Goal: Task Accomplishment & Management: Manage account settings

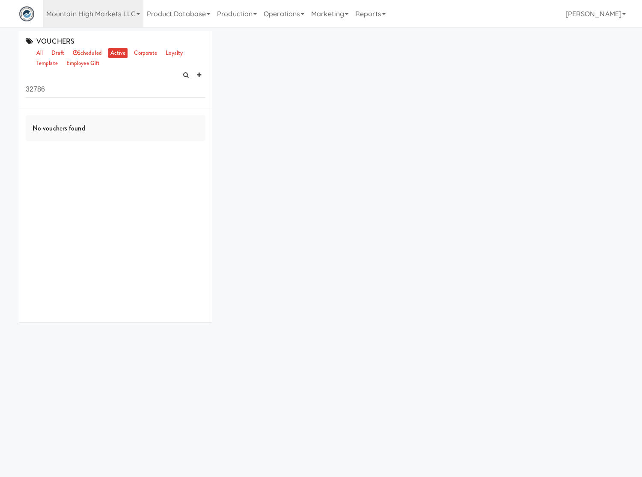
drag, startPoint x: 428, startPoint y: 86, endPoint x: 383, endPoint y: 73, distance: 46.6
click at [428, 86] on div "VOUCHERS all draft scheduled active corporate loyalty template employee gift 32…" at bounding box center [321, 180] width 616 height 298
click at [49, 83] on input "32786" at bounding box center [116, 90] width 180 height 16
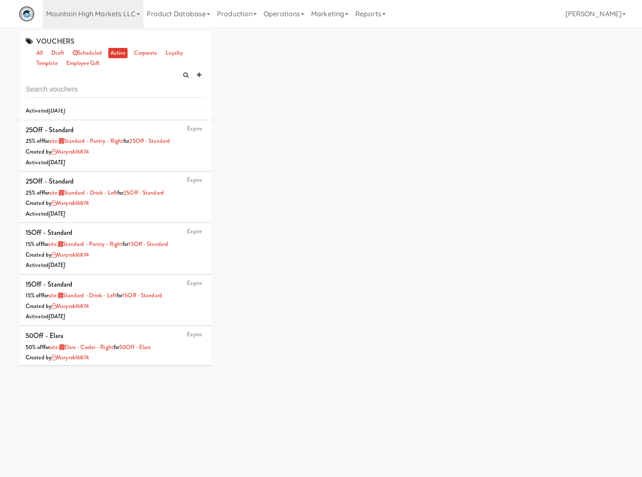
scroll to position [2752, 0]
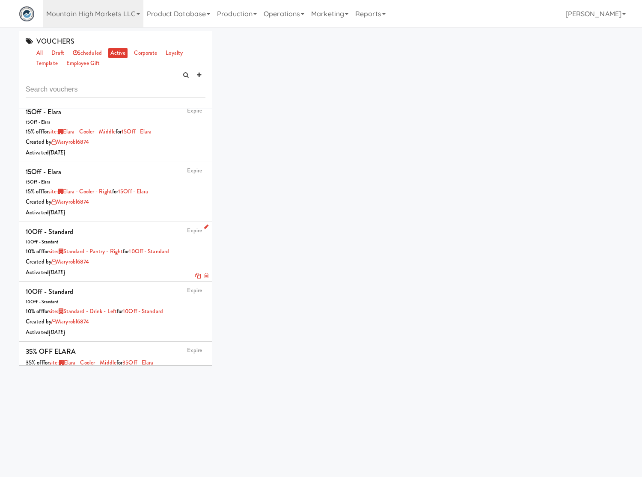
drag, startPoint x: 182, startPoint y: 257, endPoint x: 137, endPoint y: 257, distance: 44.9
click at [137, 257] on div "10% off for site: Standard - Pantry - Right for 10Off - Standard" at bounding box center [116, 252] width 180 height 11
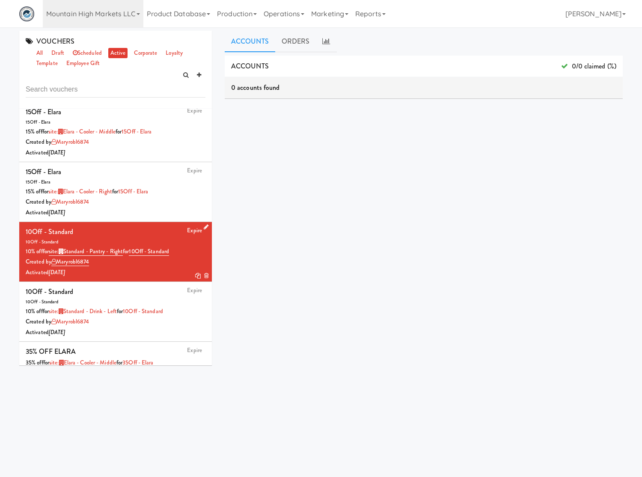
click at [204, 230] on icon at bounding box center [206, 227] width 5 height 6
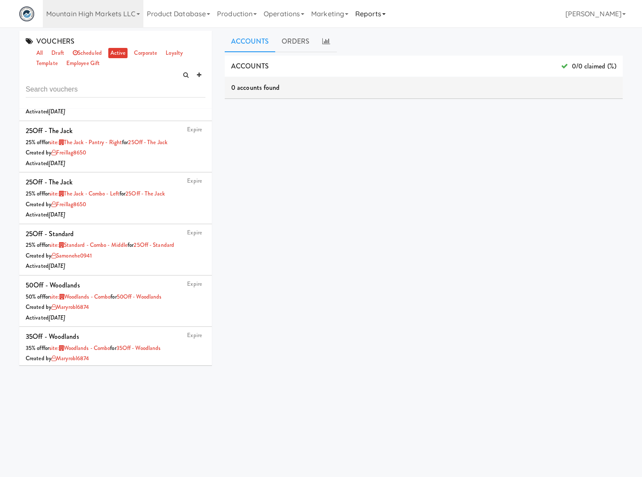
scroll to position [1841, 0]
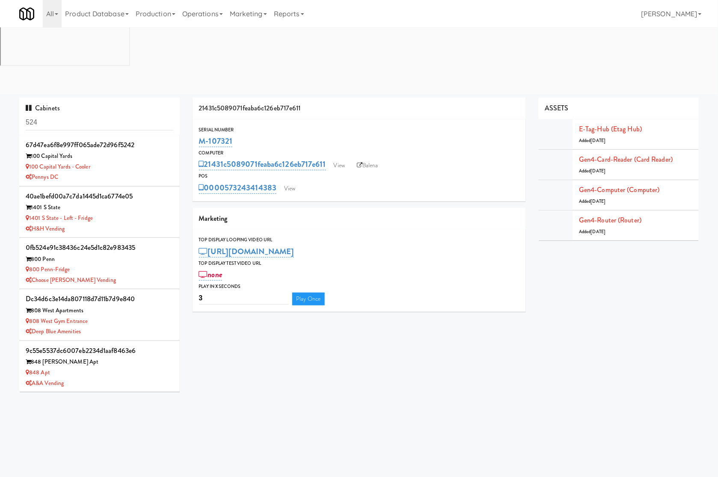
click at [114, 115] on input "524" at bounding box center [100, 123] width 148 height 16
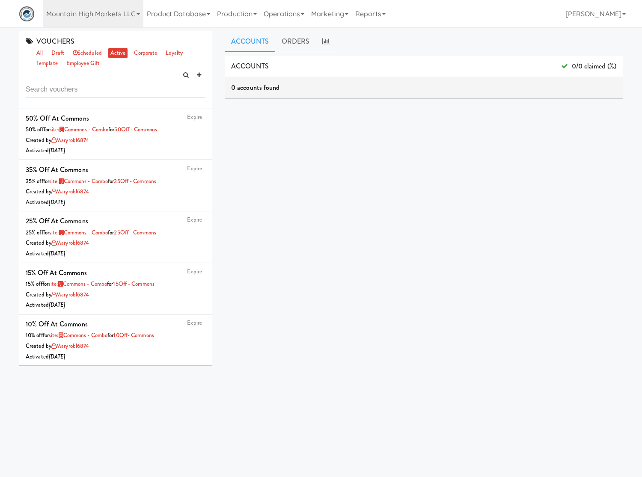
scroll to position [1841, 0]
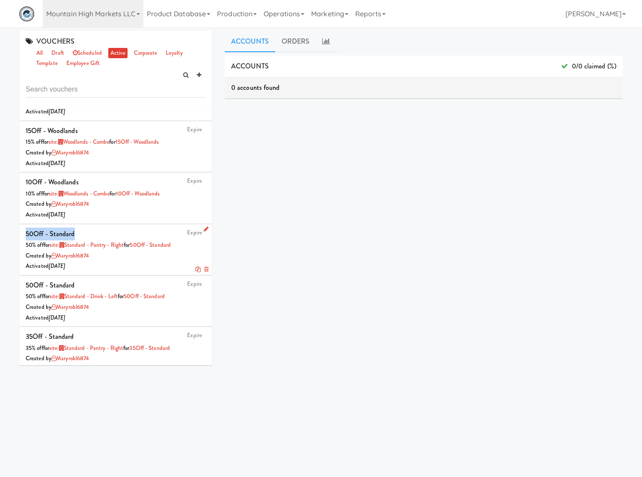
drag, startPoint x: 80, startPoint y: 235, endPoint x: 24, endPoint y: 243, distance: 56.1
click at [24, 243] on li "Expire 50Off - Standard 50% off for site: Standard - Pantry - Right for 50Off -…" at bounding box center [115, 249] width 193 height 51
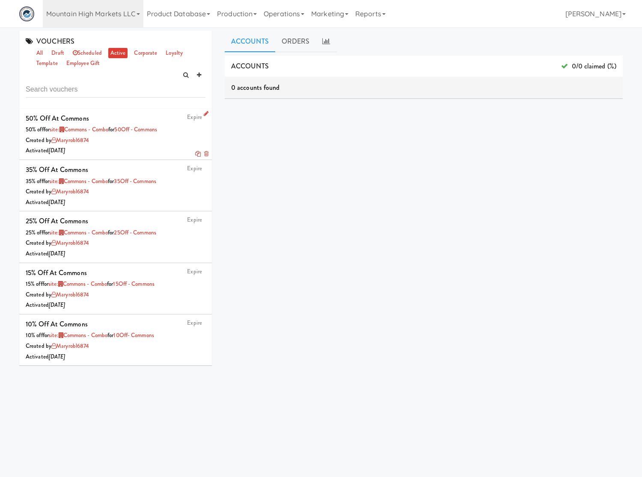
scroll to position [225, 0]
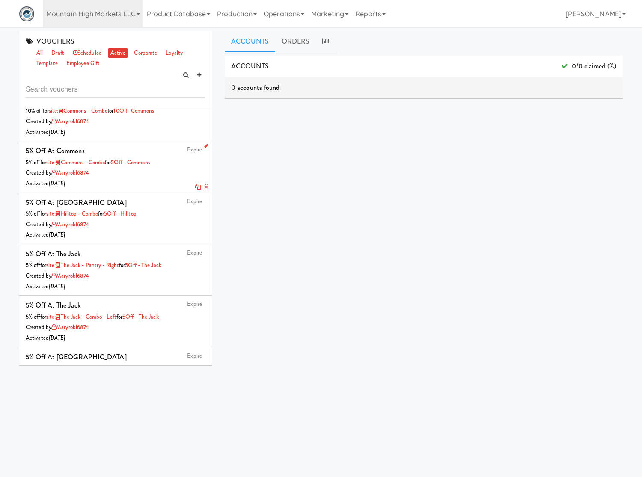
click at [195, 187] on icon at bounding box center [198, 187] width 6 height 6
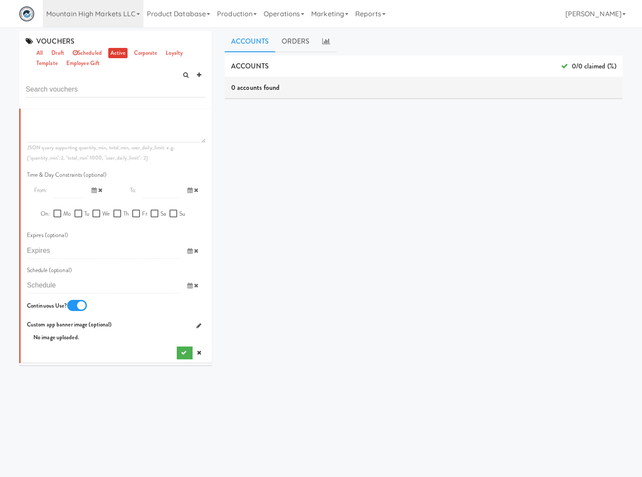
scroll to position [0, 0]
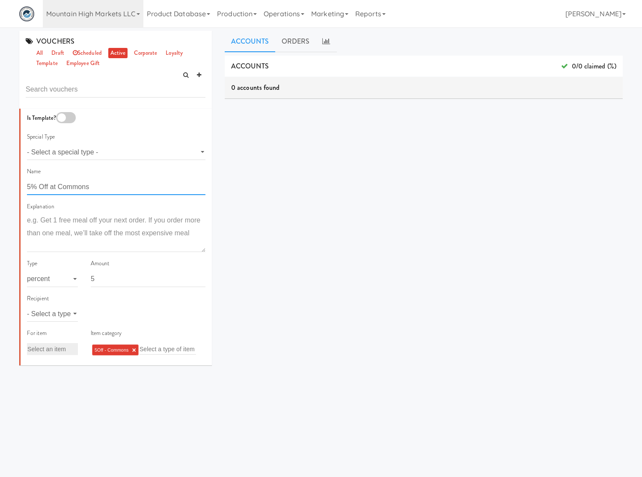
click at [76, 191] on input "5% Off at Commons" at bounding box center [116, 187] width 178 height 16
type input "5% Off at Standard"
click at [56, 321] on select "- Select a type - user site company" at bounding box center [52, 314] width 51 height 16
select select "string:site"
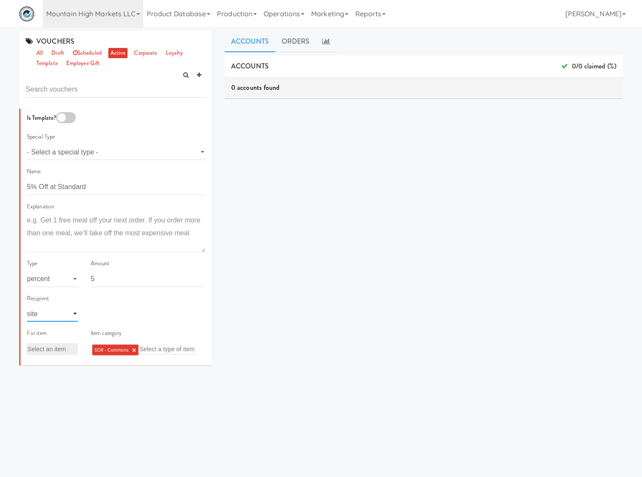
click at [27, 306] on select "- Select a type - user site company" at bounding box center [52, 314] width 51 height 16
click at [106, 314] on input "text" at bounding box center [104, 314] width 27 height 11
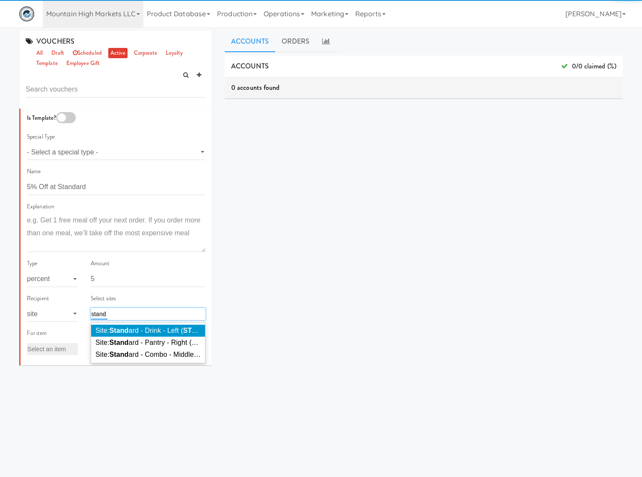
type input "stand"
click at [131, 334] on span "Site: Stand ard - Drink - Left ( STAND 820)" at bounding box center [157, 330] width 125 height 7
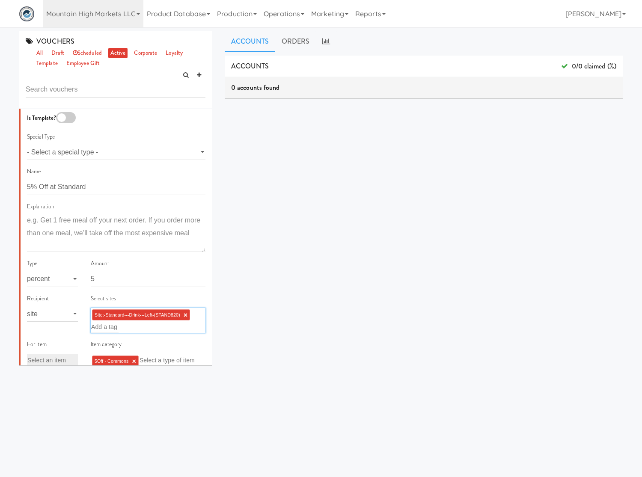
click at [132, 360] on link "×" at bounding box center [134, 361] width 4 height 7
click at [132, 360] on input "text" at bounding box center [119, 359] width 56 height 11
paste input "50Off - Standard"
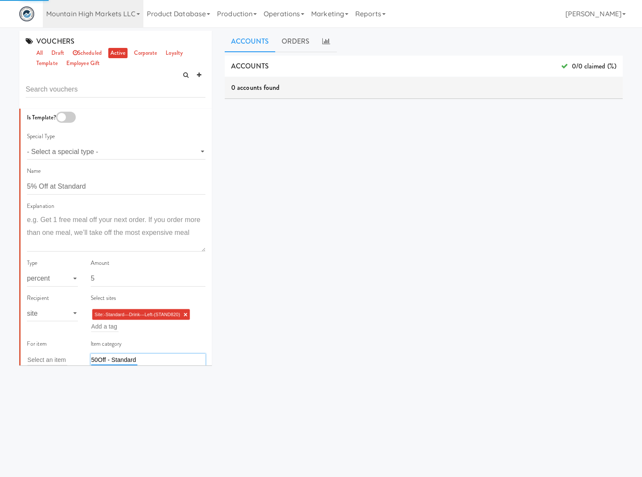
click at [132, 360] on input "50Off - Standard" at bounding box center [114, 359] width 46 height 11
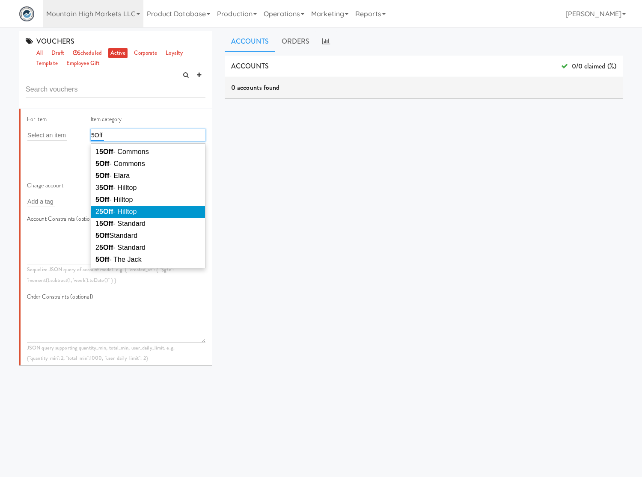
scroll to position [3, 0]
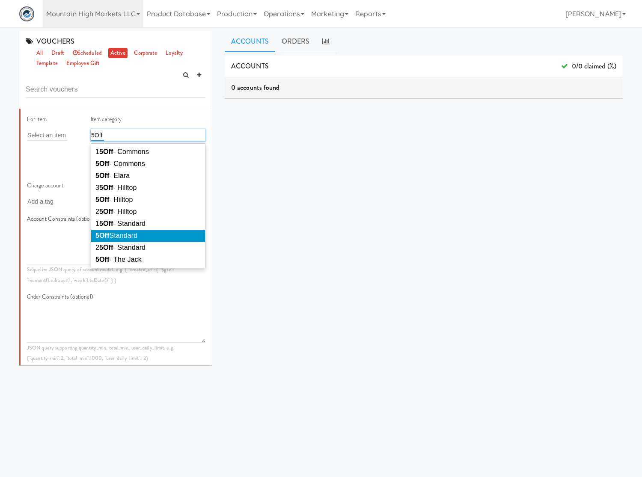
type input "5Off"
click at [148, 233] on li "5Off Standard" at bounding box center [148, 236] width 114 height 12
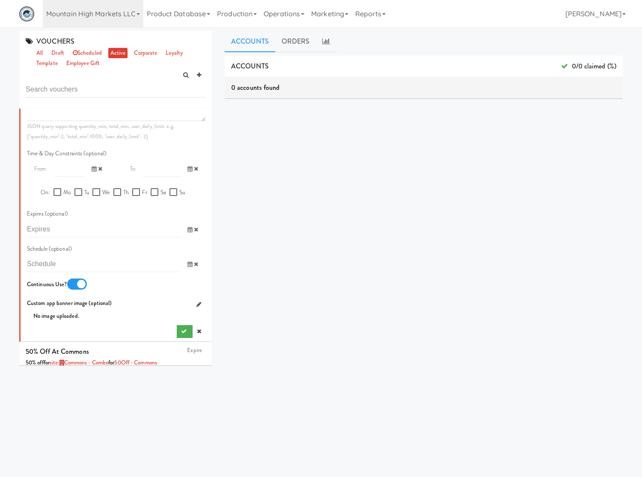
scroll to position [450, 0]
click at [178, 327] on button "submit" at bounding box center [185, 330] width 16 height 13
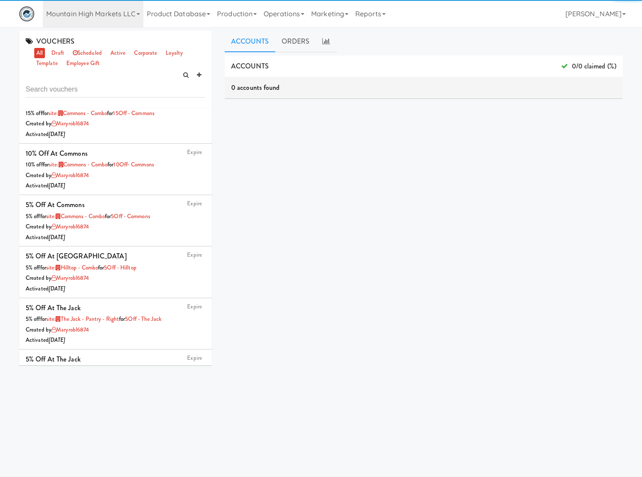
scroll to position [0, 0]
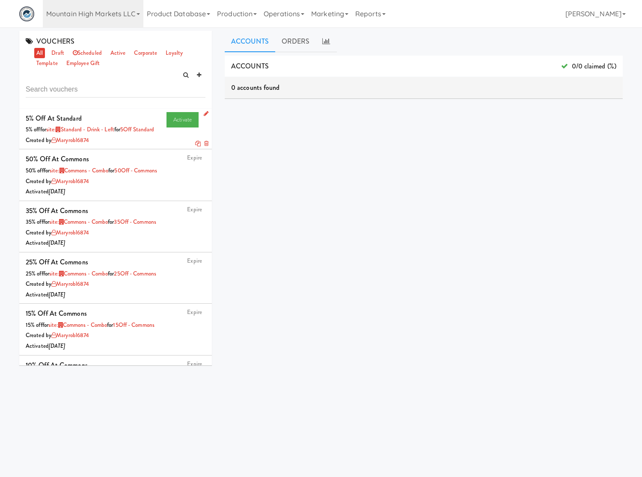
click at [195, 146] on icon at bounding box center [198, 144] width 6 height 6
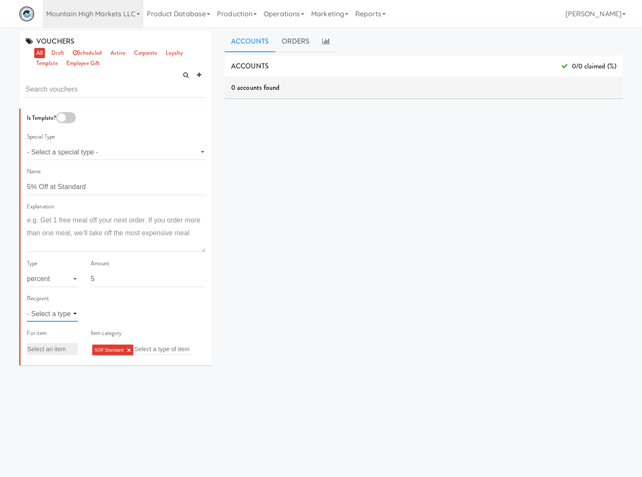
click at [71, 311] on select "- Select a type - user site company" at bounding box center [52, 314] width 51 height 16
select select "string:site"
click at [27, 306] on select "- Select a type - user site company" at bounding box center [52, 314] width 51 height 16
click at [114, 318] on input "text" at bounding box center [104, 314] width 27 height 11
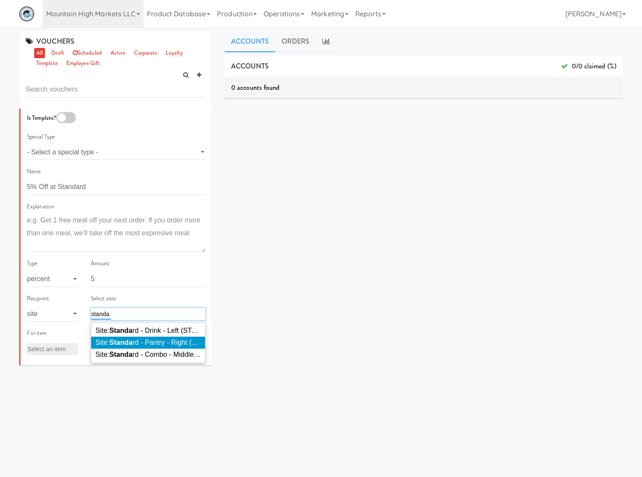
type input "standa"
click at [128, 339] on li "Site: Standa rd - Pantry - Right (STAND504)" at bounding box center [148, 343] width 114 height 12
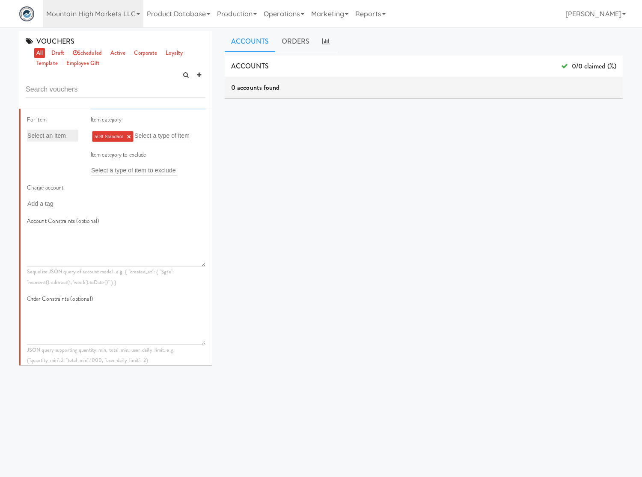
scroll to position [449, 0]
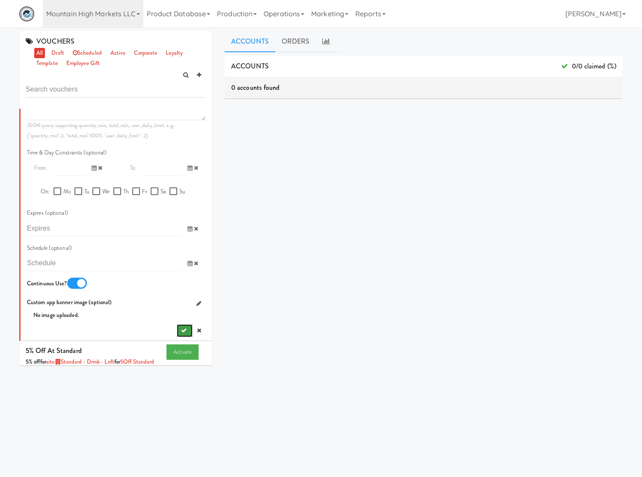
click at [177, 328] on button "submit" at bounding box center [185, 330] width 16 height 13
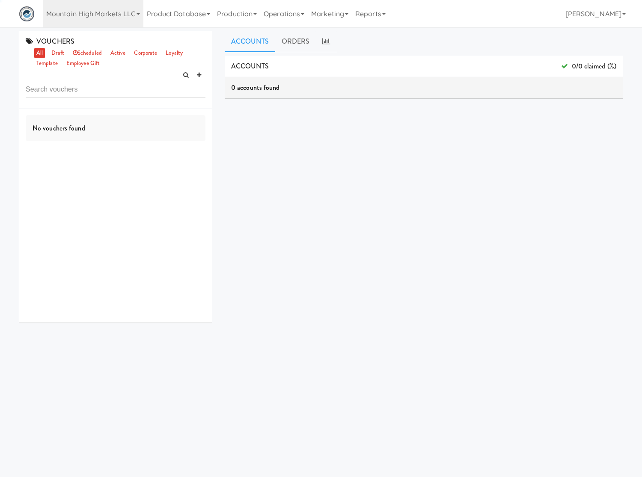
scroll to position [0, 0]
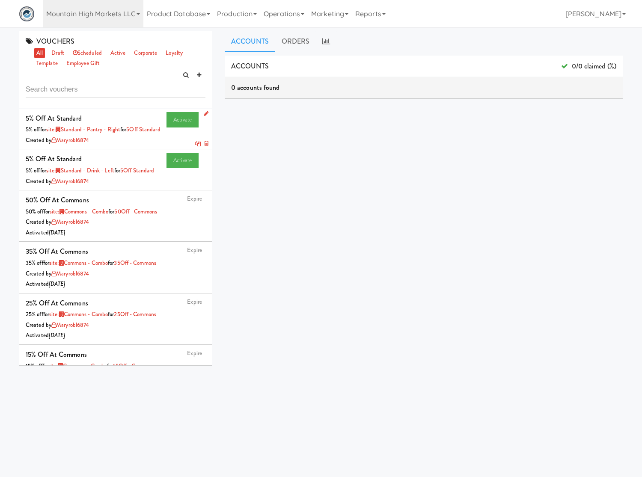
click at [195, 146] on icon at bounding box center [198, 144] width 6 height 6
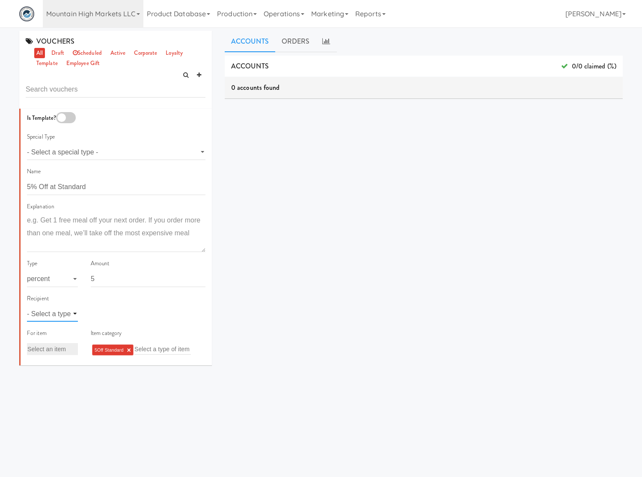
click at [62, 318] on select "- Select a type - user site company" at bounding box center [52, 314] width 51 height 16
select select "string:site"
click at [27, 306] on select "- Select a type - user site company" at bounding box center [52, 314] width 51 height 16
click at [97, 313] on input "text" at bounding box center [104, 314] width 27 height 11
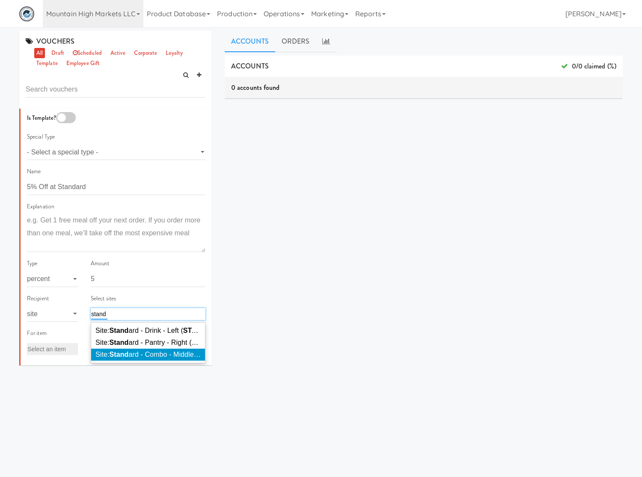
type input "stand"
click at [158, 351] on span "Site: Stand ard - Combo - Middle ( STAND 664)" at bounding box center [165, 354] width 140 height 7
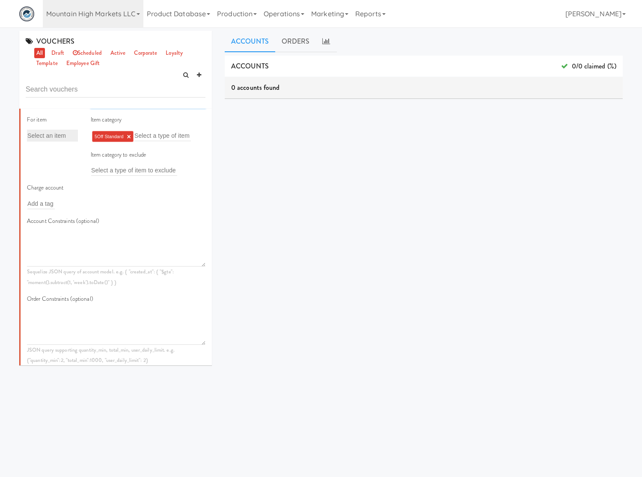
scroll to position [449, 0]
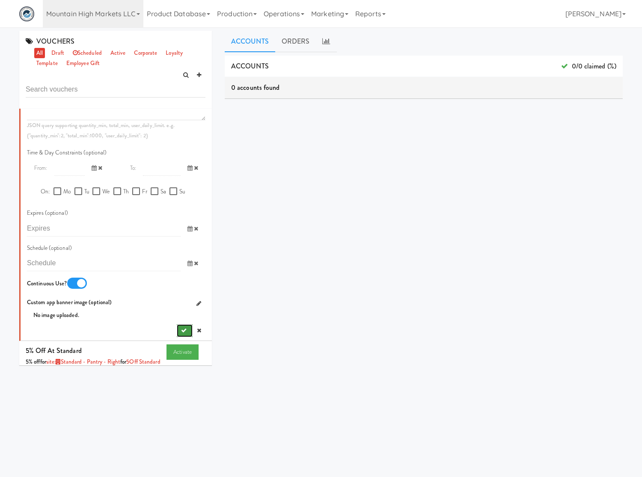
click at [177, 324] on button "submit" at bounding box center [185, 330] width 16 height 13
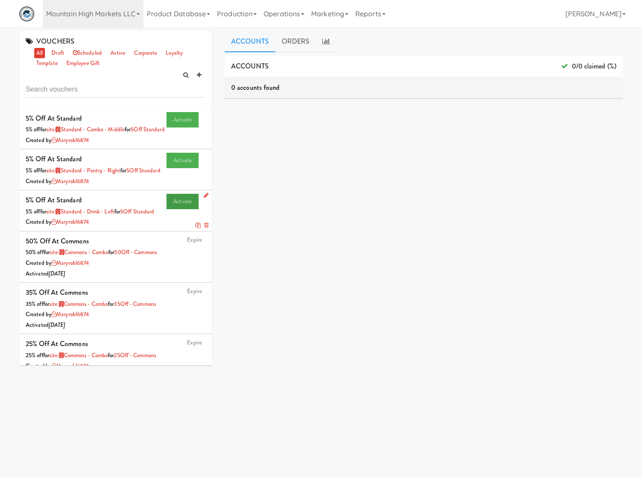
click at [168, 209] on link "Activate" at bounding box center [182, 201] width 32 height 15
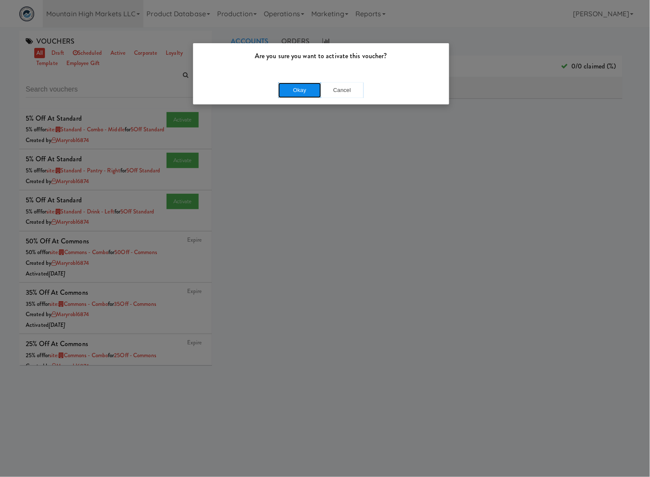
click at [306, 90] on button "Okay" at bounding box center [299, 90] width 43 height 15
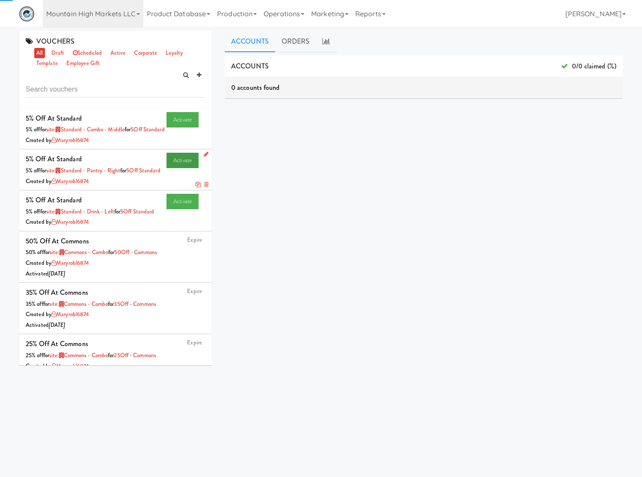
click at [172, 168] on link "Activate" at bounding box center [182, 160] width 32 height 15
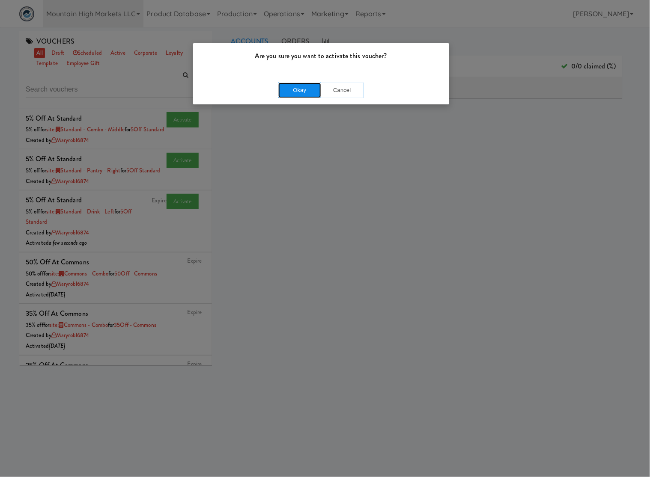
click at [306, 89] on button "Okay" at bounding box center [299, 90] width 43 height 15
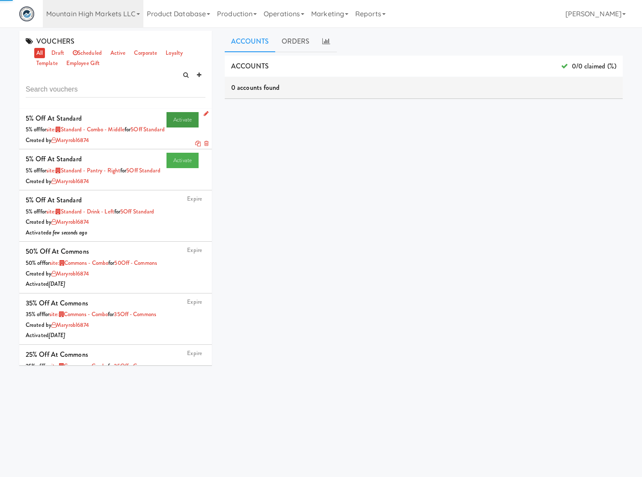
click at [168, 120] on link "Activate" at bounding box center [182, 119] width 32 height 15
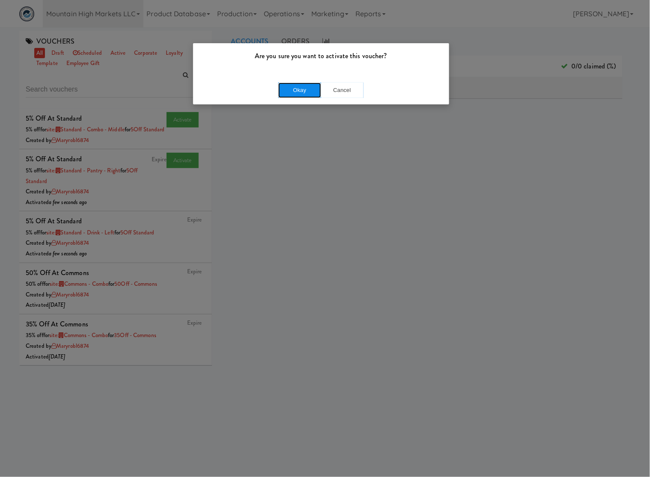
click at [290, 93] on button "Okay" at bounding box center [299, 90] width 43 height 15
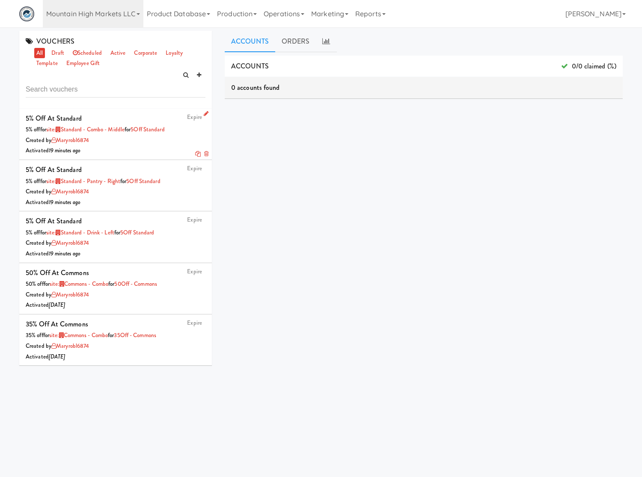
click at [107, 139] on div "Created by maryrobl6874" at bounding box center [116, 140] width 180 height 11
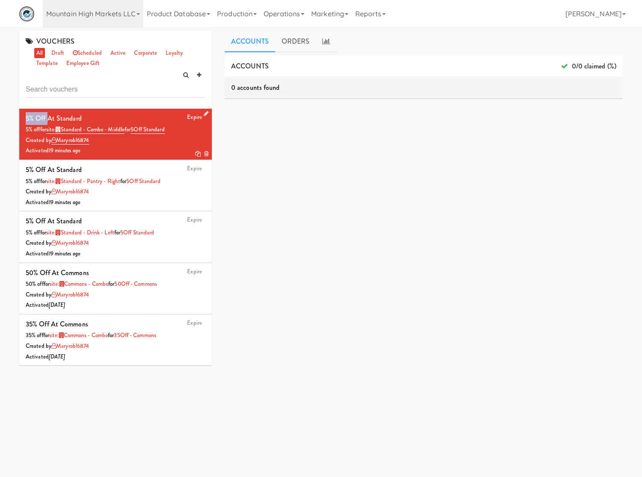
drag, startPoint x: 24, startPoint y: 116, endPoint x: 47, endPoint y: 121, distance: 23.9
click at [47, 121] on li "Expire 5% Off at Standard 5% off for site: Standard - Combo - Middle for 5Off S…" at bounding box center [115, 134] width 193 height 51
copy div "5% Off"
click at [62, 88] on input "text" at bounding box center [116, 90] width 180 height 16
paste input "5% Off"
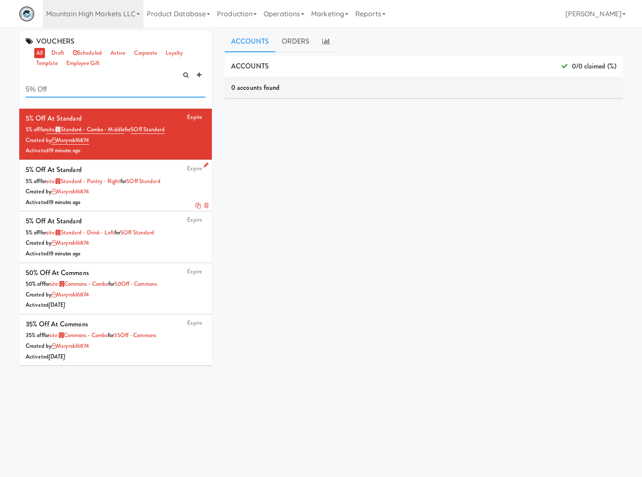
type input "5% Off"
click at [189, 184] on div "5% off for site: Standard - Pantry - Right for 5Off Standard" at bounding box center [116, 181] width 180 height 11
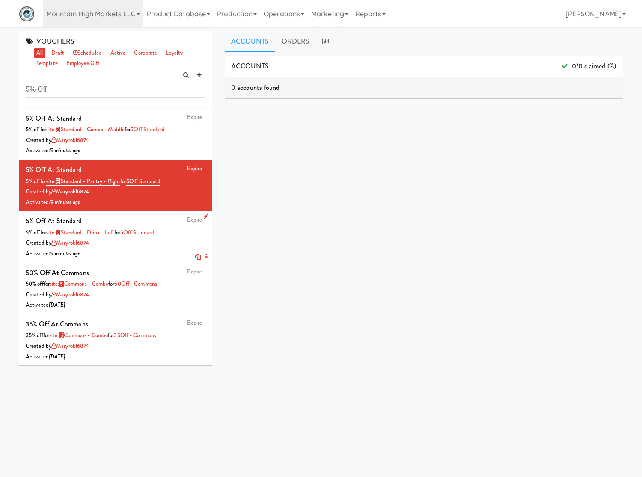
click at [152, 238] on div "5% off for site: Standard - Drink - Left for 5Off Standard" at bounding box center [116, 233] width 180 height 11
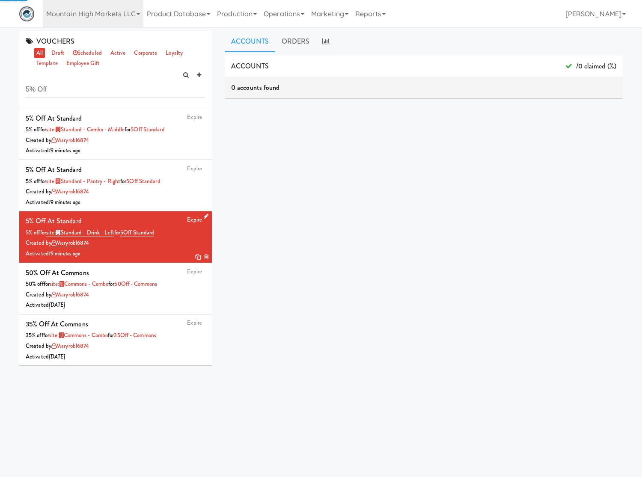
click at [204, 214] on icon at bounding box center [206, 217] width 5 height 6
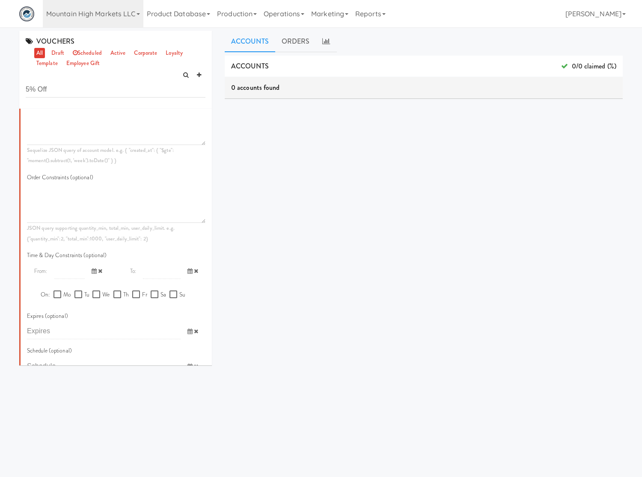
scroll to position [674, 0]
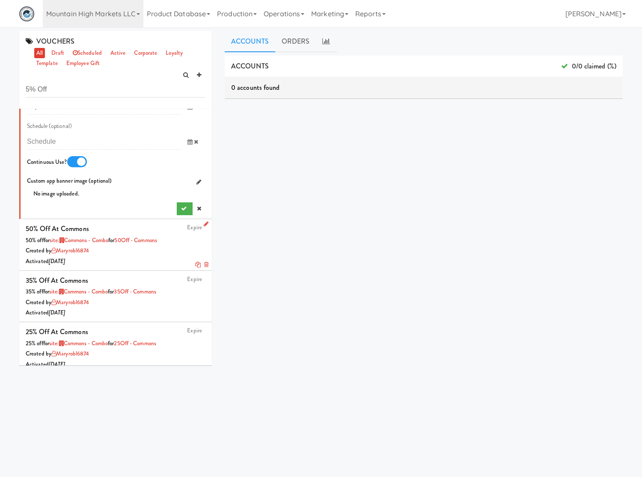
click at [204, 225] on icon at bounding box center [206, 224] width 5 height 6
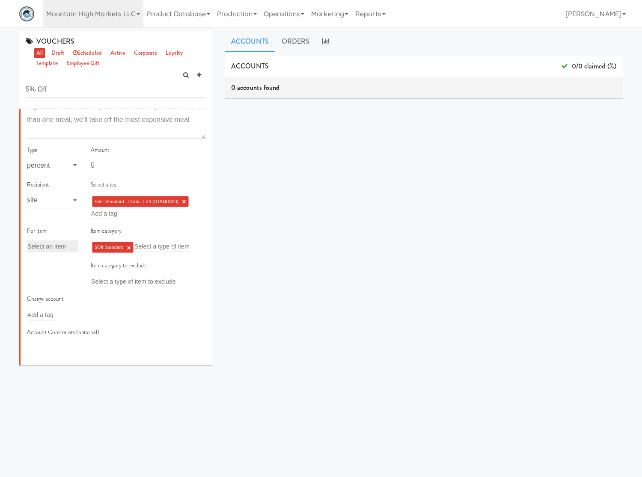
scroll to position [225, 0]
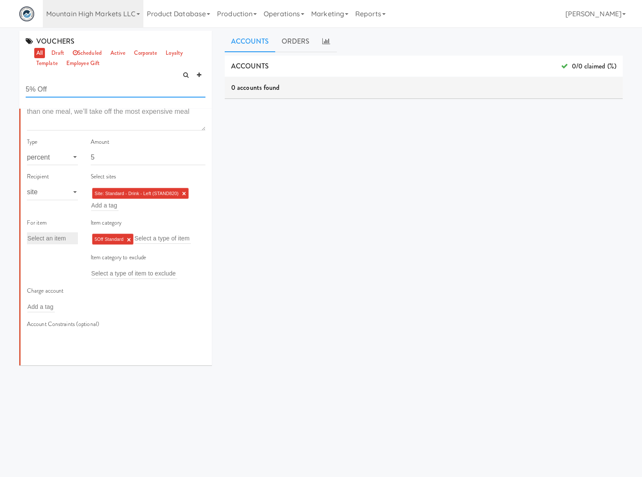
click at [63, 92] on input "5% Off" at bounding box center [116, 90] width 180 height 16
click at [64, 93] on input "5% Off" at bounding box center [116, 90] width 180 height 16
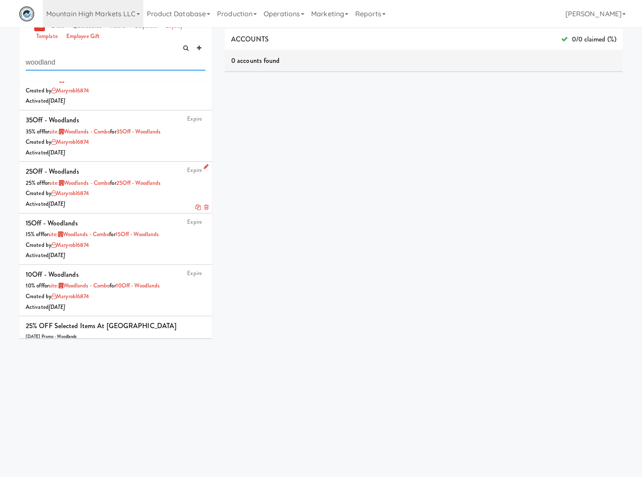
scroll to position [0, 0]
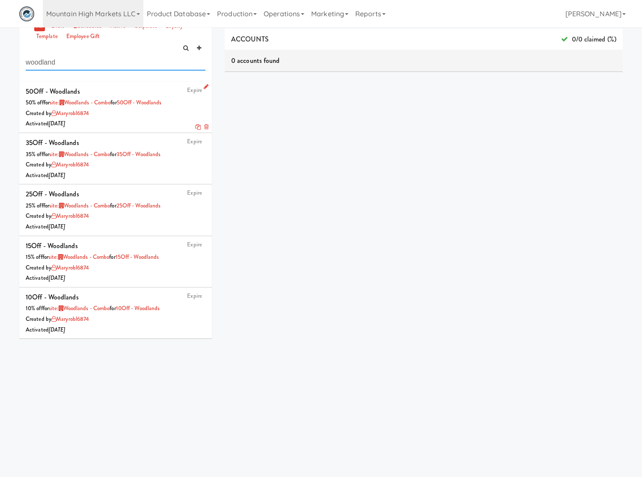
type input "woodland"
click at [204, 86] on icon at bounding box center [206, 87] width 5 height 6
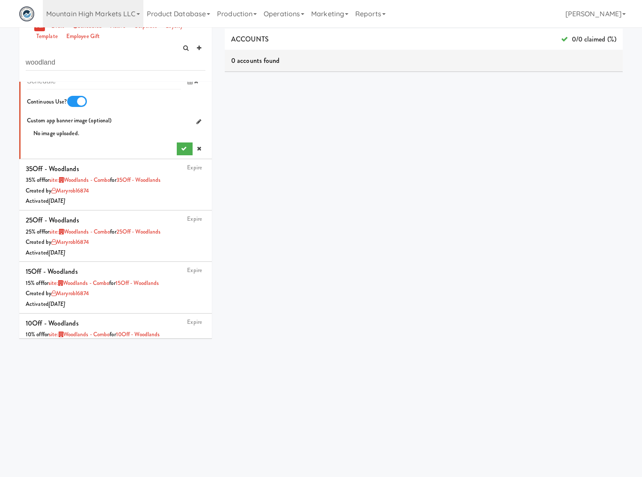
scroll to position [674, 0]
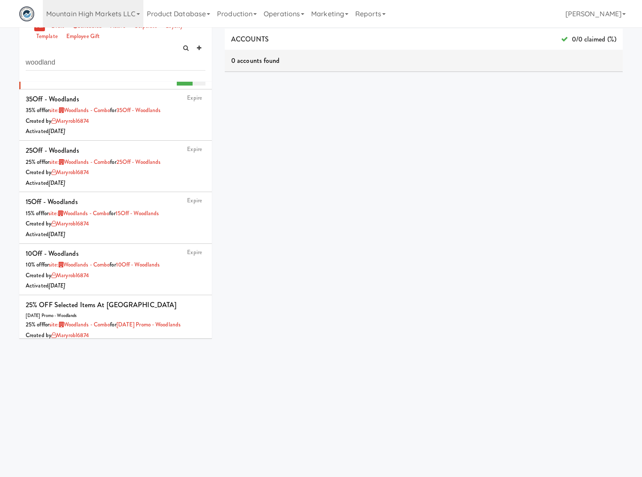
click at [193, 86] on link at bounding box center [199, 79] width 13 height 13
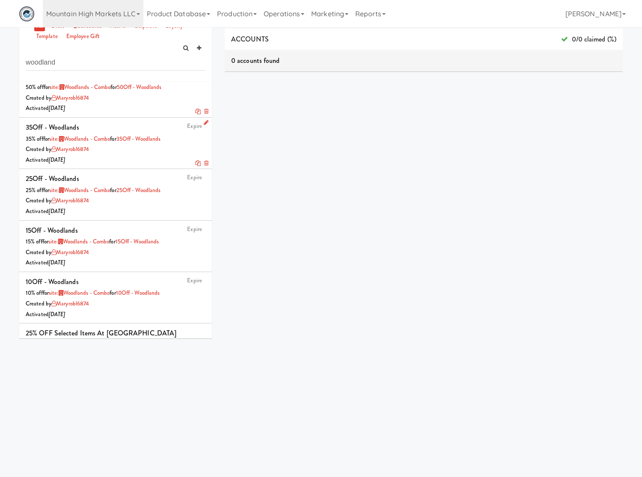
scroll to position [0, 0]
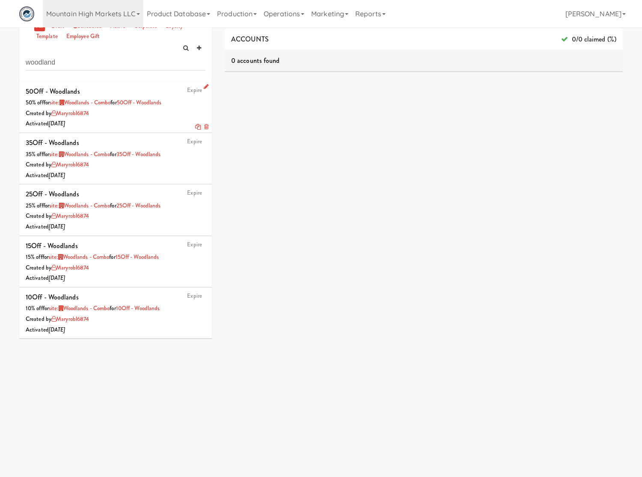
click at [109, 71] on div "VOUCHERS all draft scheduled active corporate loyalty template employee gift wo…" at bounding box center [115, 43] width 193 height 78
click at [107, 59] on input "woodland" at bounding box center [116, 63] width 180 height 16
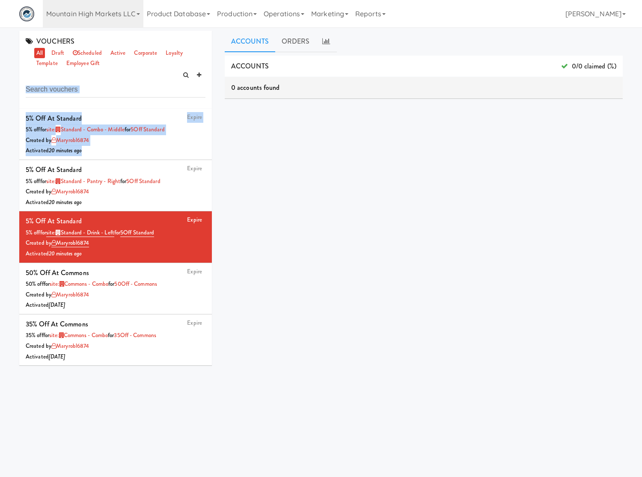
drag, startPoint x: 198, startPoint y: 111, endPoint x: 212, endPoint y: 108, distance: 14.9
click at [212, 108] on div "VOUCHERS all draft scheduled active corporate loyalty template employee gift Ex…" at bounding box center [115, 201] width 205 height 341
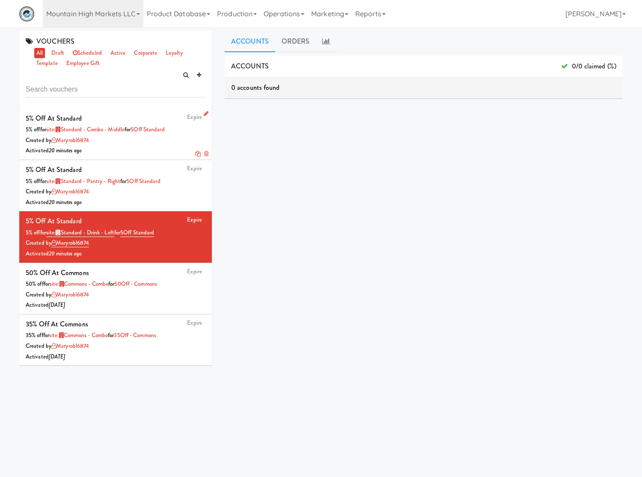
click at [195, 154] on icon at bounding box center [198, 154] width 6 height 6
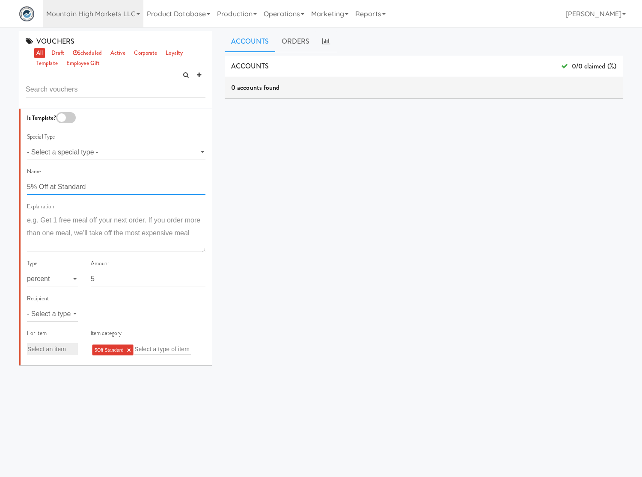
click at [74, 191] on input "5% Off at Standard" at bounding box center [116, 187] width 178 height 16
type input "5% Off at Woodland"
drag, startPoint x: 64, startPoint y: 314, endPoint x: 66, endPoint y: 320, distance: 6.8
click at [64, 314] on select "- Select a type - user site company" at bounding box center [52, 314] width 51 height 16
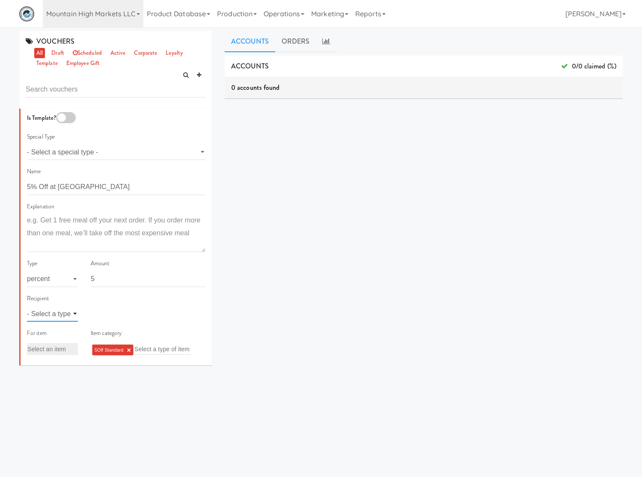
select select "string:site"
click at [27, 306] on select "- Select a type - user site company" at bounding box center [52, 314] width 51 height 16
click at [117, 313] on div "Add a tag" at bounding box center [148, 314] width 115 height 12
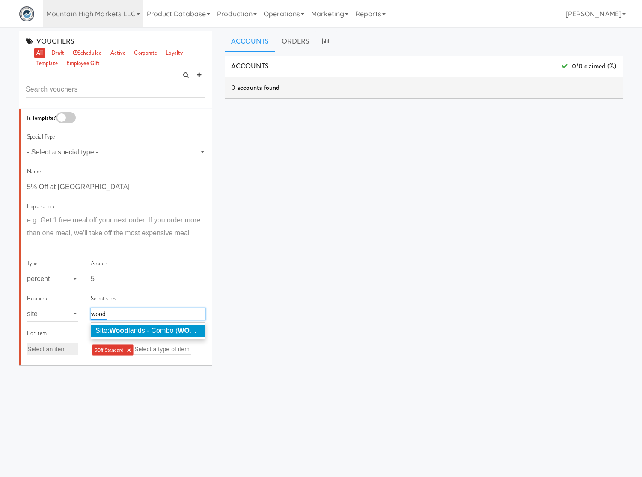
type input "wood"
click at [130, 332] on span "Site: Wood lands - Combo ( WOOD L914)" at bounding box center [156, 330] width 122 height 7
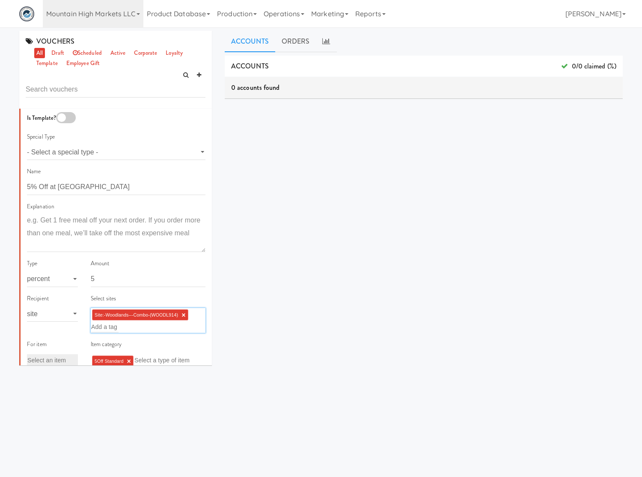
click at [128, 358] on link "×" at bounding box center [129, 361] width 4 height 7
click at [128, 358] on input "text" at bounding box center [119, 359] width 56 height 11
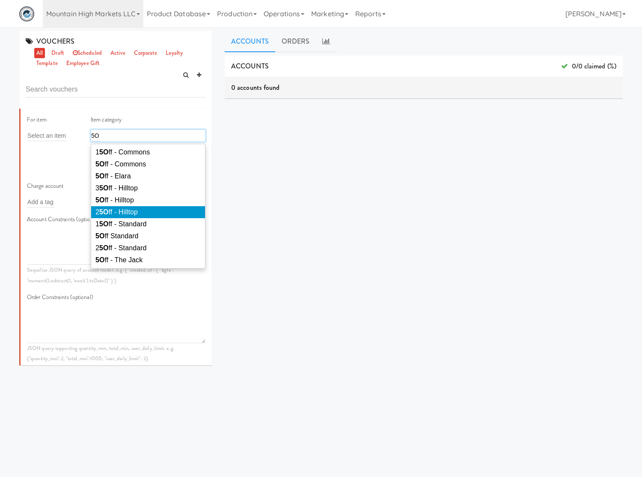
scroll to position [0, 0]
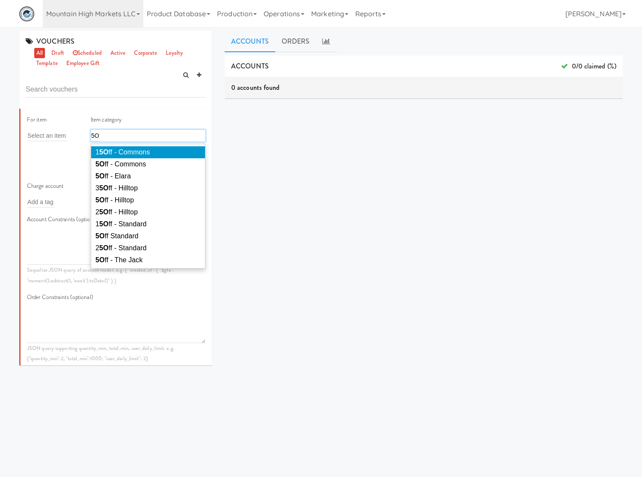
click at [122, 138] on div "5O 5O" at bounding box center [148, 136] width 115 height 12
click at [108, 137] on div "5O 5O" at bounding box center [148, 136] width 115 height 12
type input "5"
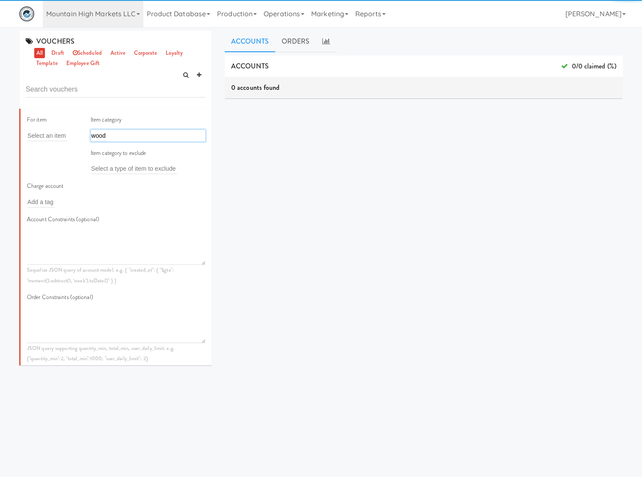
click at [108, 136] on div "wood wood" at bounding box center [148, 136] width 115 height 12
click at [121, 137] on div "wood wood" at bounding box center [148, 136] width 115 height 12
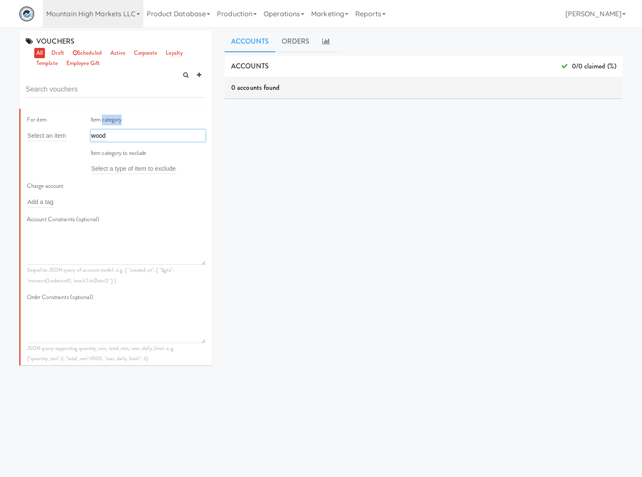
click at [121, 137] on div "wood wood" at bounding box center [148, 136] width 115 height 12
type input "w"
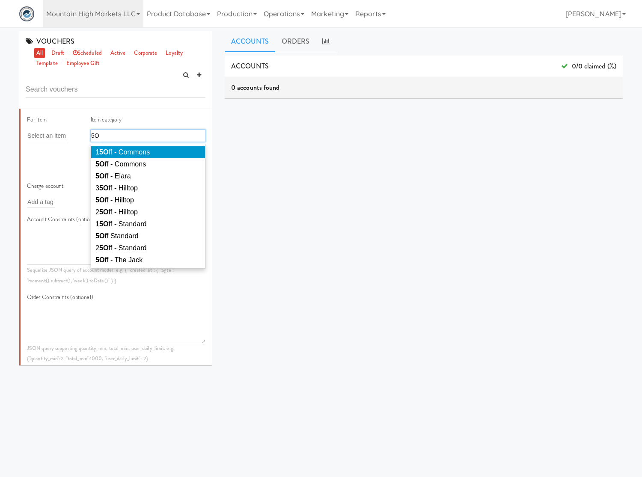
click at [131, 136] on div "5O 5O" at bounding box center [148, 136] width 115 height 12
click at [164, 133] on div "5O 5O" at bounding box center [148, 136] width 115 height 12
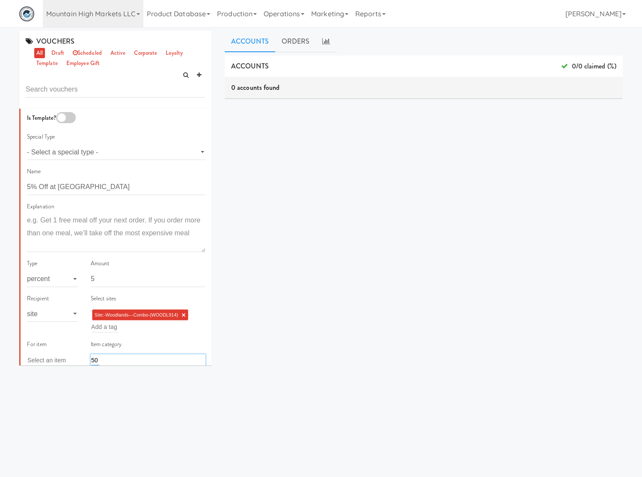
scroll to position [225, 0]
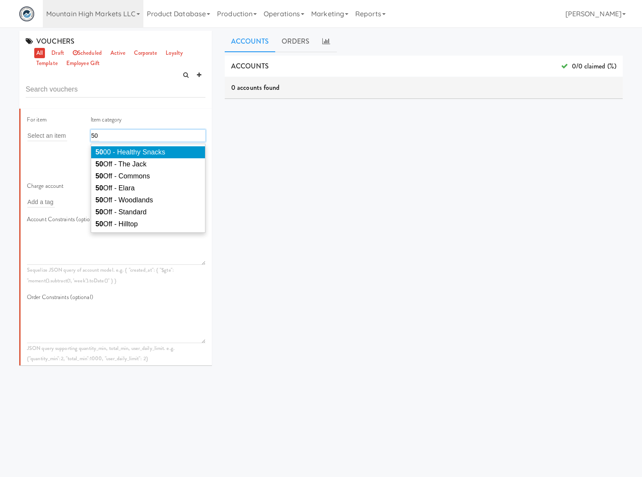
click at [135, 133] on div "50 50" at bounding box center [148, 136] width 115 height 12
paste input "5Off - Woodlands"
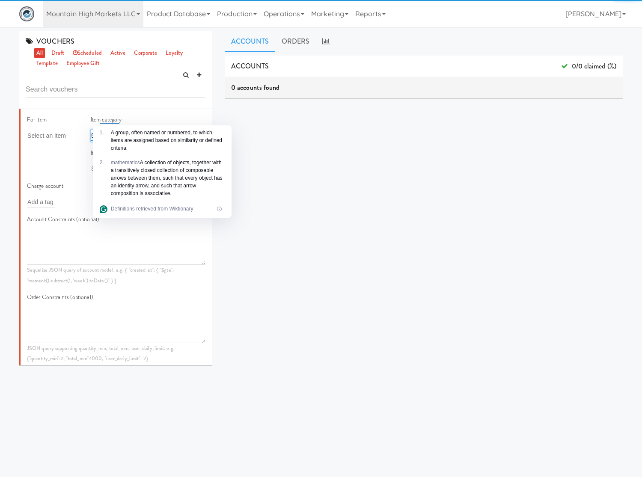
click at [91, 136] on input "505Off - Woodlands" at bounding box center [118, 135] width 55 height 11
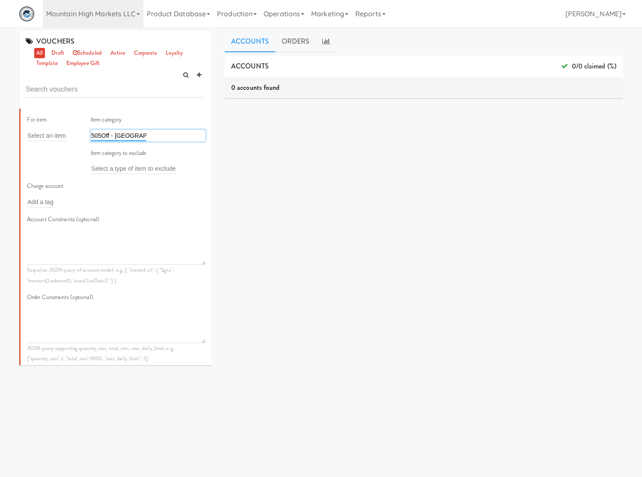
click at [91, 136] on input "505Off - Woodlands" at bounding box center [118, 135] width 55 height 11
paste input "text"
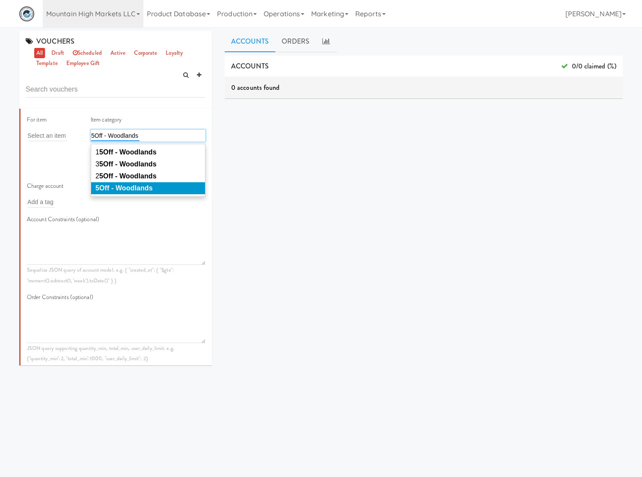
type input "5Off - Woodlands"
click at [146, 183] on li "5Off - Woodlands" at bounding box center [148, 188] width 114 height 12
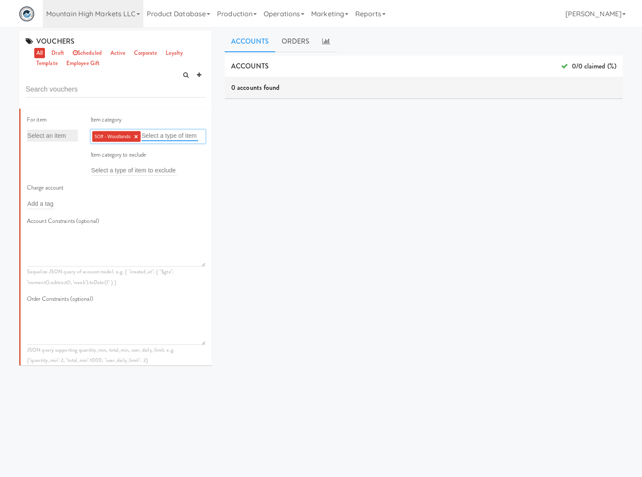
scroll to position [0, 0]
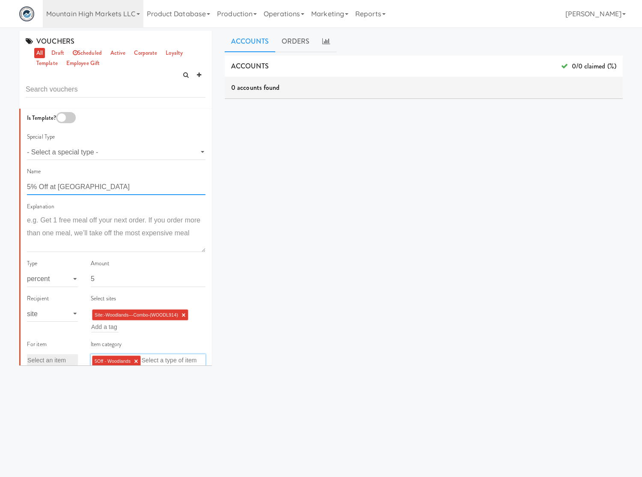
click at [102, 183] on input "5% Off at Woodland" at bounding box center [116, 187] width 178 height 16
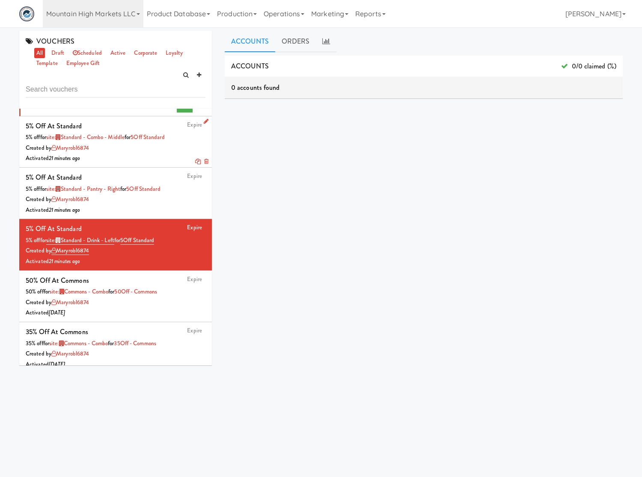
scroll to position [449, 0]
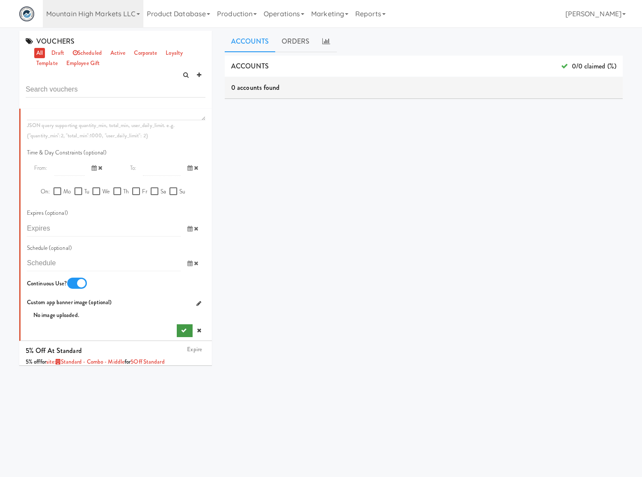
type input "5% Off at Woodlands"
drag, startPoint x: 180, startPoint y: 326, endPoint x: 200, endPoint y: 220, distance: 108.4
click at [180, 326] on button "submit" at bounding box center [185, 330] width 16 height 13
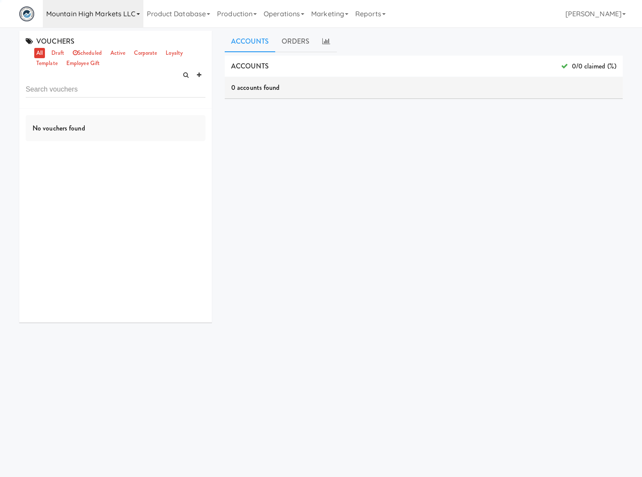
scroll to position [0, 0]
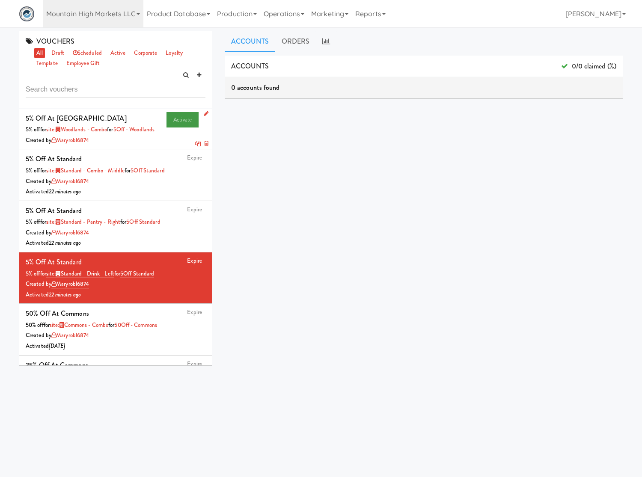
click at [168, 121] on link "Activate" at bounding box center [182, 119] width 32 height 15
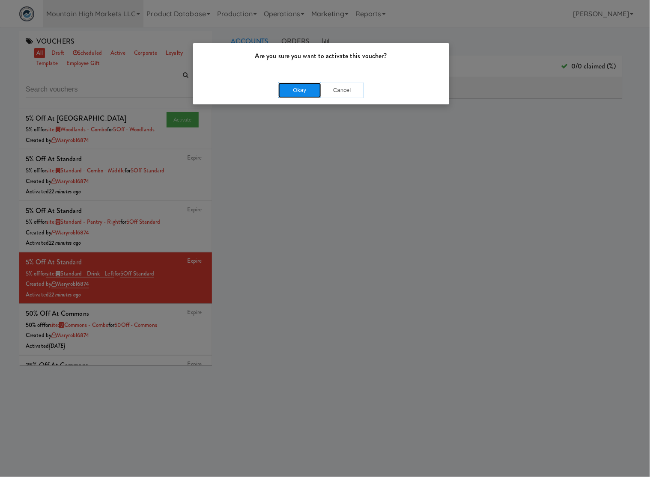
click at [292, 91] on button "Okay" at bounding box center [299, 90] width 43 height 15
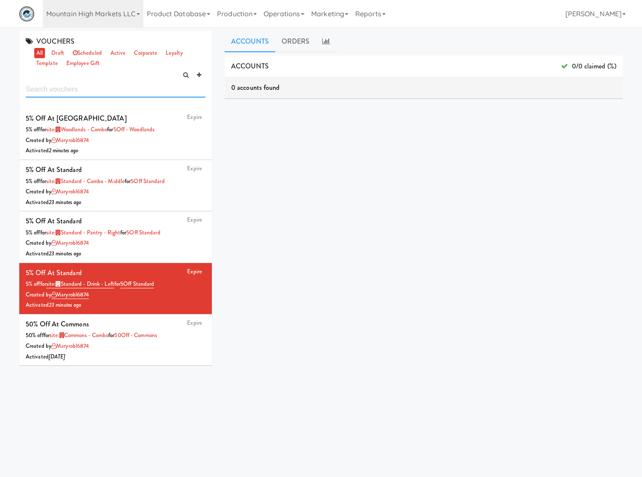
click at [135, 89] on input "text" at bounding box center [116, 90] width 180 height 16
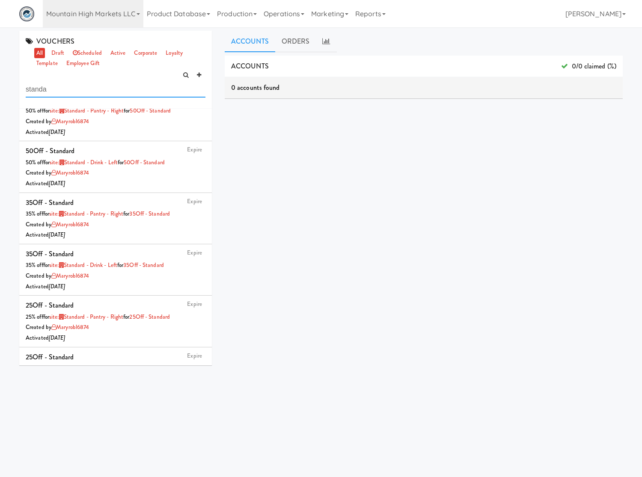
scroll to position [449, 0]
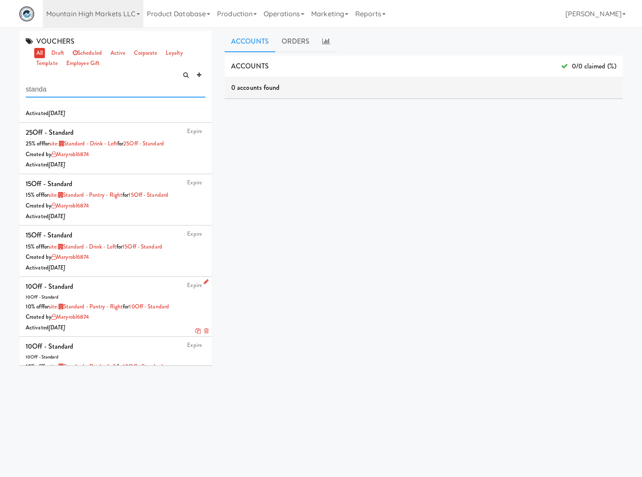
type input "standa"
drag, startPoint x: 179, startPoint y: 308, endPoint x: 136, endPoint y: 303, distance: 43.1
click at [136, 303] on div "10% off for site: Standard - Pantry - Right for 10Off - Standard" at bounding box center [116, 307] width 180 height 11
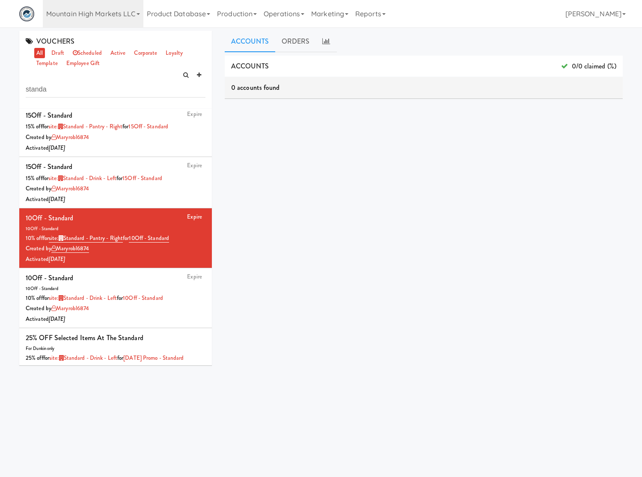
scroll to position [526, 0]
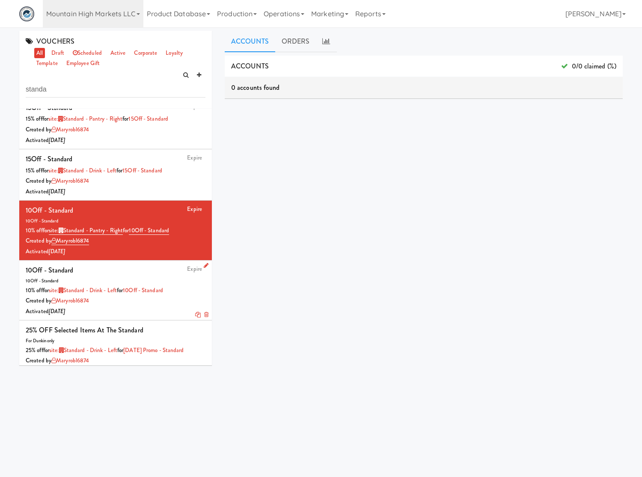
click at [169, 302] on div "Created by maryrobl6874" at bounding box center [116, 301] width 180 height 11
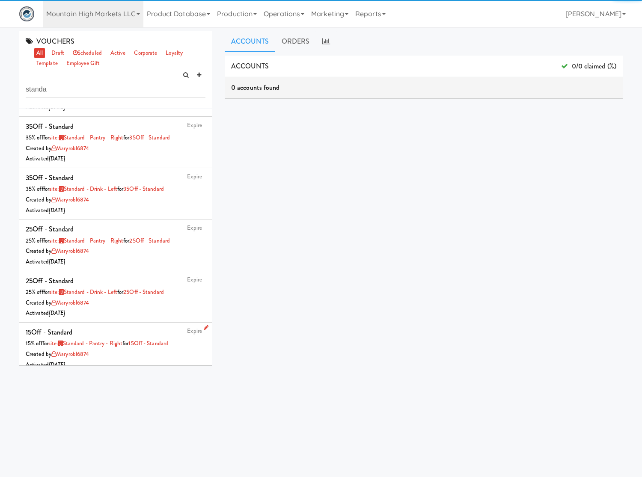
scroll to position [526, 0]
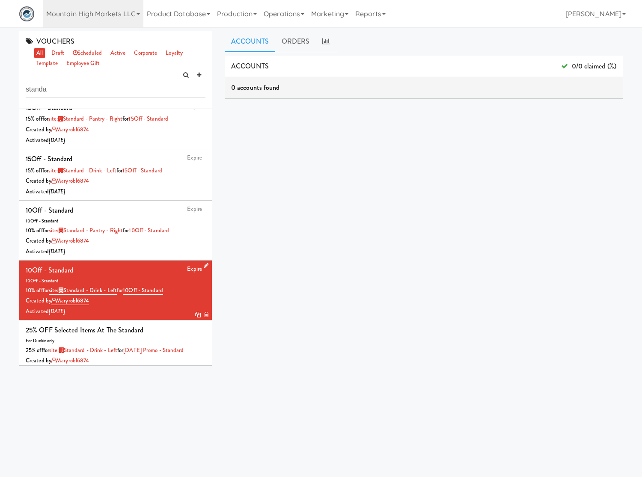
click at [195, 316] on icon at bounding box center [198, 315] width 6 height 6
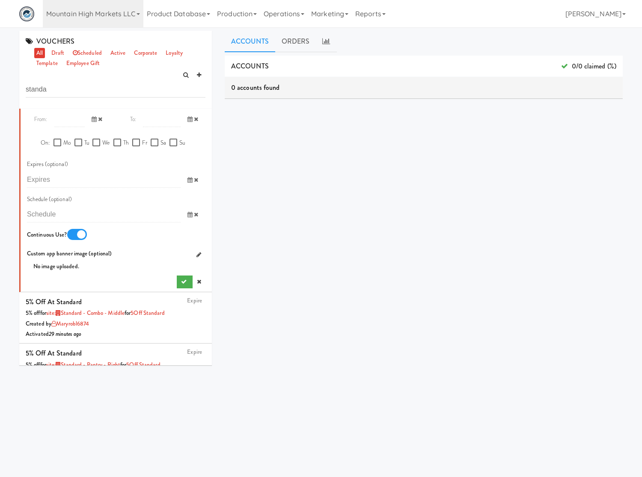
scroll to position [0, 0]
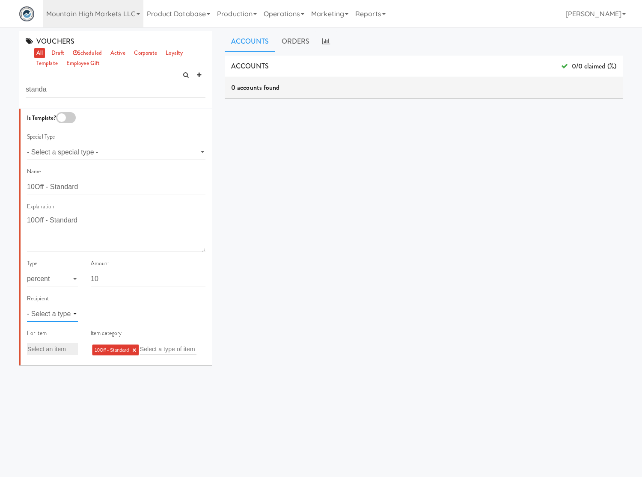
click at [61, 315] on select "- Select a type - user site company" at bounding box center [52, 314] width 51 height 16
select select "string:site"
click at [27, 306] on select "- Select a type - user site company" at bounding box center [52, 314] width 51 height 16
click at [97, 319] on input "text" at bounding box center [104, 314] width 27 height 11
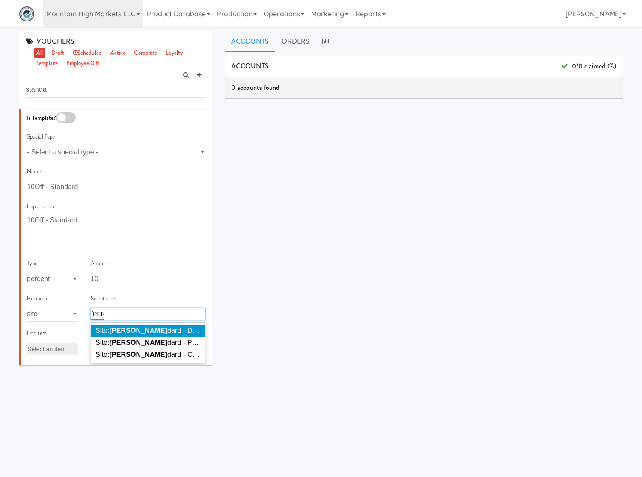
type input "stan"
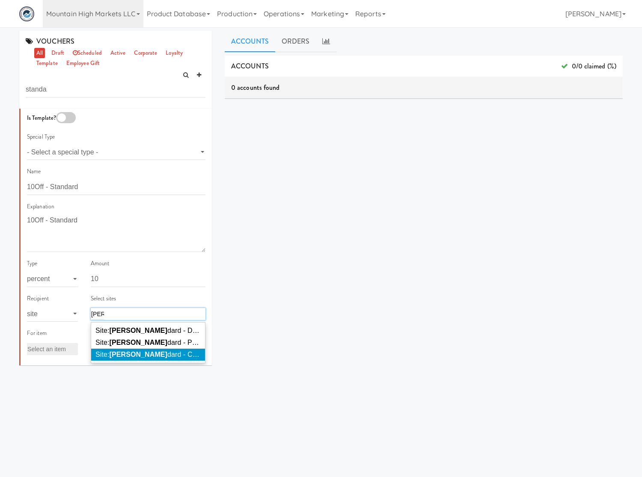
click at [129, 352] on span "Site: Stan dard - Combo - Middle ( STAN D664)" at bounding box center [206, 354] width 222 height 7
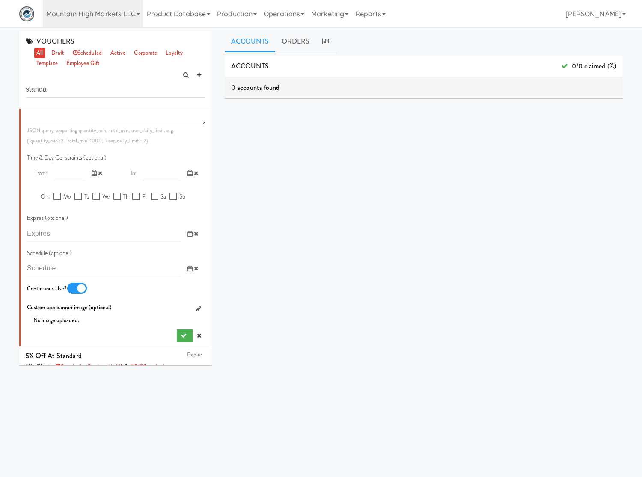
scroll to position [449, 0]
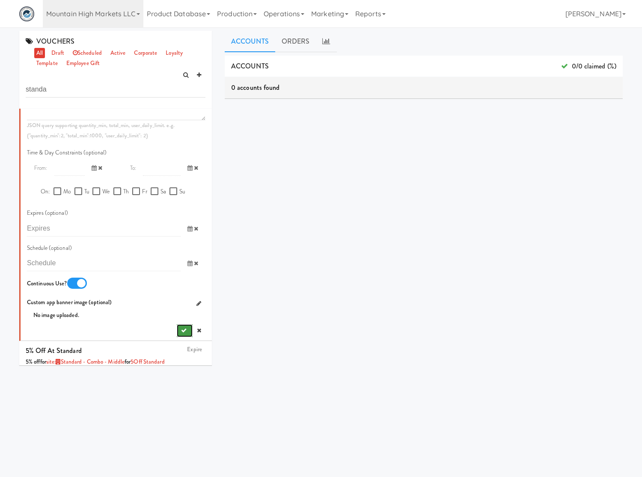
click at [181, 332] on icon "submit" at bounding box center [184, 331] width 6 height 6
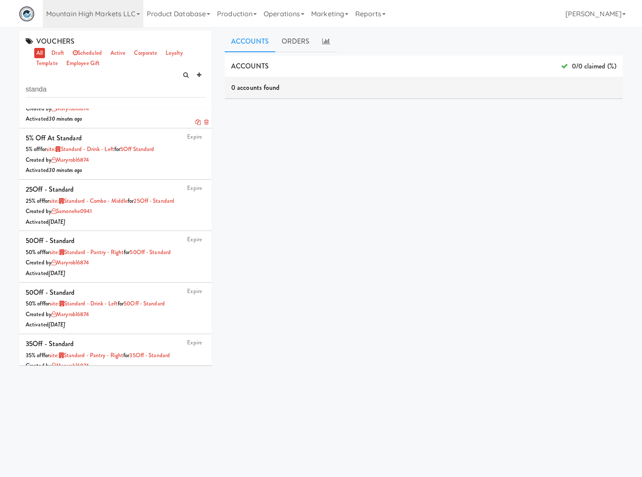
scroll to position [0, 0]
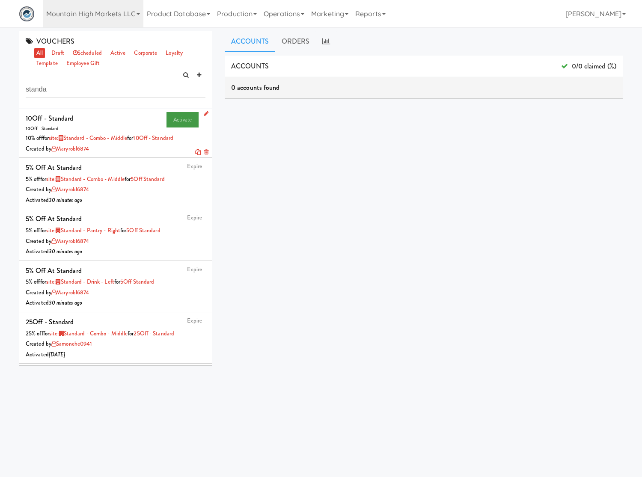
click at [172, 119] on link "Activate" at bounding box center [182, 119] width 32 height 15
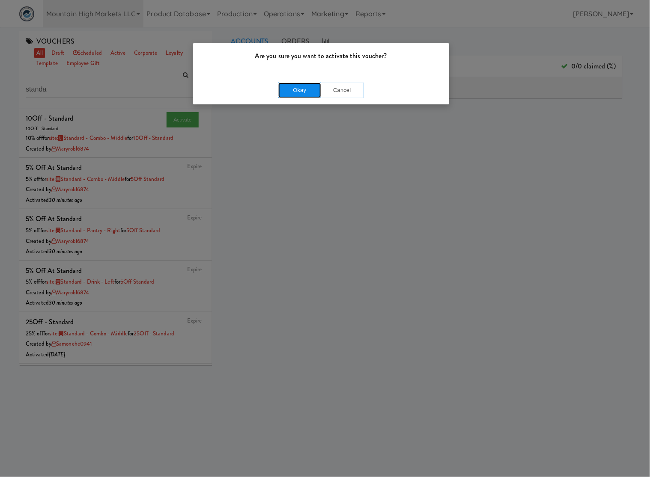
click at [303, 86] on button "Okay" at bounding box center [299, 90] width 43 height 15
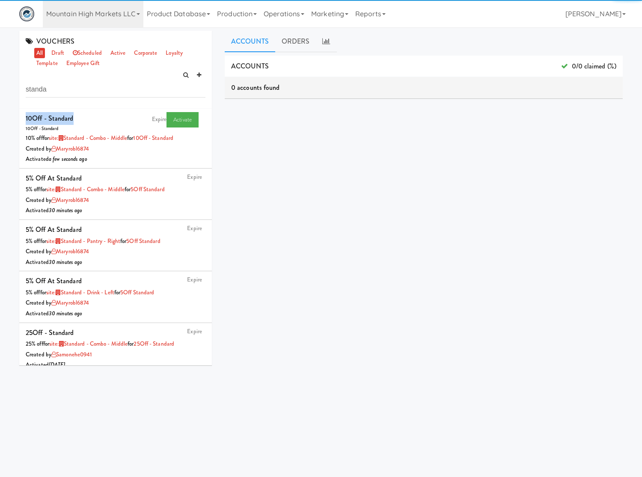
drag, startPoint x: 82, startPoint y: 115, endPoint x: 15, endPoint y: 114, distance: 66.8
click at [15, 114] on div "VOUCHERS all draft scheduled active corporate loyalty template employee gift st…" at bounding box center [115, 201] width 205 height 341
copy div "10Off - Standard"
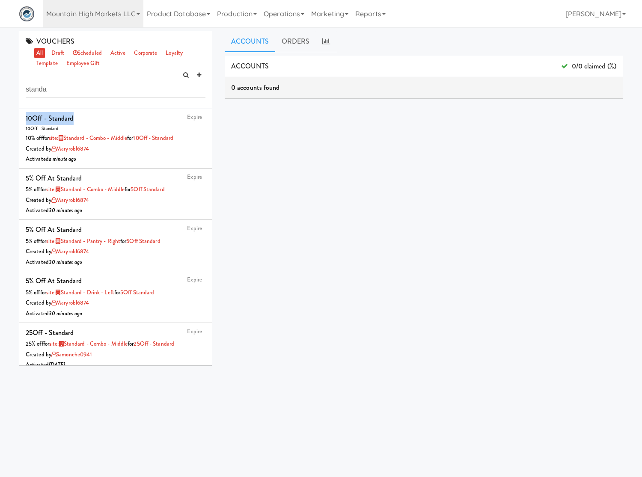
copy div "10Off - Standard"
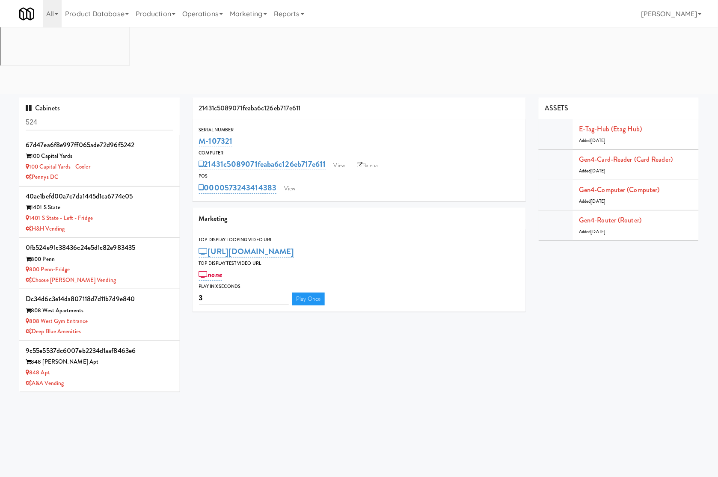
click at [103, 115] on input "524" at bounding box center [100, 123] width 148 height 16
type input "Arapahoe Square Fridge"
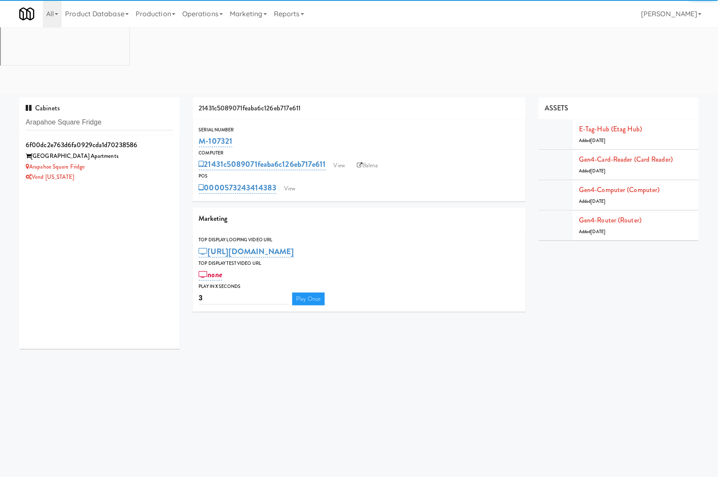
click at [141, 162] on div "Arapahoe Square Fridge" at bounding box center [100, 167] width 148 height 11
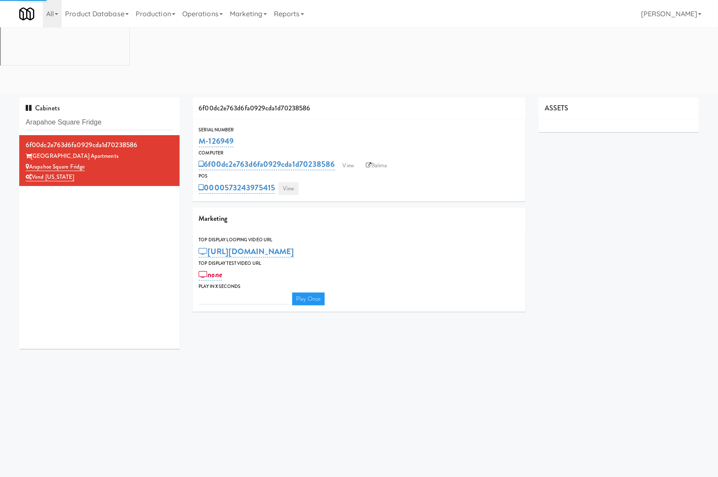
type input "3"
click at [291, 182] on link "View" at bounding box center [289, 188] width 20 height 13
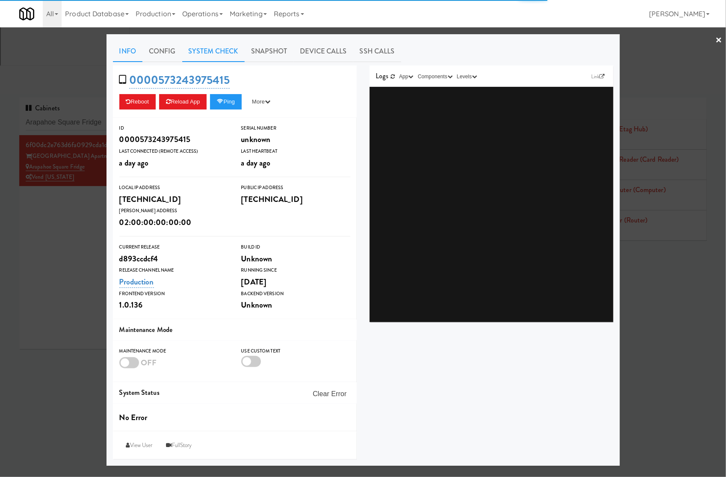
click at [226, 48] on link "System Check" at bounding box center [213, 51] width 62 height 21
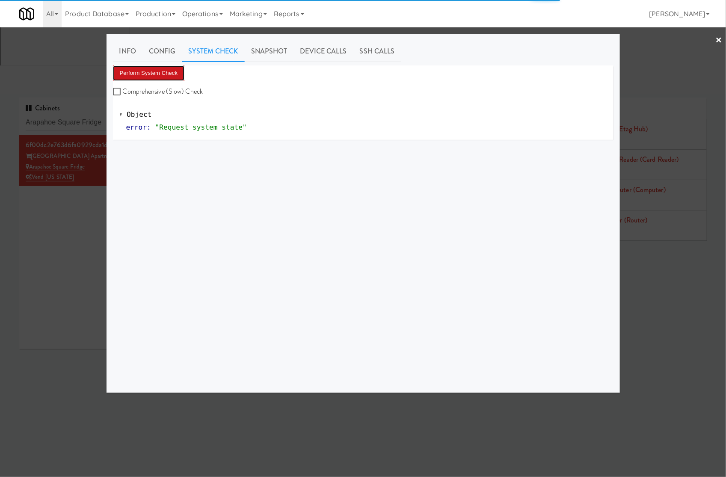
click at [159, 74] on button "Perform System Check" at bounding box center [149, 72] width 72 height 15
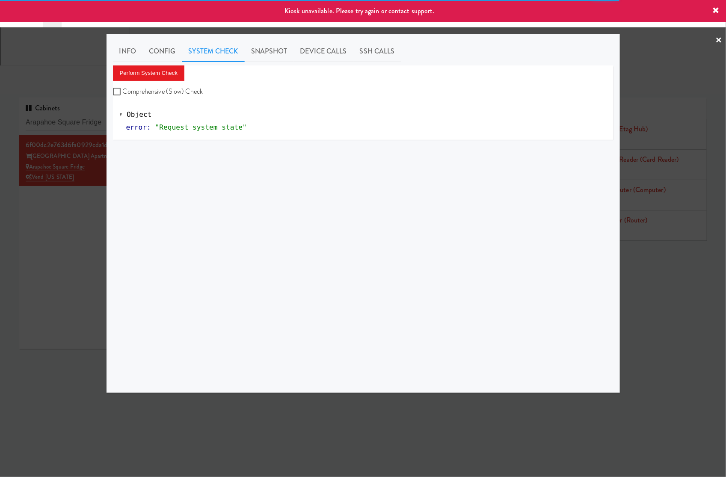
click at [91, 144] on div at bounding box center [363, 238] width 726 height 477
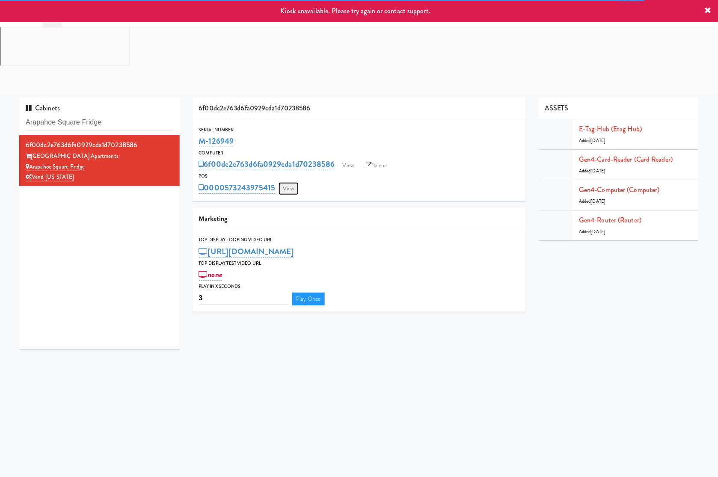
click at [296, 182] on link "View" at bounding box center [289, 188] width 20 height 13
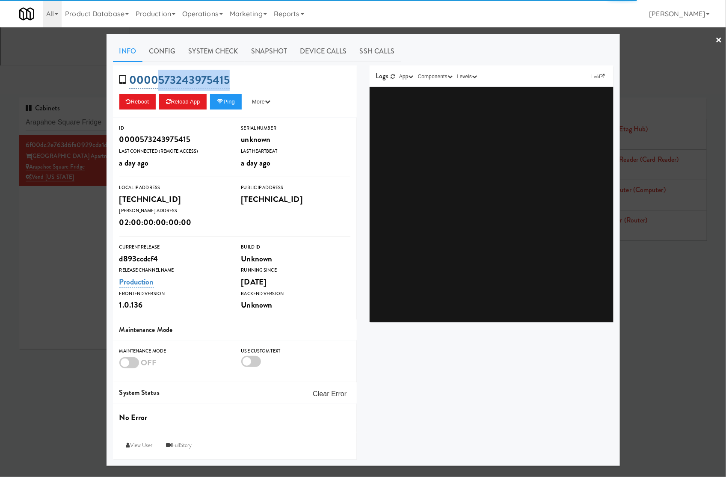
drag, startPoint x: 230, startPoint y: 84, endPoint x: 158, endPoint y: 85, distance: 71.5
click at [158, 85] on div "0000573243975415 Reboot Reload App Ping More Ping Server Restart Server Force R…" at bounding box center [235, 91] width 244 height 52
copy link "573243975415"
click at [416, 18] on div "All 325 Vending https://classic.micromart.com/cabinets/524?operator_id=503 901 …" at bounding box center [363, 13] width 688 height 27
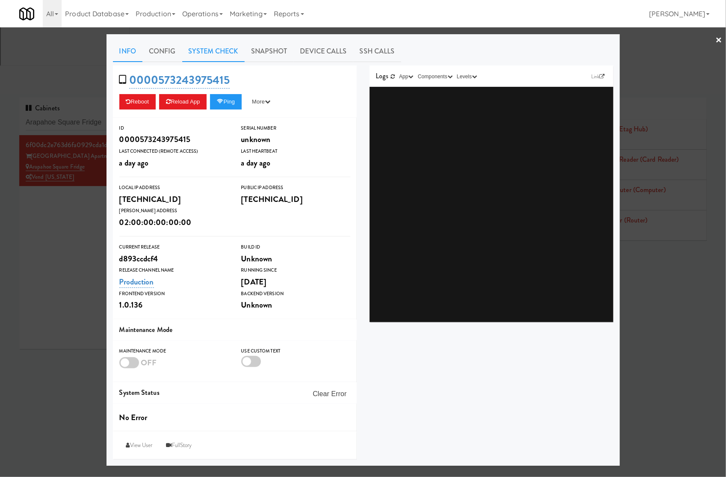
click at [201, 49] on link "System Check" at bounding box center [213, 51] width 62 height 21
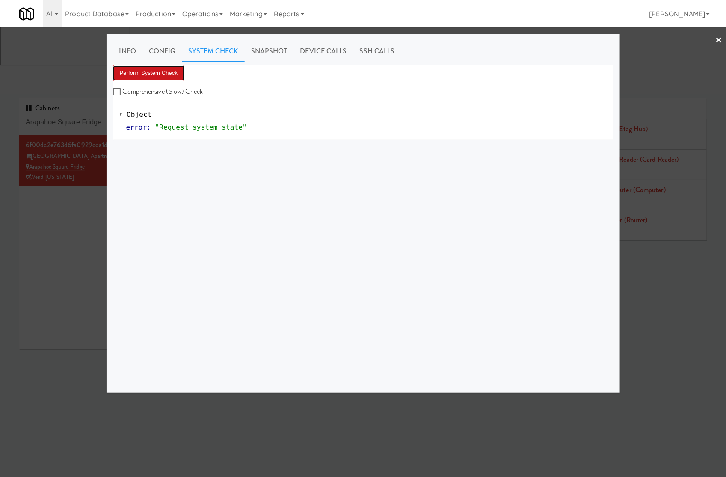
click at [173, 75] on button "Perform System Check" at bounding box center [149, 72] width 72 height 15
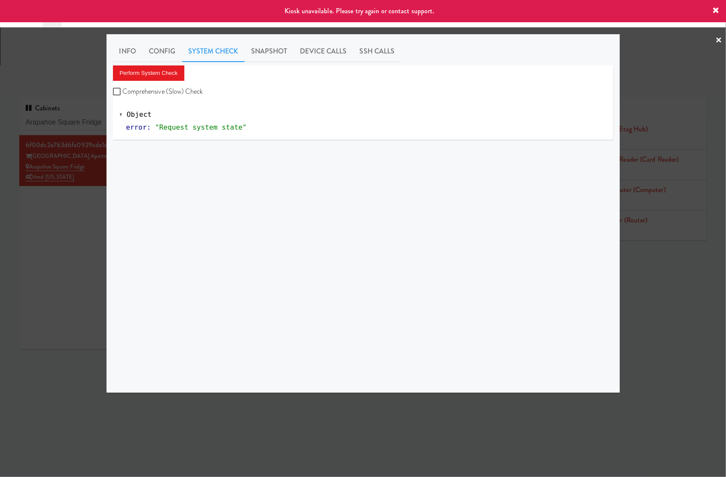
click at [39, 151] on div at bounding box center [363, 238] width 726 height 477
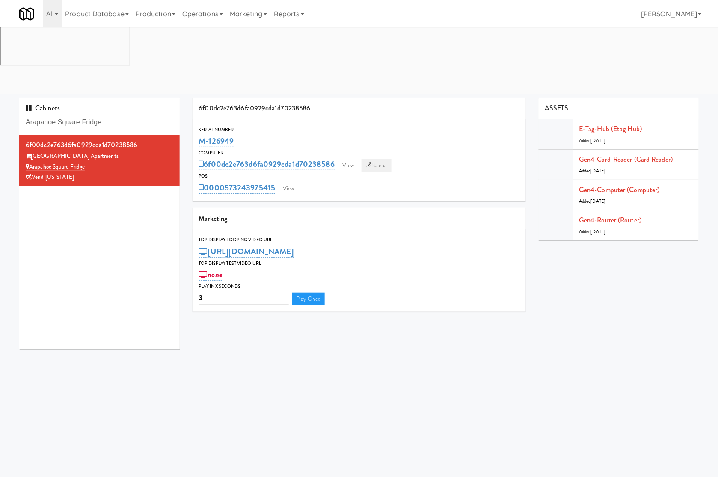
click at [382, 159] on link "Balena" at bounding box center [377, 165] width 30 height 13
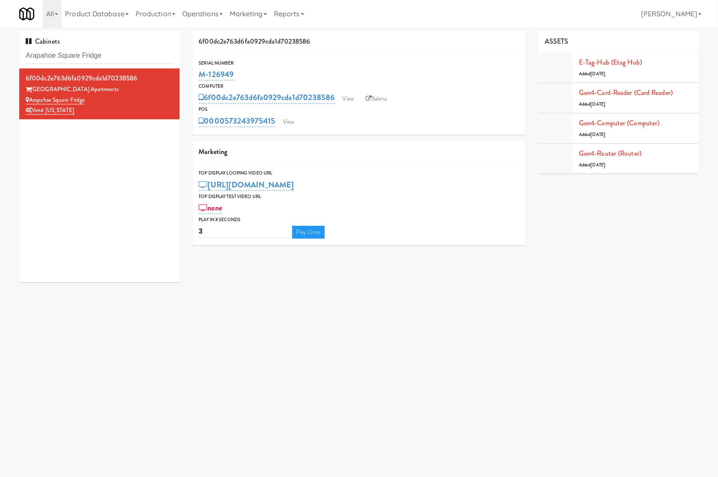
drag, startPoint x: 245, startPoint y: 73, endPoint x: 189, endPoint y: 77, distance: 55.8
click at [189, 77] on div "6f00dc2e763d6fa0929cda1d70238586 Serial Number M-126949 Computer 6f00dc2e763d6f…" at bounding box center [359, 141] width 346 height 221
copy link "M-126949"
click at [105, 56] on input "Arapahoe Square Fridge" at bounding box center [100, 56] width 148 height 16
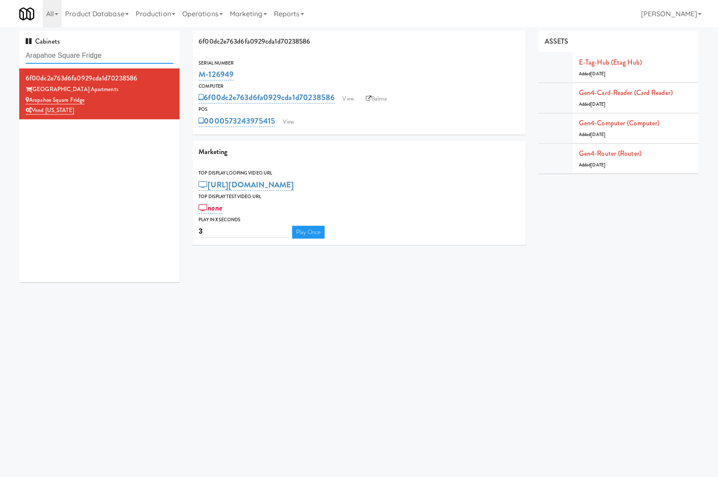
click at [105, 56] on input "Arapahoe Square Fridge" at bounding box center [100, 56] width 148 height 16
paste input "The 87 - Fridge - Middl"
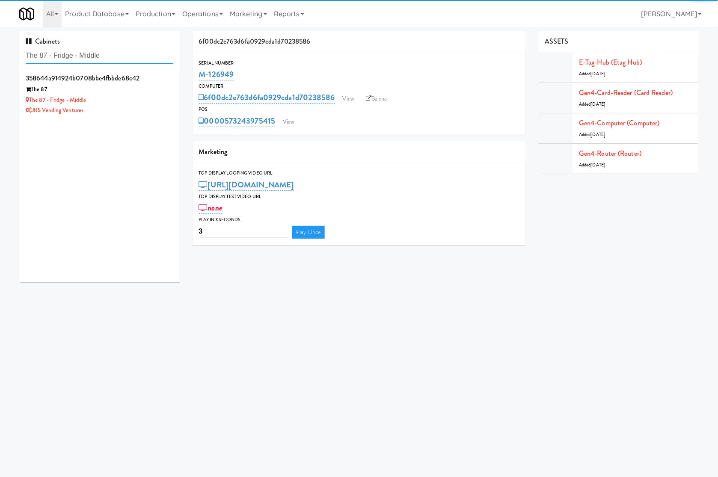
type input "The 87 - Fridge - Middle"
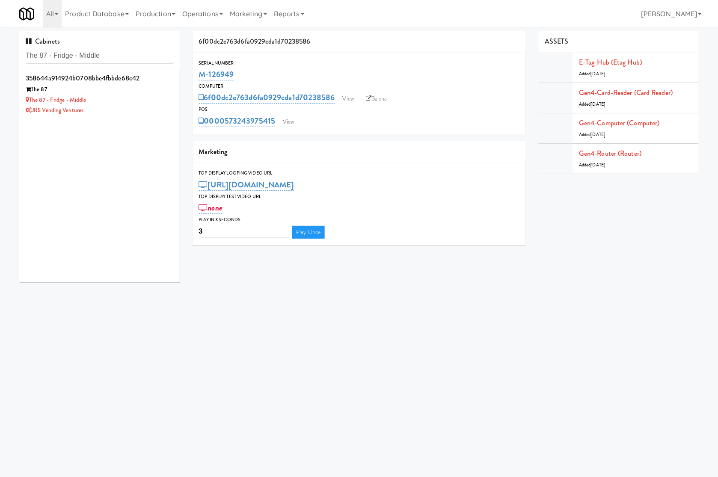
click at [130, 90] on div "The 87" at bounding box center [100, 89] width 148 height 11
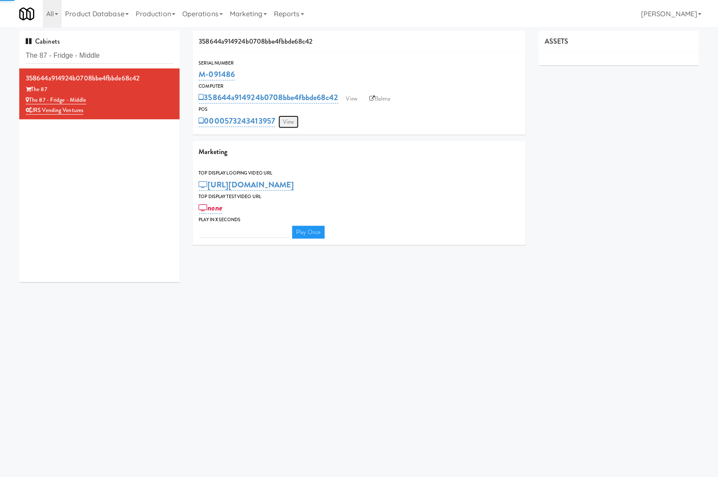
click at [293, 120] on link "View" at bounding box center [289, 122] width 20 height 13
type input "3"
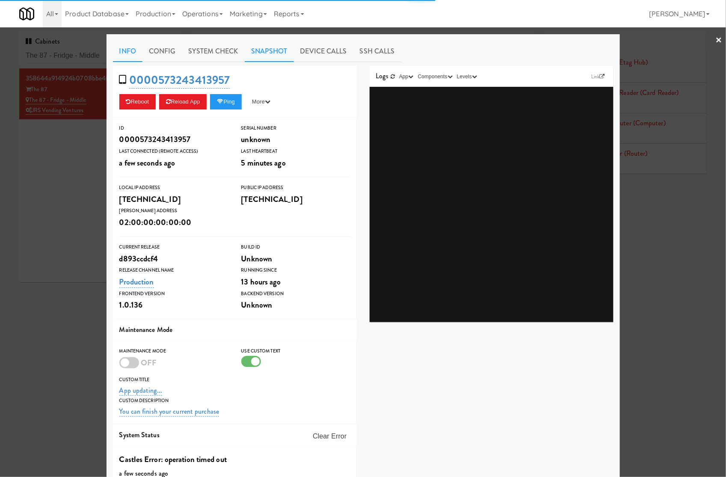
click at [248, 53] on link "Snapshot" at bounding box center [269, 51] width 49 height 21
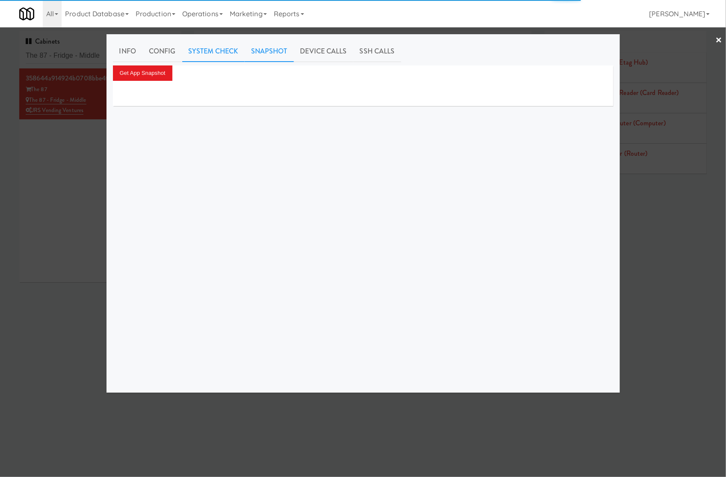
click at [214, 55] on link "System Check" at bounding box center [213, 51] width 62 height 21
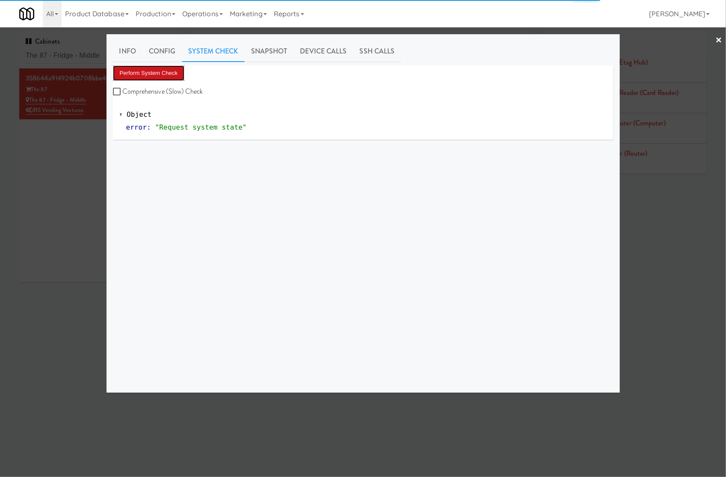
click at [148, 72] on button "Perform System Check" at bounding box center [149, 72] width 72 height 15
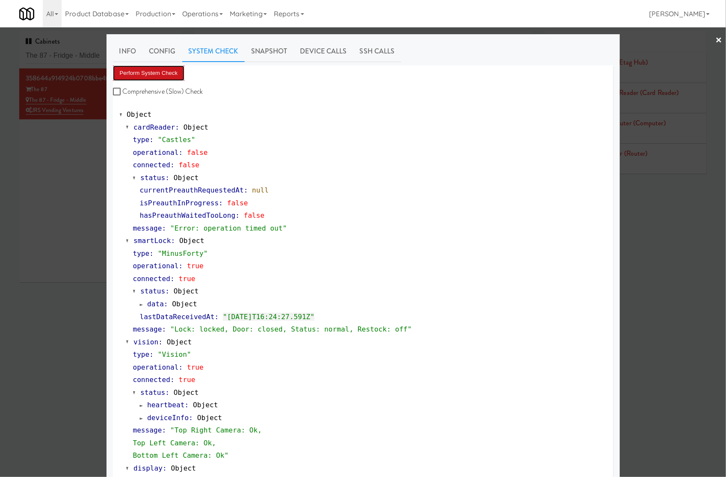
click at [172, 68] on button "Perform System Check" at bounding box center [149, 72] width 72 height 15
click at [86, 140] on div at bounding box center [363, 238] width 726 height 477
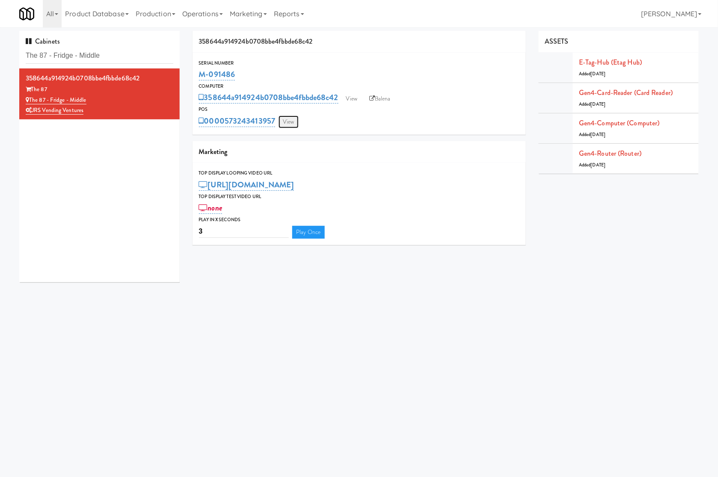
click at [294, 125] on link "View" at bounding box center [289, 122] width 20 height 13
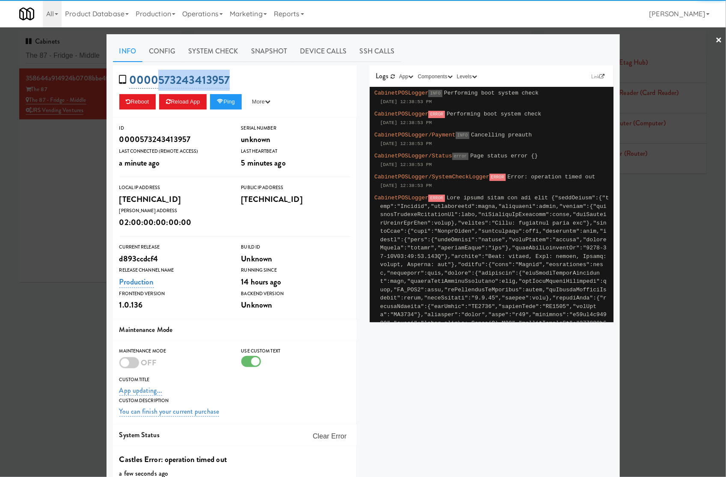
drag, startPoint x: 239, startPoint y: 76, endPoint x: 153, endPoint y: 78, distance: 85.6
click at [153, 78] on div "0000573243413957 Reboot Reload App Ping More Ping Server Restart Server Force R…" at bounding box center [235, 91] width 244 height 52
copy link "573243413957"
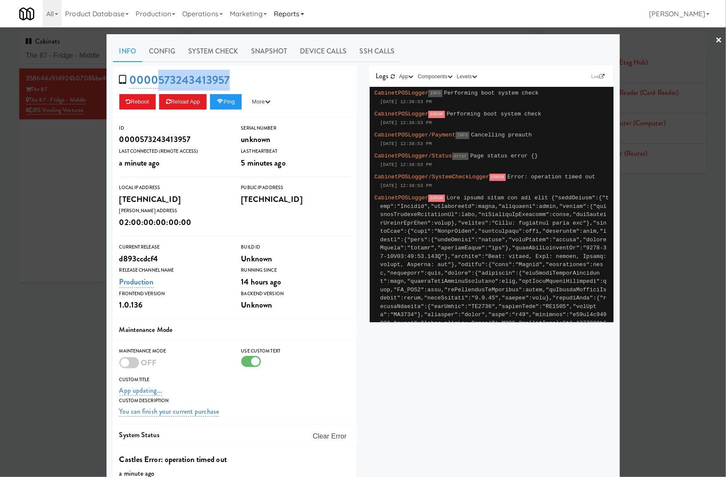
copy link "573243413957"
click at [60, 153] on div at bounding box center [363, 238] width 726 height 477
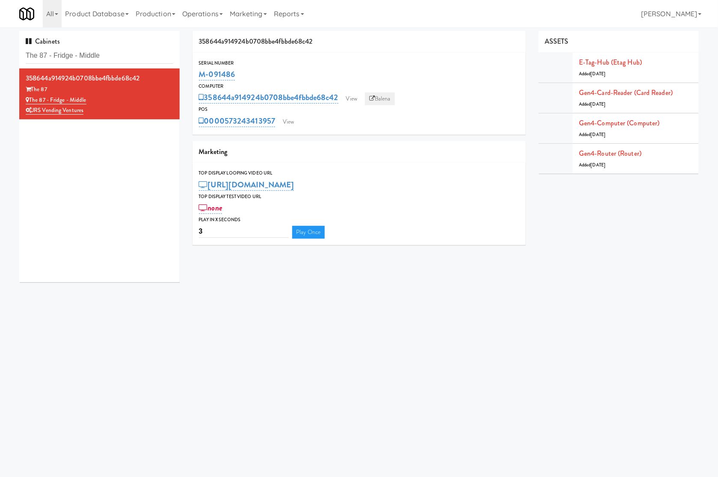
click at [377, 95] on link "Balena" at bounding box center [380, 98] width 30 height 13
click at [101, 53] on input "The 87 - Fridge - Middle" at bounding box center [100, 56] width 148 height 16
click at [100, 53] on input "The 87 - Fridge - Middle" at bounding box center [100, 56] width 148 height 16
paste input "Arapahoe Square Fridg"
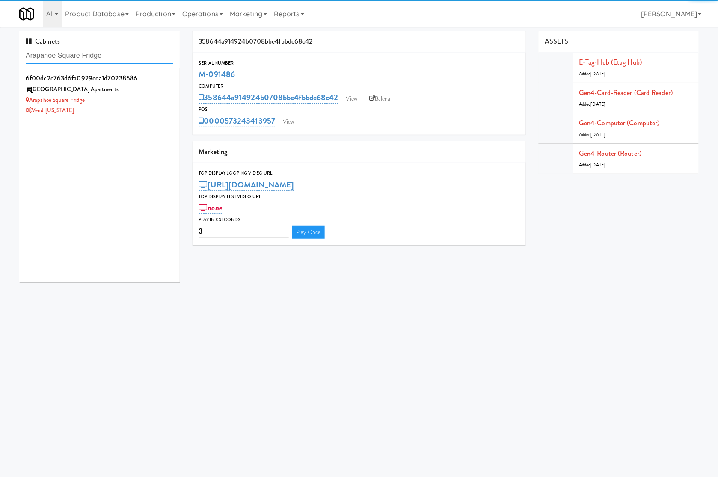
type input "Arapahoe Square Fridge"
click at [144, 93] on div "Arapahoe Square Apartments" at bounding box center [100, 89] width 148 height 11
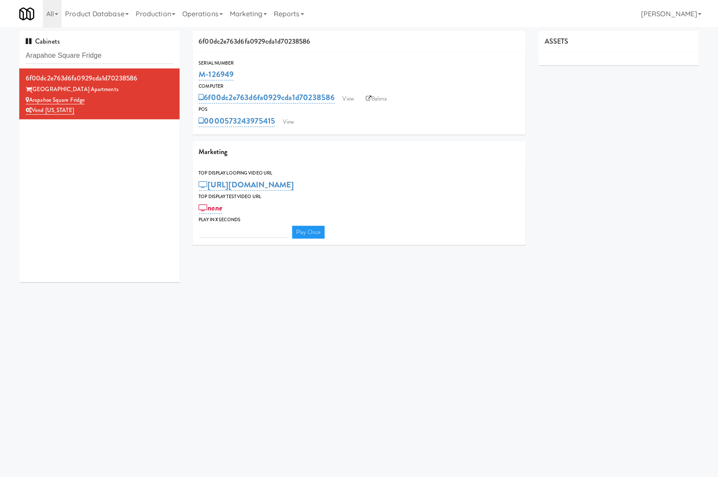
type input "3"
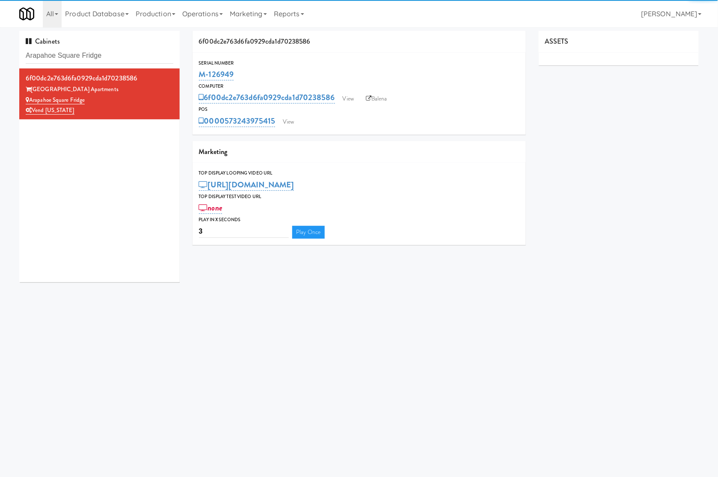
drag, startPoint x: 247, startPoint y: 76, endPoint x: 198, endPoint y: 76, distance: 49.2
click at [199, 76] on div "M-126949" at bounding box center [359, 74] width 321 height 15
copy link "M-126949"
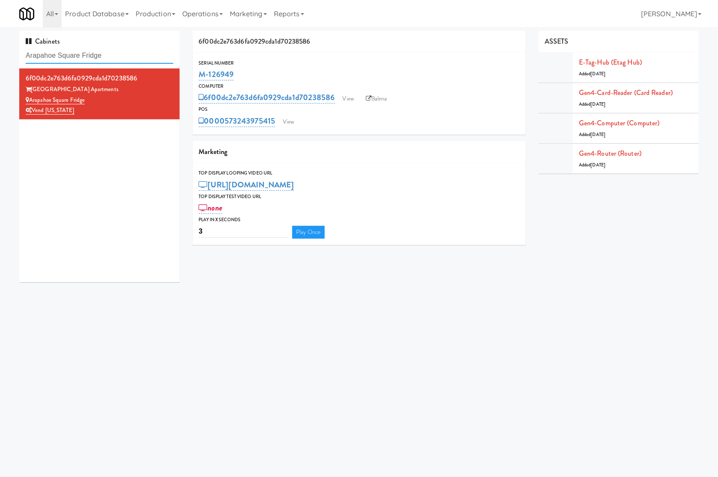
click at [113, 52] on input "Arapahoe Square Fridge" at bounding box center [100, 56] width 148 height 16
paste input "cher Tower Pantry"
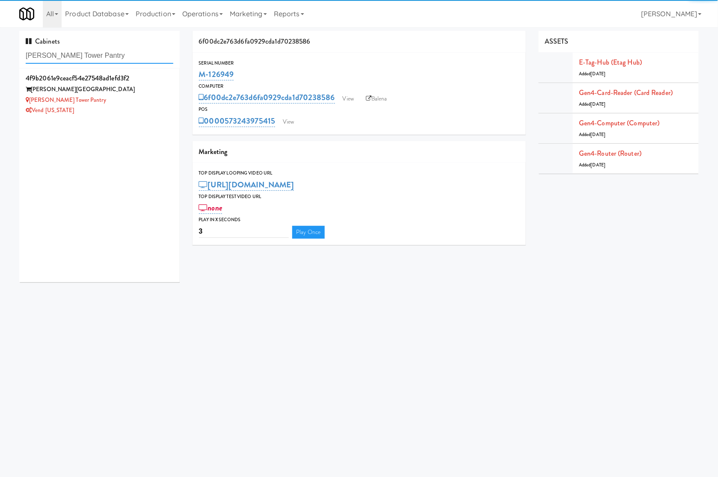
type input "Archer Tower Pantry"
click at [142, 105] on div "Archer Tower Pantry" at bounding box center [100, 100] width 148 height 11
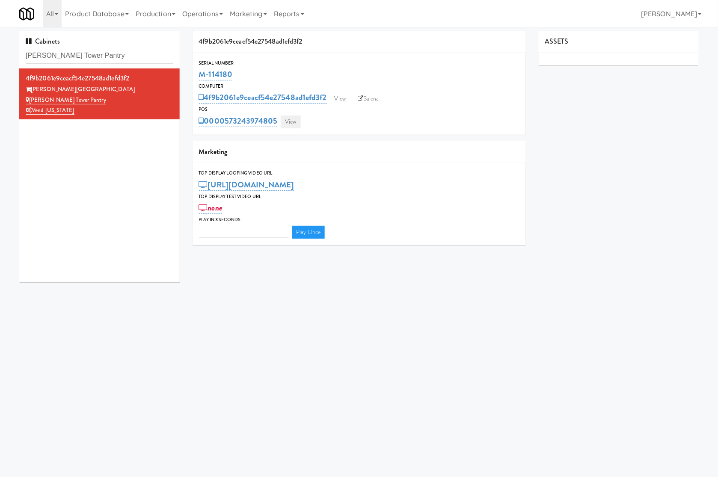
type input "3"
click at [291, 126] on link "View" at bounding box center [291, 122] width 20 height 13
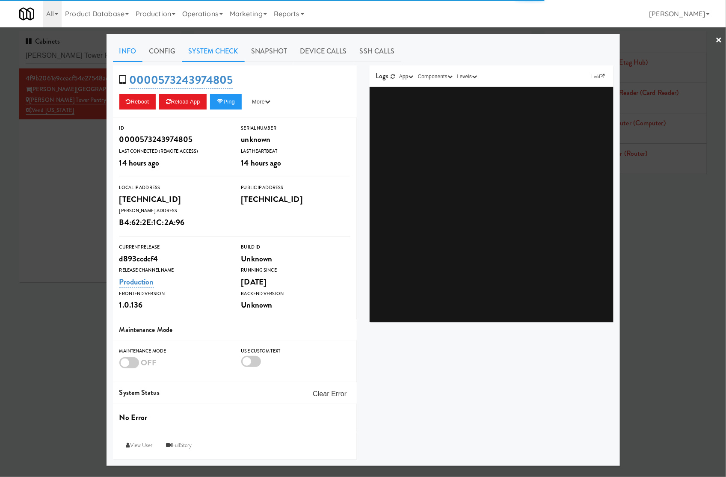
drag, startPoint x: 229, startPoint y: 56, endPoint x: 220, endPoint y: 62, distance: 10.7
click at [228, 56] on link "System Check" at bounding box center [213, 51] width 62 height 21
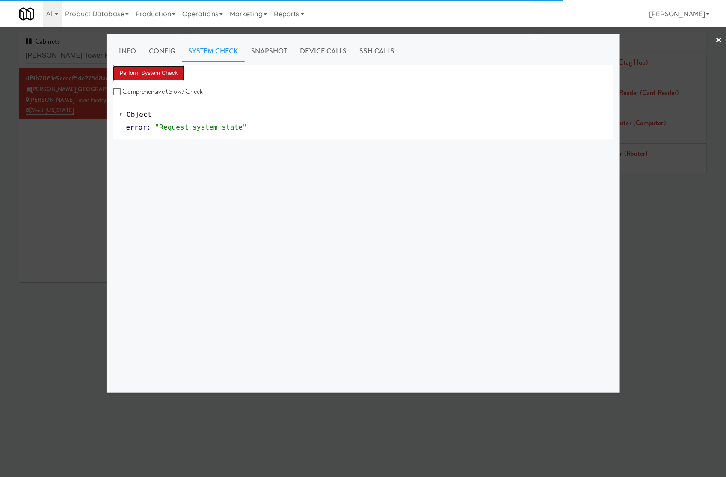
click at [179, 71] on button "Perform System Check" at bounding box center [149, 72] width 72 height 15
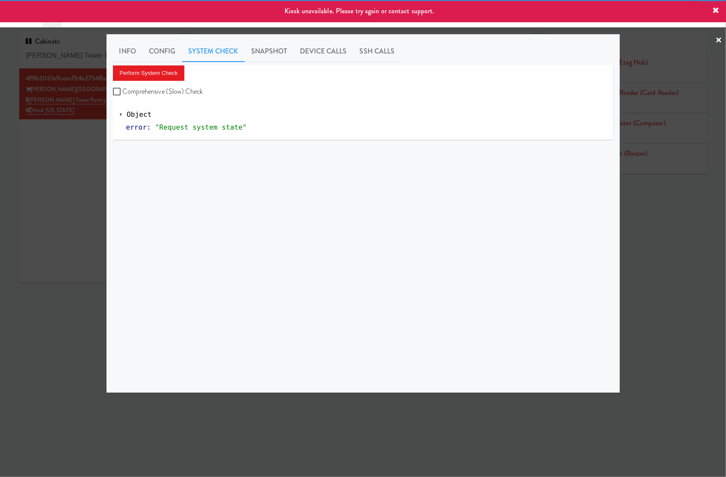
click at [75, 142] on div at bounding box center [363, 238] width 726 height 477
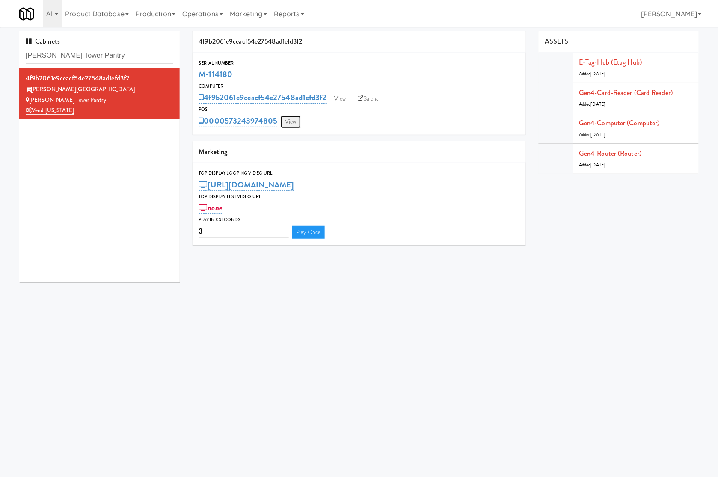
click at [294, 121] on link "View" at bounding box center [291, 122] width 20 height 13
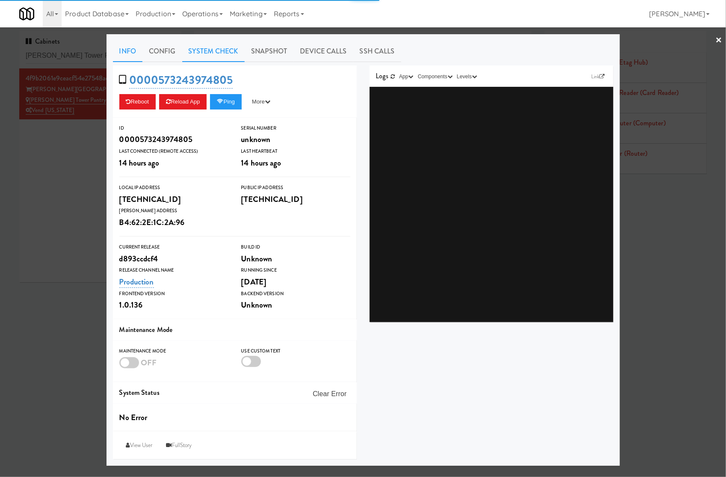
click at [221, 54] on link "System Check" at bounding box center [213, 51] width 62 height 21
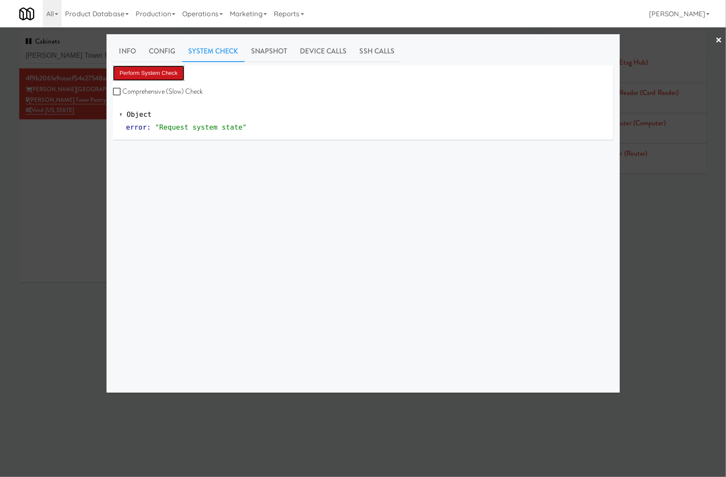
click at [165, 74] on button "Perform System Check" at bounding box center [149, 72] width 72 height 15
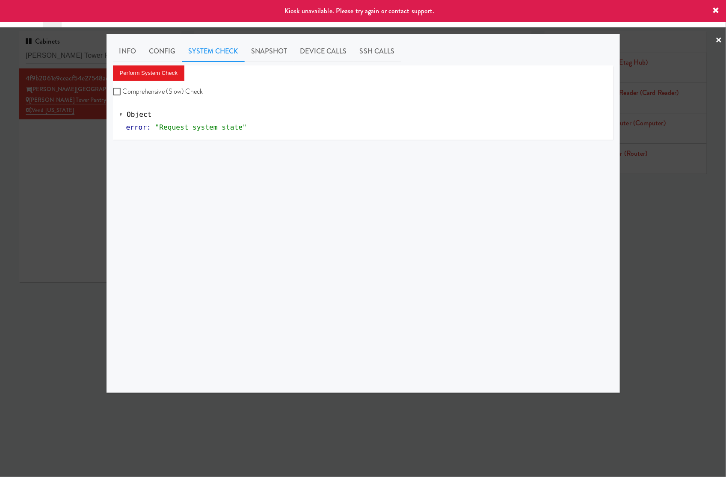
click at [88, 134] on div at bounding box center [363, 238] width 726 height 477
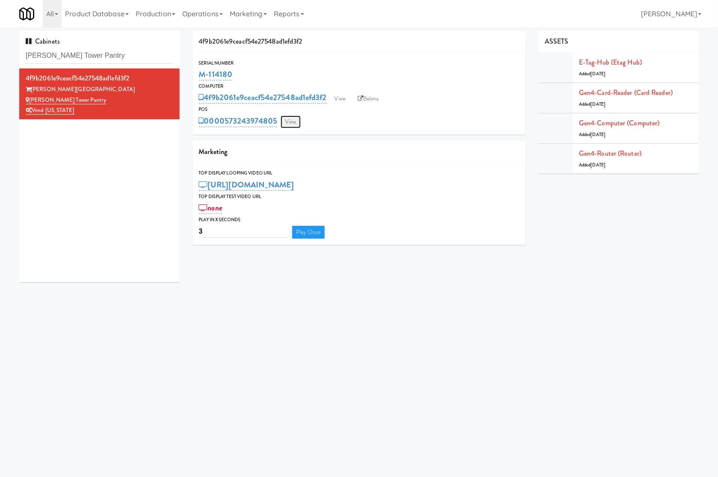
click at [290, 123] on link "View" at bounding box center [291, 122] width 20 height 13
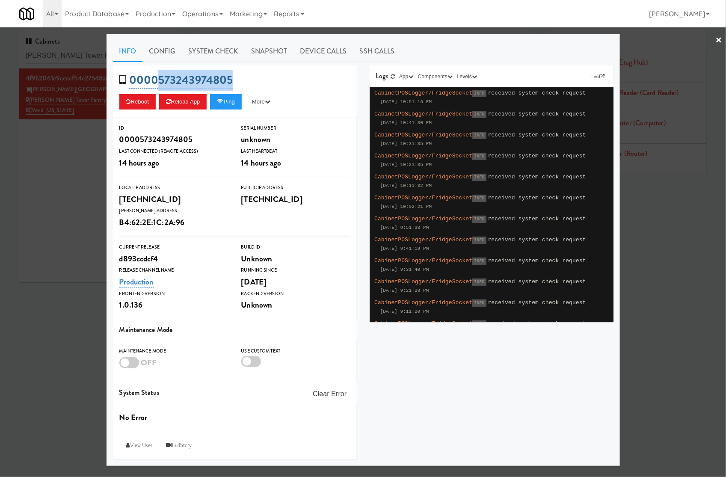
drag, startPoint x: 251, startPoint y: 82, endPoint x: 160, endPoint y: 82, distance: 90.3
click at [160, 82] on div "0000573243974805 Reboot Reload App Ping More Ping Server Restart Server Force R…" at bounding box center [235, 91] width 244 height 52
copy link "573243974805"
drag, startPoint x: 71, startPoint y: 136, endPoint x: 140, endPoint y: 138, distance: 69.4
click at [84, 139] on div at bounding box center [363, 238] width 726 height 477
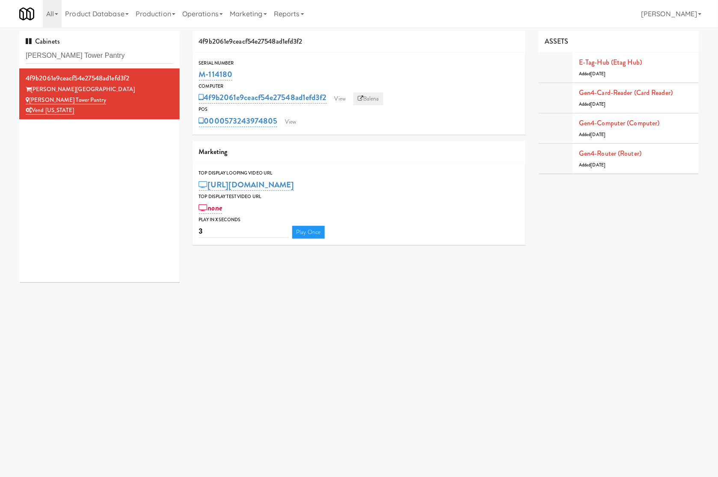
click at [368, 99] on link "Balena" at bounding box center [369, 98] width 30 height 13
drag, startPoint x: 245, startPoint y: 71, endPoint x: 195, endPoint y: 78, distance: 50.7
click at [195, 78] on div "Serial Number M-114180" at bounding box center [359, 70] width 333 height 23
copy link "M-114180"
click at [288, 122] on link "View" at bounding box center [291, 122] width 20 height 13
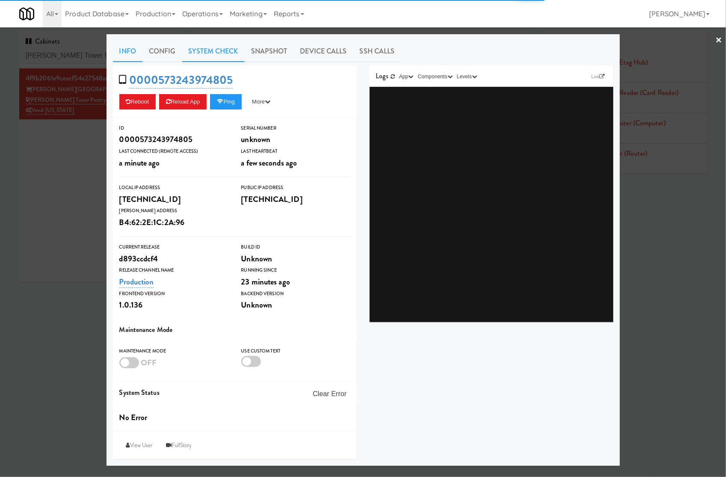
click at [211, 53] on link "System Check" at bounding box center [213, 51] width 62 height 21
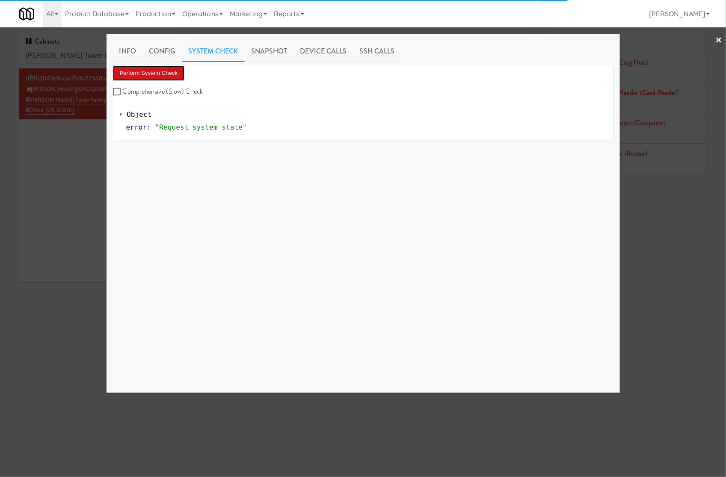
click at [163, 67] on button "Perform System Check" at bounding box center [149, 72] width 72 height 15
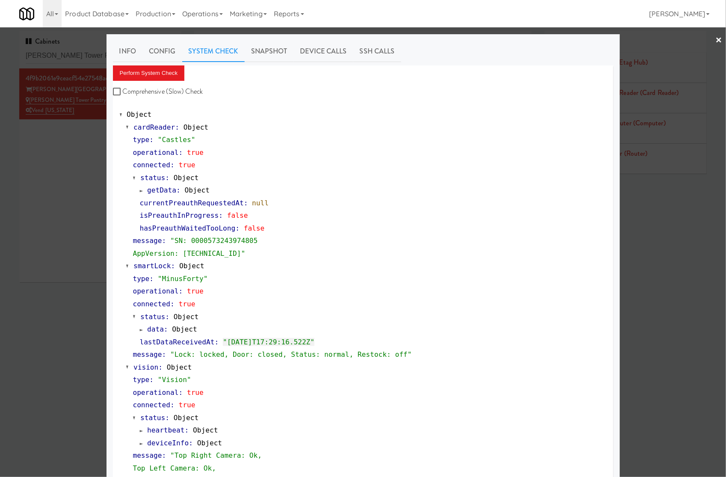
click at [83, 55] on div at bounding box center [363, 238] width 726 height 477
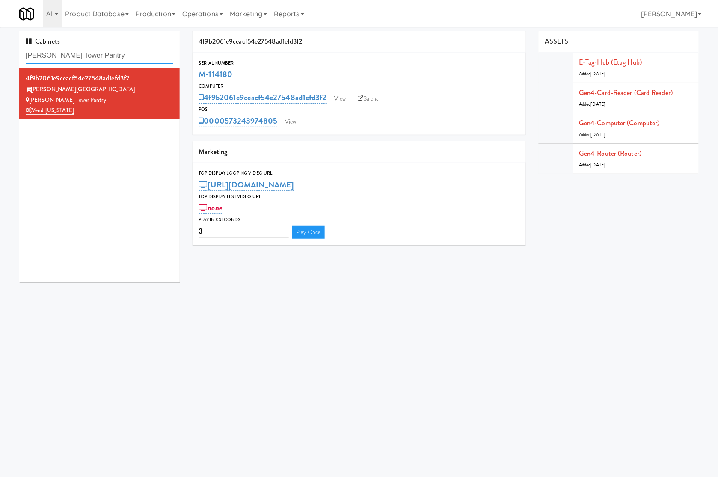
click at [83, 55] on input "Archer Tower Pantry" at bounding box center [100, 56] width 148 height 16
paste input "Central Gardens - Cooler"
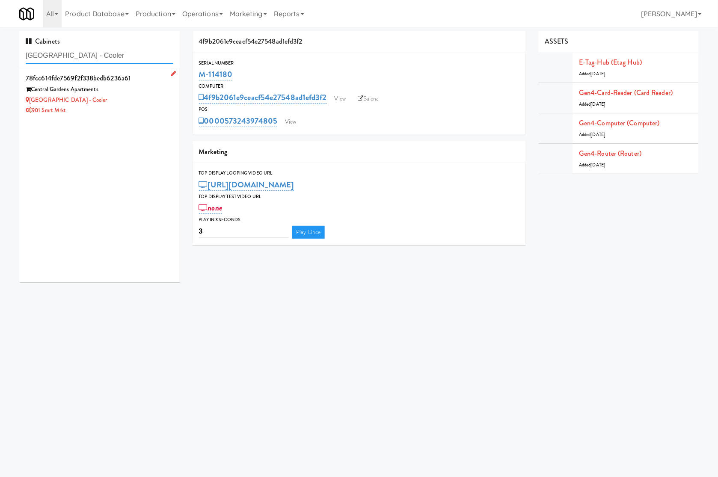
type input "Central Gardens - Cooler"
click at [134, 95] on div "Central Gardens - Cooler" at bounding box center [100, 100] width 148 height 11
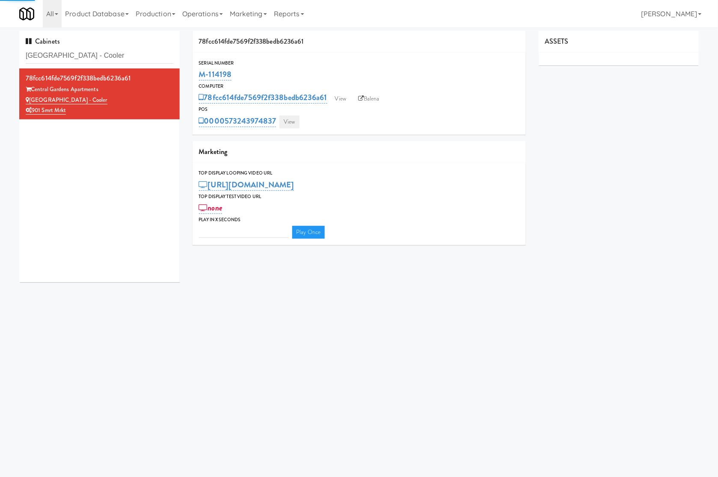
type input "3"
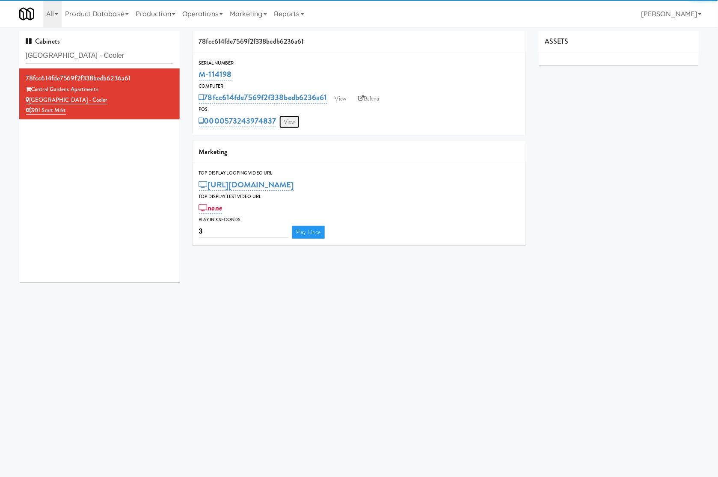
click at [292, 123] on link "View" at bounding box center [289, 122] width 20 height 13
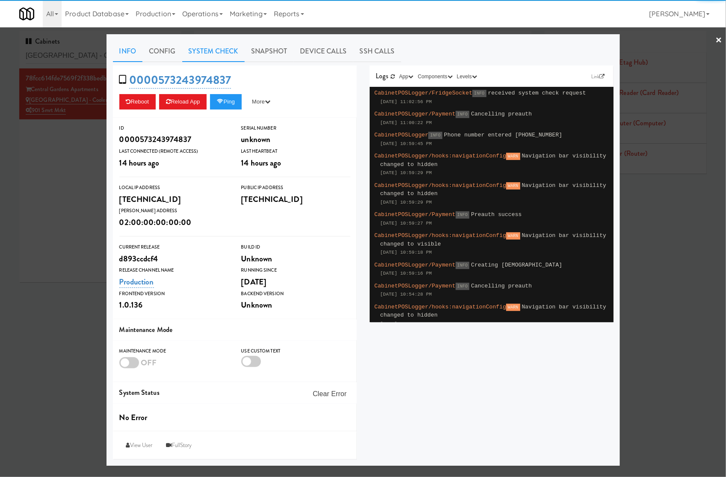
click at [227, 54] on link "System Check" at bounding box center [213, 51] width 62 height 21
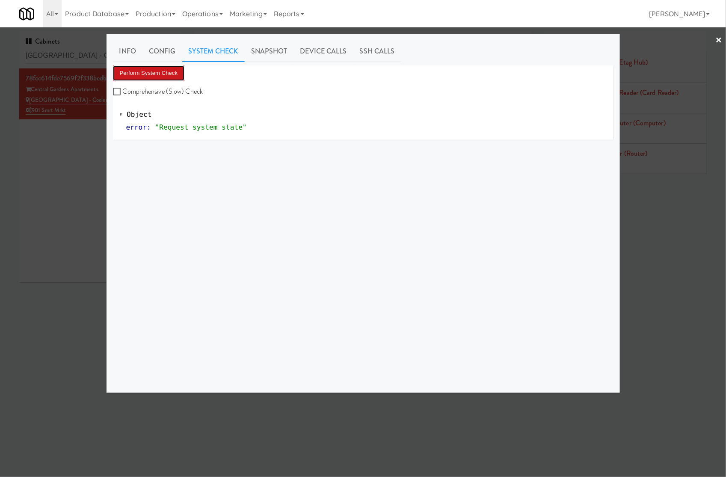
click at [157, 75] on button "Perform System Check" at bounding box center [149, 72] width 72 height 15
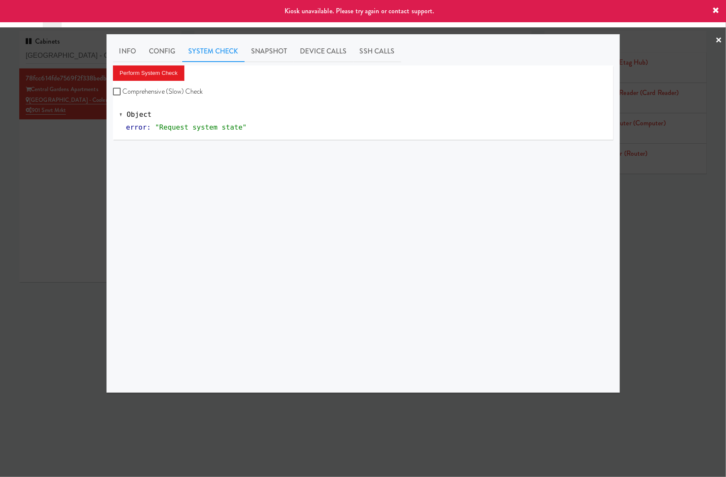
click at [58, 136] on div at bounding box center [363, 238] width 726 height 477
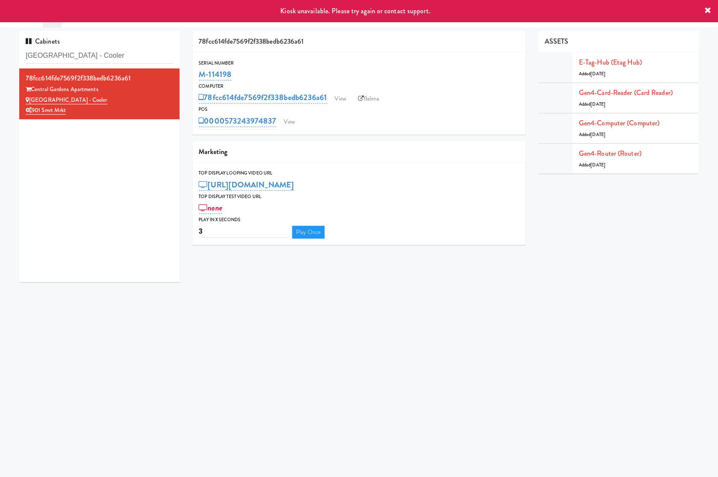
drag, startPoint x: 371, startPoint y: 99, endPoint x: 366, endPoint y: 79, distance: 20.7
click at [371, 99] on link "Balena" at bounding box center [369, 98] width 30 height 13
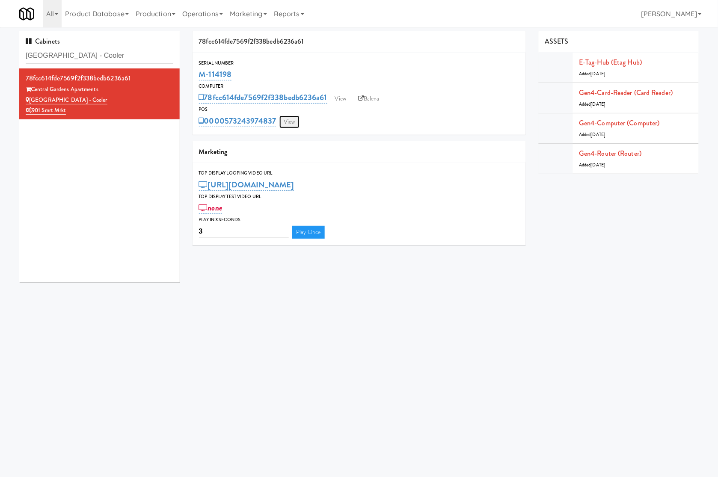
click at [294, 122] on link "View" at bounding box center [289, 122] width 20 height 13
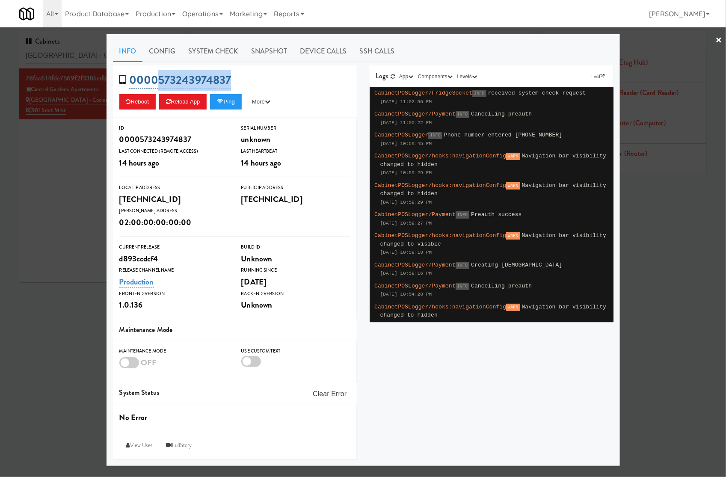
drag, startPoint x: 260, startPoint y: 78, endPoint x: 160, endPoint y: 79, distance: 100.6
click at [160, 79] on div "0000573243974837 Reboot Reload App Ping More Ping Server Restart Server Force R…" at bounding box center [235, 91] width 244 height 52
copy link "573243974837"
click at [212, 51] on link "System Check" at bounding box center [213, 51] width 62 height 21
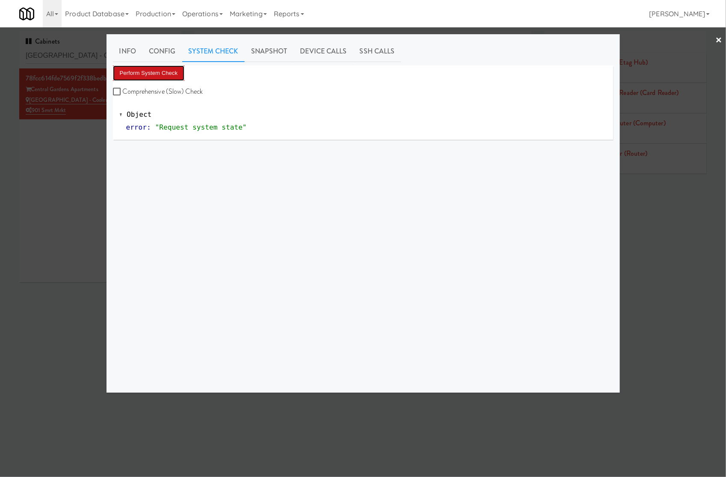
click at [168, 70] on button "Perform System Check" at bounding box center [149, 72] width 72 height 15
click at [86, 58] on div at bounding box center [363, 238] width 726 height 477
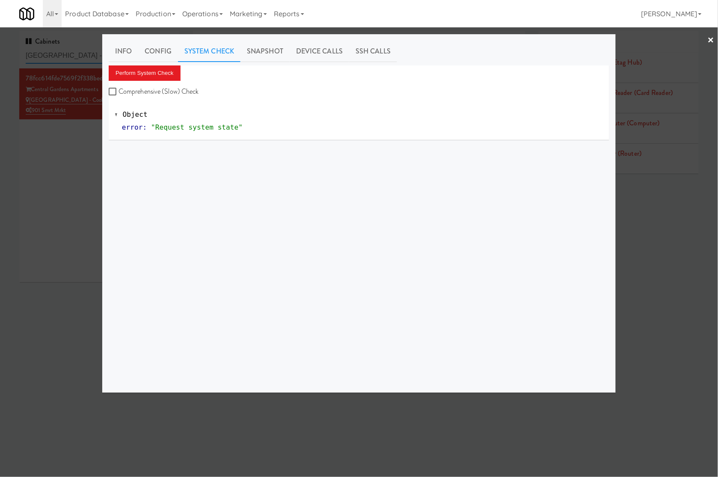
click at [86, 58] on input "Central Gardens - Cooler" at bounding box center [100, 56] width 148 height 16
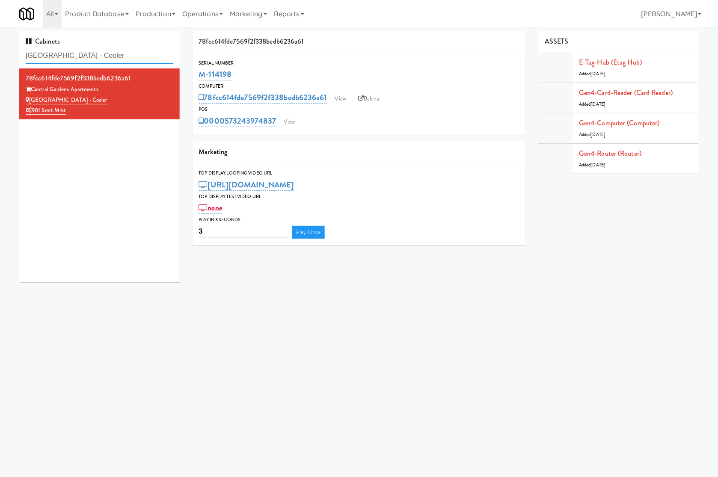
click at [86, 58] on input "Central Gardens - Cooler" at bounding box center [100, 56] width 148 height 16
drag, startPoint x: 246, startPoint y: 73, endPoint x: 200, endPoint y: 75, distance: 46.3
click at [200, 75] on div "M-114198" at bounding box center [359, 74] width 321 height 15
click at [102, 52] on input "Central Gardens - Cooler" at bounding box center [100, 56] width 148 height 16
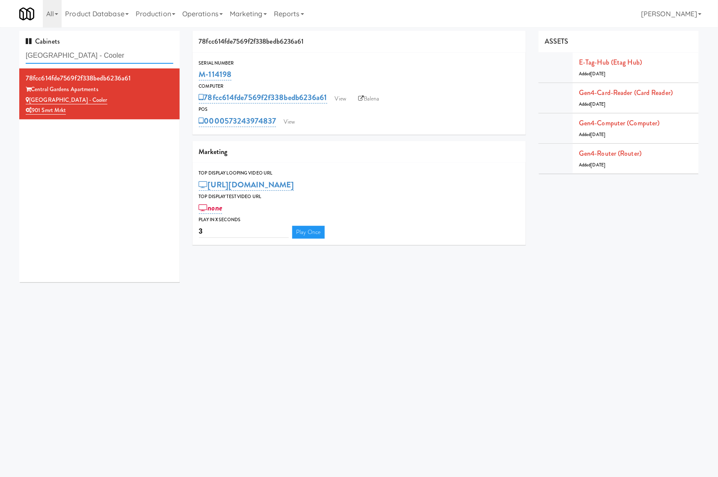
click at [102, 52] on input "Central Gardens - Cooler" at bounding box center [100, 56] width 148 height 16
drag, startPoint x: 297, startPoint y: 310, endPoint x: 299, endPoint y: 264, distance: 46.7
click at [297, 310] on body "Okay Okay Select date: previous 2025-Sep next Su Mo Tu We Th Fr Sa 31 1 2 3 4 5…" at bounding box center [359, 265] width 718 height 477
click at [94, 54] on input "Central Gardens - Cooler" at bounding box center [100, 56] width 148 height 16
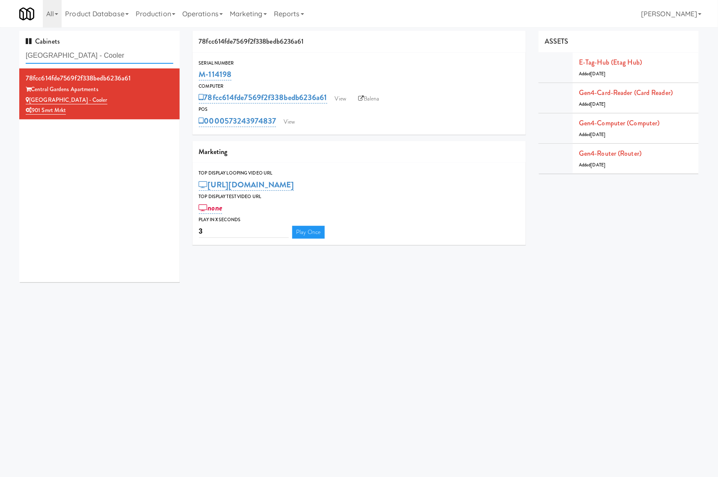
click at [94, 54] on input "Central Gardens - Cooler" at bounding box center [100, 56] width 148 height 16
drag, startPoint x: 250, startPoint y: 76, endPoint x: 197, endPoint y: 74, distance: 53.6
click at [197, 74] on div "Serial Number M-114198" at bounding box center [359, 70] width 333 height 23
click at [58, 54] on input "Central Gardens - Cooler" at bounding box center [100, 56] width 148 height 16
click at [59, 54] on input "Central Gardens - Cooler" at bounding box center [100, 56] width 148 height 16
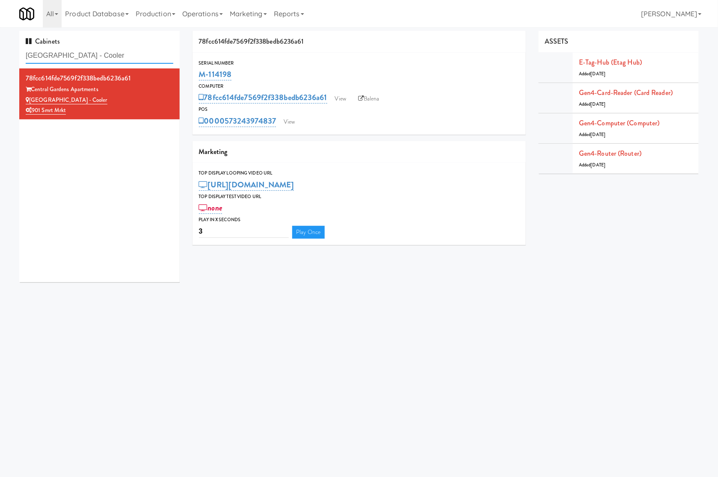
click at [59, 54] on input "Central Gardens - Cooler" at bounding box center [100, 56] width 148 height 16
type input "fine"
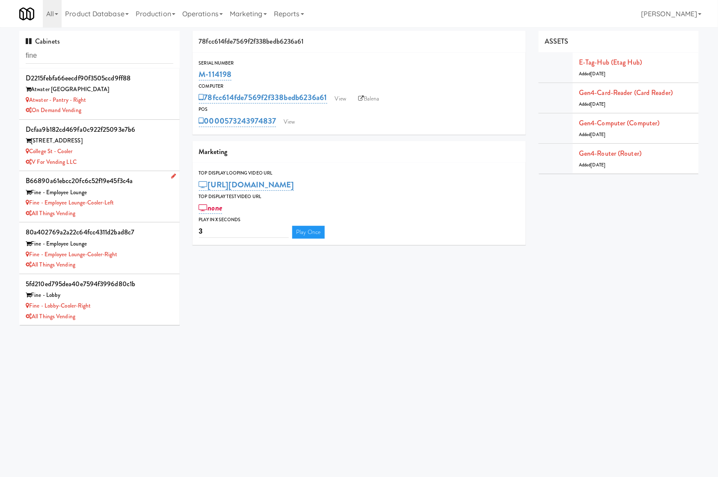
click at [113, 215] on div "All Things Vending" at bounding box center [100, 213] width 148 height 11
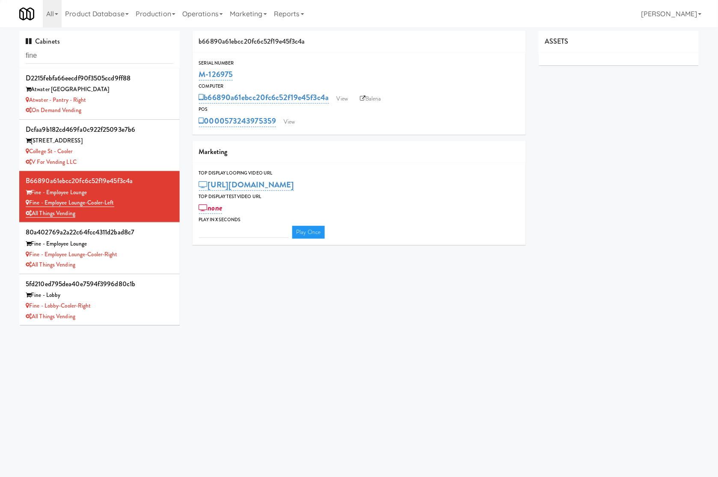
type input "3"
click at [293, 116] on link "View" at bounding box center [289, 122] width 20 height 13
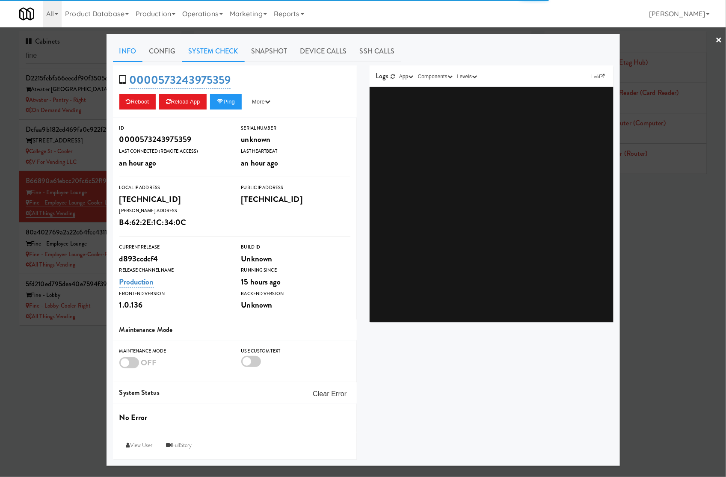
click at [224, 60] on link "System Check" at bounding box center [213, 51] width 62 height 21
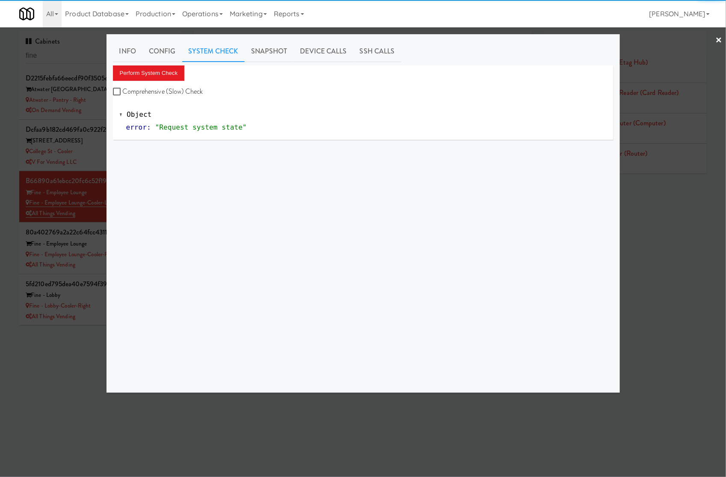
click at [222, 54] on link "System Check" at bounding box center [213, 51] width 62 height 21
click at [172, 76] on button "Perform System Check" at bounding box center [149, 72] width 72 height 15
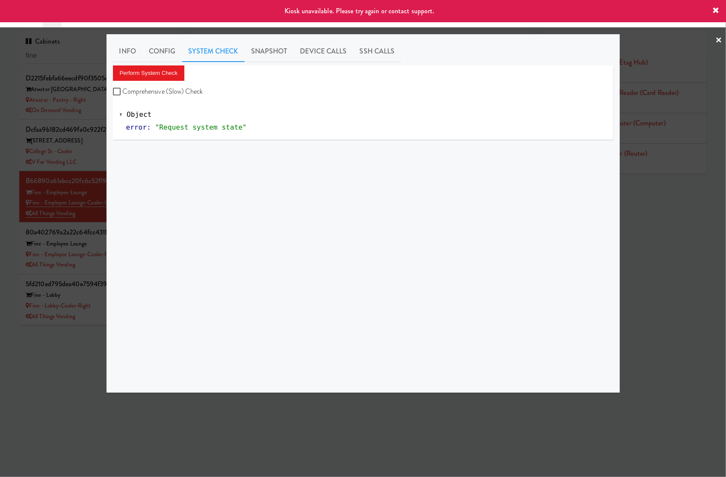
click at [98, 213] on div at bounding box center [363, 238] width 726 height 477
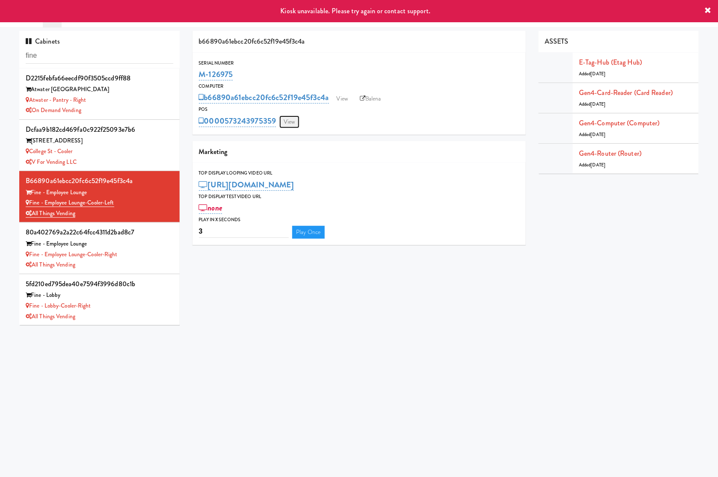
click at [294, 117] on link "View" at bounding box center [289, 122] width 20 height 13
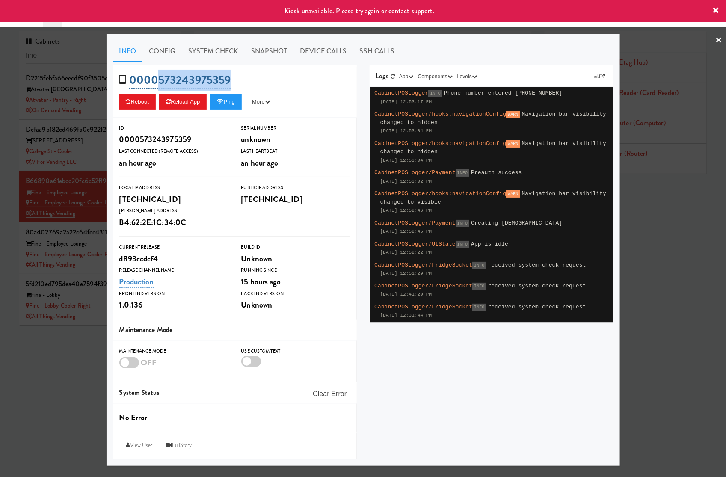
drag, startPoint x: 239, startPoint y: 79, endPoint x: 158, endPoint y: 83, distance: 81.4
click at [158, 83] on div "0000573243975359 Reboot Reload App Ping More Ping Server Restart Server Force R…" at bounding box center [235, 91] width 244 height 52
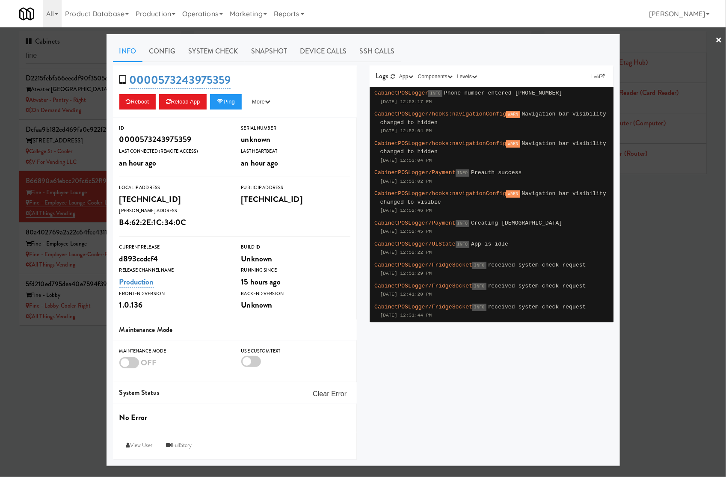
click at [99, 213] on div at bounding box center [363, 238] width 726 height 477
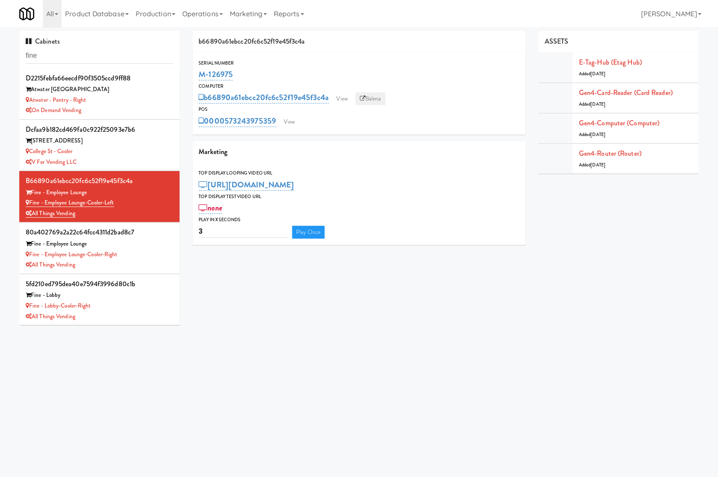
click at [377, 99] on link "Balena" at bounding box center [371, 98] width 30 height 13
drag, startPoint x: 377, startPoint y: 101, endPoint x: 292, endPoint y: 1, distance: 131.1
click at [377, 101] on link "Balena" at bounding box center [371, 98] width 30 height 13
drag, startPoint x: 128, startPoint y: 205, endPoint x: 29, endPoint y: 200, distance: 99.0
click at [29, 200] on div "Fine - Employee Lounge-Cooler-Left" at bounding box center [100, 203] width 148 height 11
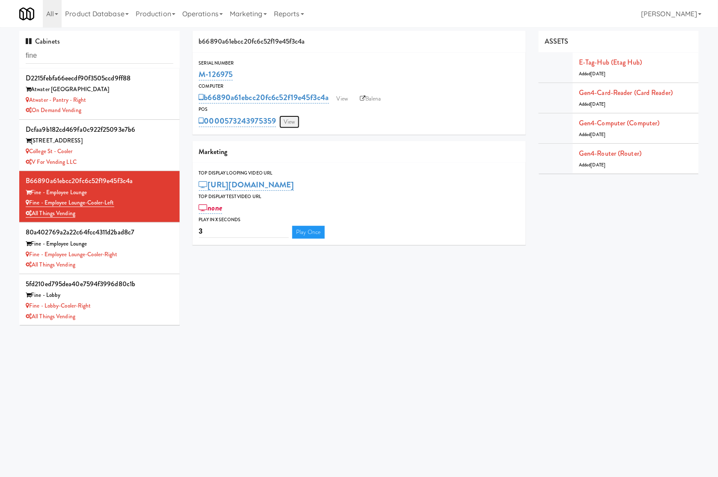
click at [294, 119] on link "View" at bounding box center [289, 122] width 20 height 13
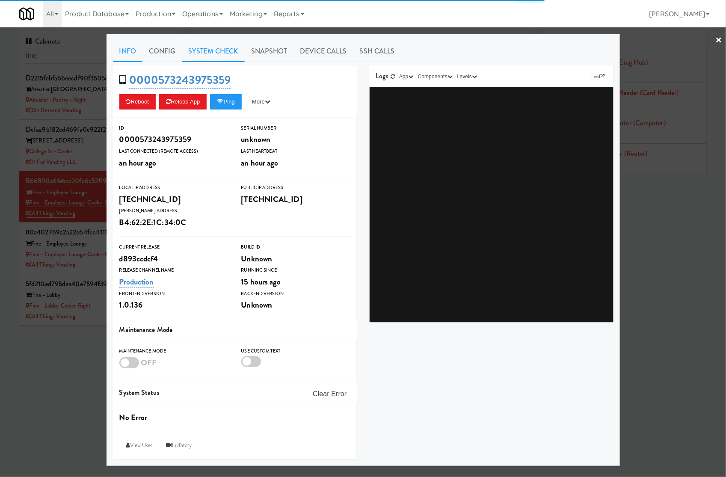
click at [231, 55] on link "System Check" at bounding box center [213, 51] width 62 height 21
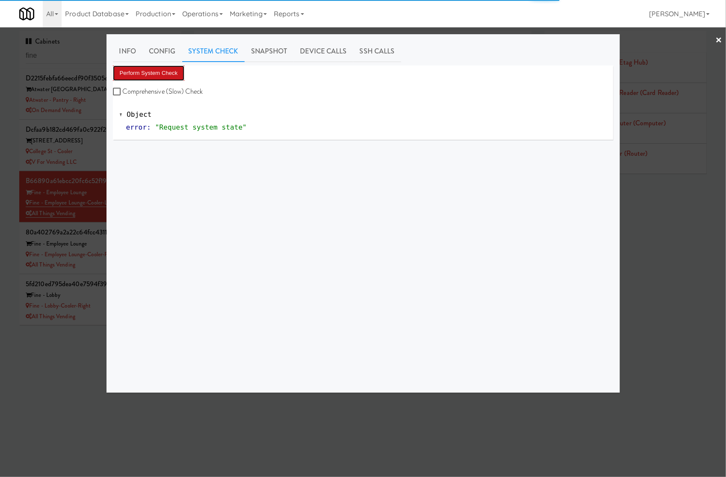
click at [170, 76] on button "Perform System Check" at bounding box center [149, 72] width 72 height 15
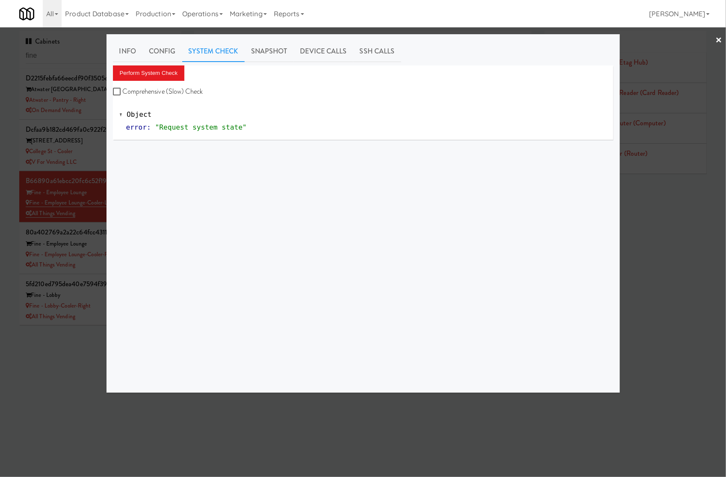
click at [96, 190] on div at bounding box center [363, 238] width 726 height 477
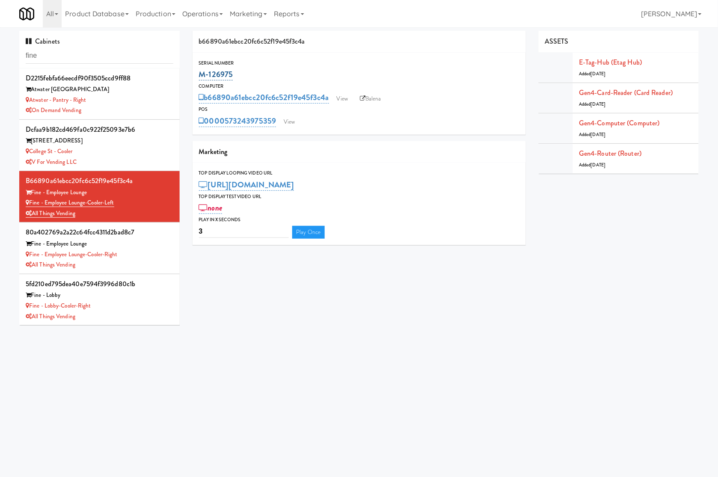
drag, startPoint x: 246, startPoint y: 74, endPoint x: 202, endPoint y: 71, distance: 44.6
click at [202, 71] on div "M-126975" at bounding box center [359, 74] width 321 height 15
click at [289, 121] on link "View" at bounding box center [289, 122] width 20 height 13
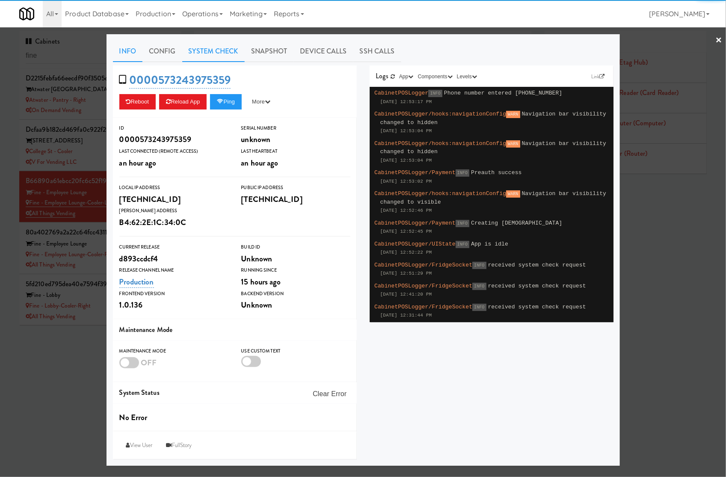
click at [217, 54] on link "System Check" at bounding box center [213, 51] width 62 height 21
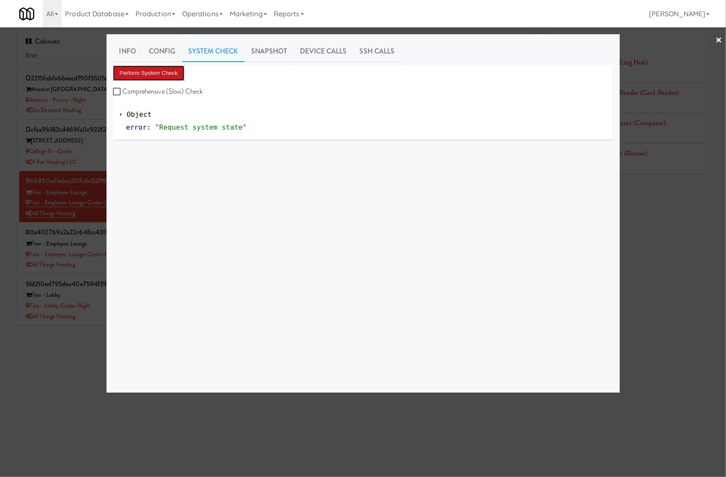
click at [174, 75] on button "Perform System Check" at bounding box center [149, 72] width 72 height 15
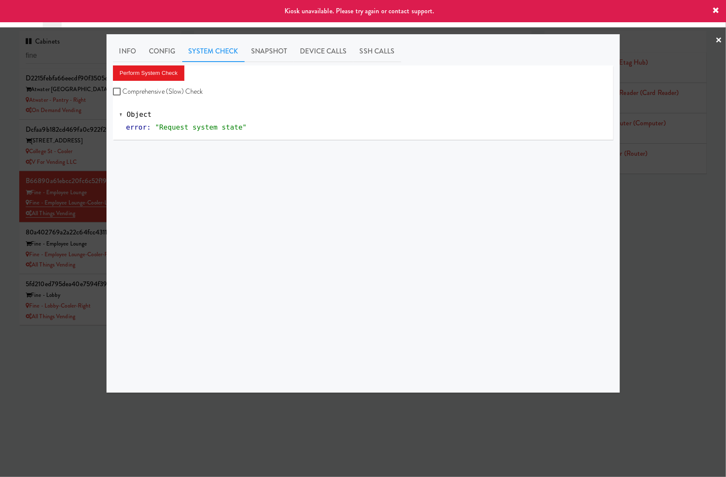
click at [65, 355] on div at bounding box center [363, 238] width 726 height 477
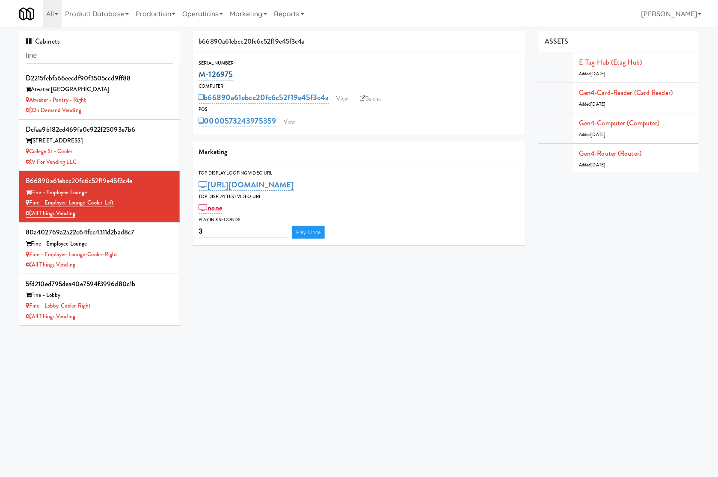
drag, startPoint x: 240, startPoint y: 76, endPoint x: 202, endPoint y: 80, distance: 38.3
click at [202, 80] on div "M-126975" at bounding box center [359, 74] width 321 height 15
click at [291, 118] on link "View" at bounding box center [289, 122] width 20 height 13
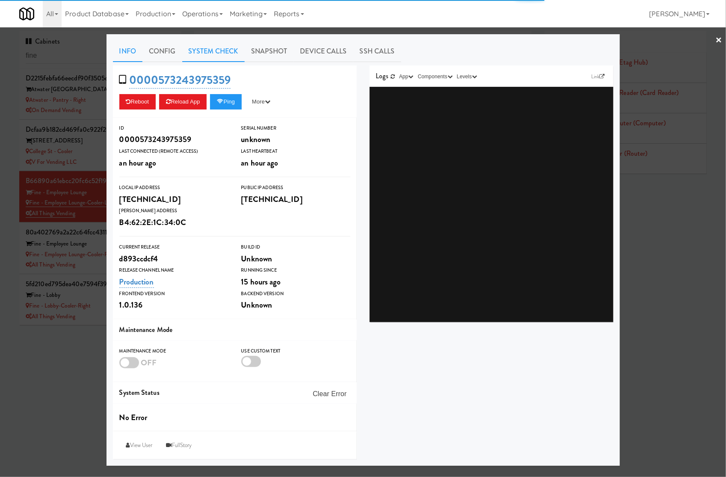
click at [225, 53] on link "System Check" at bounding box center [213, 51] width 62 height 21
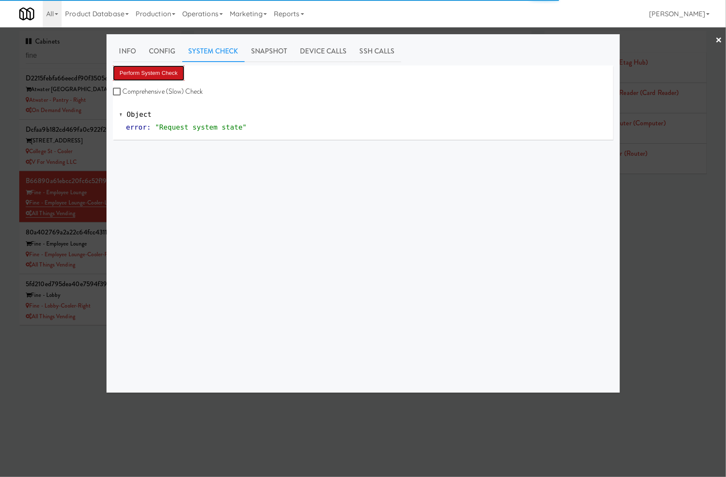
click at [154, 74] on button "Perform System Check" at bounding box center [149, 72] width 72 height 15
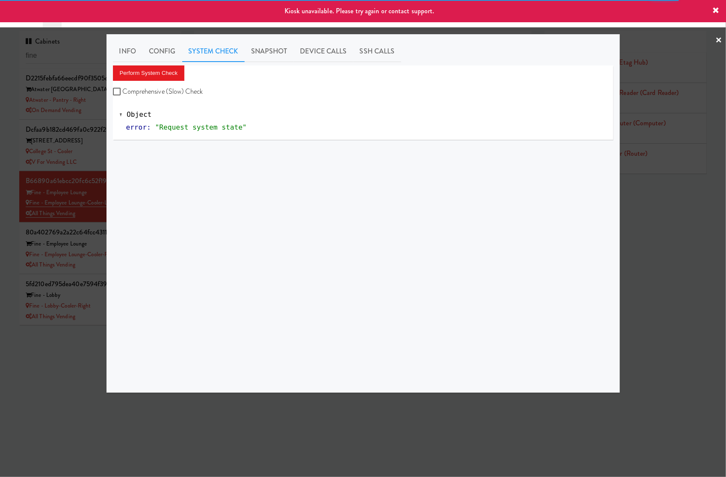
drag, startPoint x: 45, startPoint y: 361, endPoint x: 104, endPoint y: 288, distance: 93.8
click at [51, 359] on div at bounding box center [363, 238] width 726 height 477
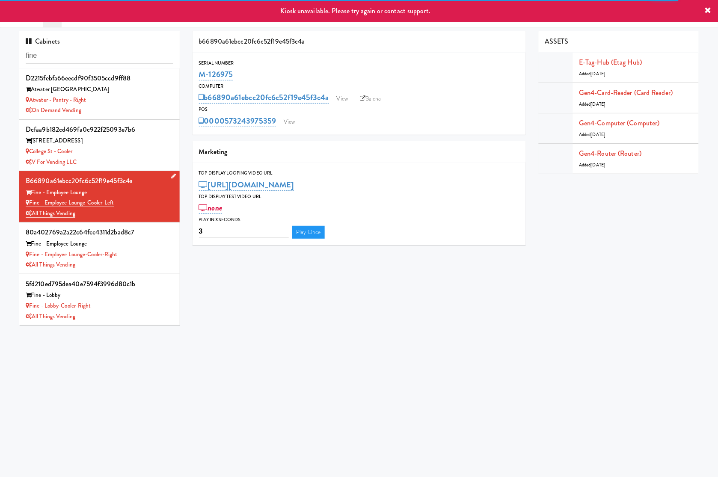
click at [149, 208] on div "Fine - Employee Lounge-Cooler-Left" at bounding box center [100, 203] width 148 height 11
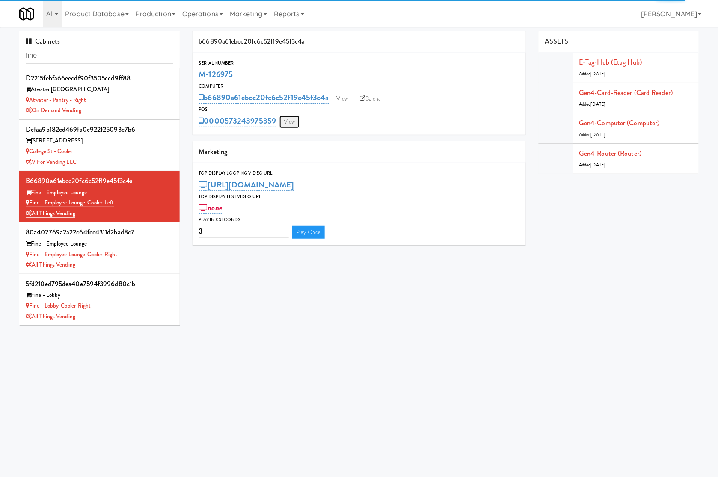
click at [285, 124] on link "View" at bounding box center [289, 122] width 20 height 13
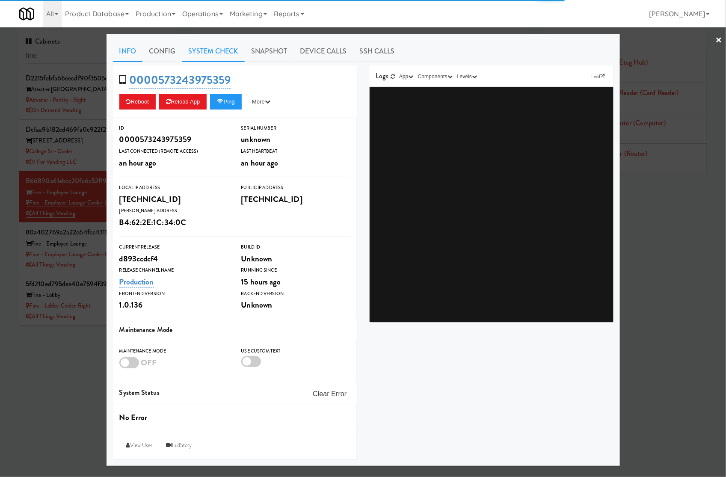
click at [226, 54] on link "System Check" at bounding box center [213, 51] width 62 height 21
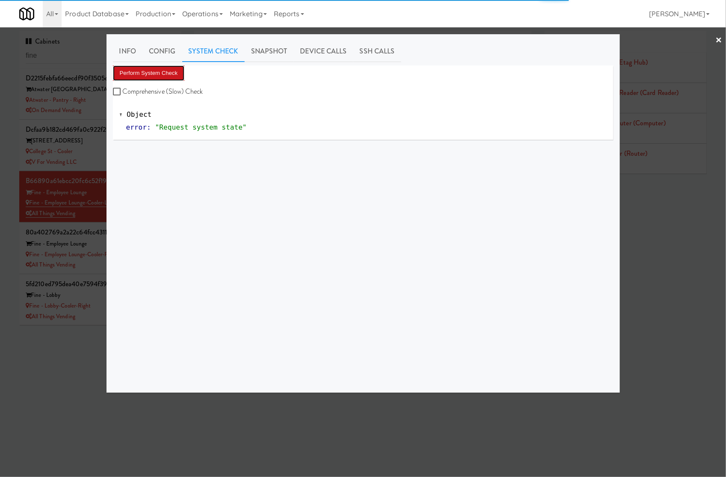
click at [168, 73] on button "Perform System Check" at bounding box center [149, 72] width 72 height 15
click at [171, 77] on button "Perform System Check" at bounding box center [149, 72] width 72 height 15
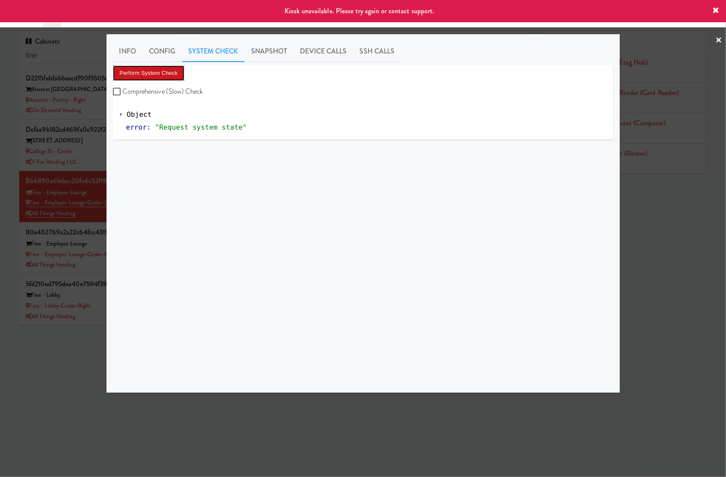
click at [172, 77] on button "Perform System Check" at bounding box center [149, 72] width 72 height 15
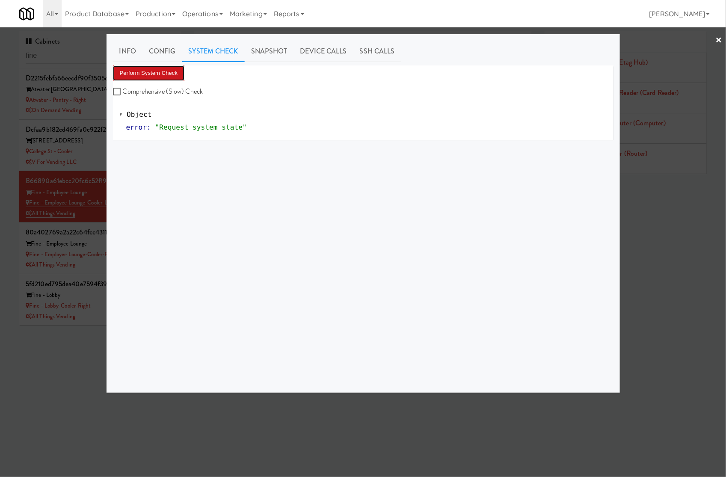
click at [131, 71] on button "Perform System Check" at bounding box center [149, 72] width 72 height 15
click at [160, 75] on button "Perform System Check" at bounding box center [149, 72] width 72 height 15
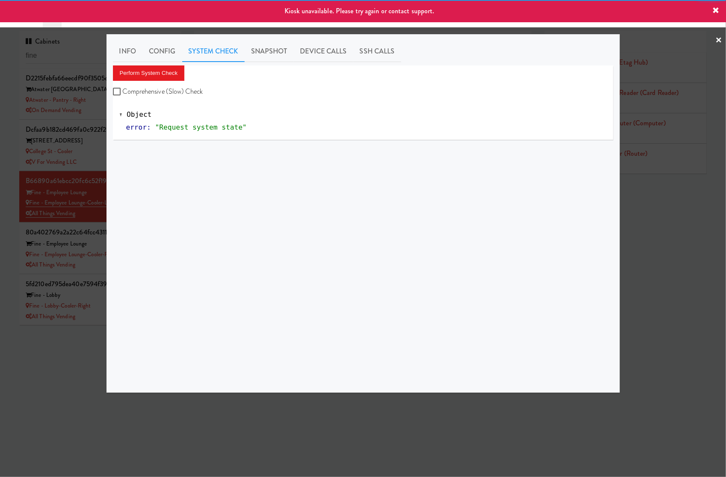
click at [91, 345] on div at bounding box center [363, 238] width 726 height 477
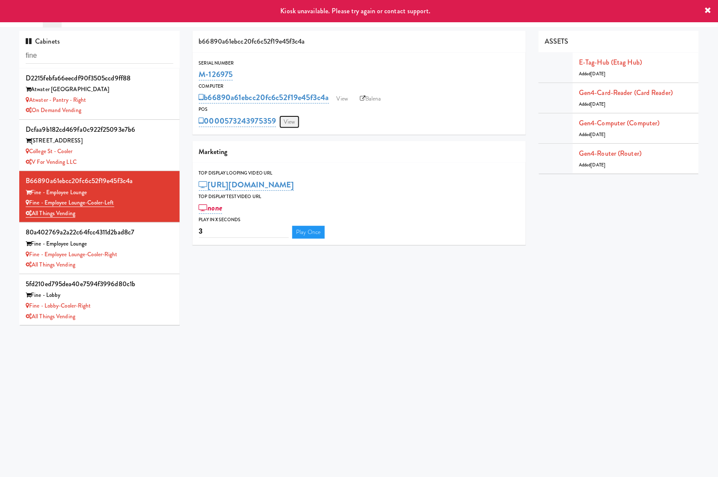
click at [290, 121] on link "View" at bounding box center [289, 122] width 20 height 13
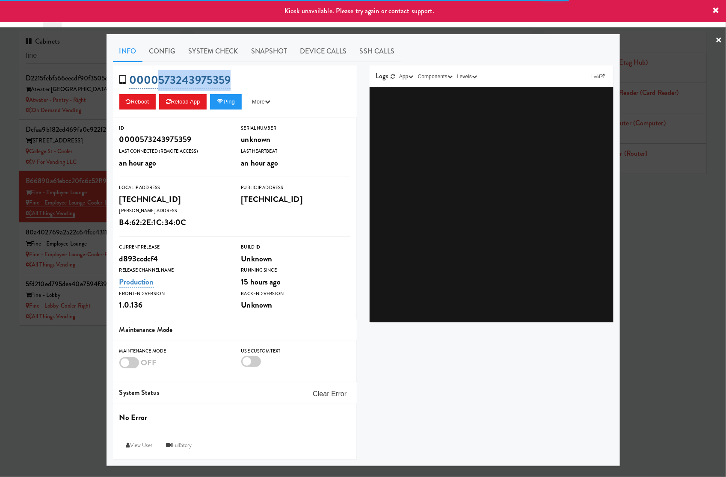
drag, startPoint x: 255, startPoint y: 80, endPoint x: 159, endPoint y: 83, distance: 95.9
click at [159, 83] on div "0000573243975359 Reboot Reload App Ping More Ping Server Restart Server Force R…" at bounding box center [235, 91] width 244 height 52
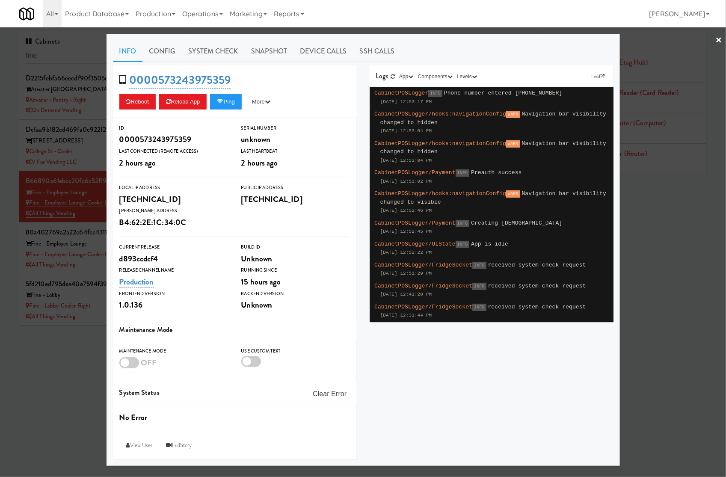
click at [95, 218] on div at bounding box center [363, 238] width 726 height 477
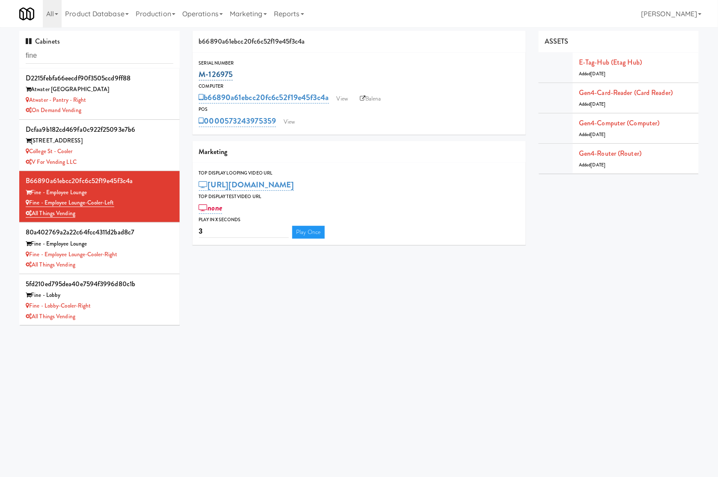
drag, startPoint x: 235, startPoint y: 78, endPoint x: 199, endPoint y: 76, distance: 36.0
click at [199, 76] on div "M-126975" at bounding box center [359, 74] width 321 height 15
click at [293, 117] on link "View" at bounding box center [289, 122] width 20 height 13
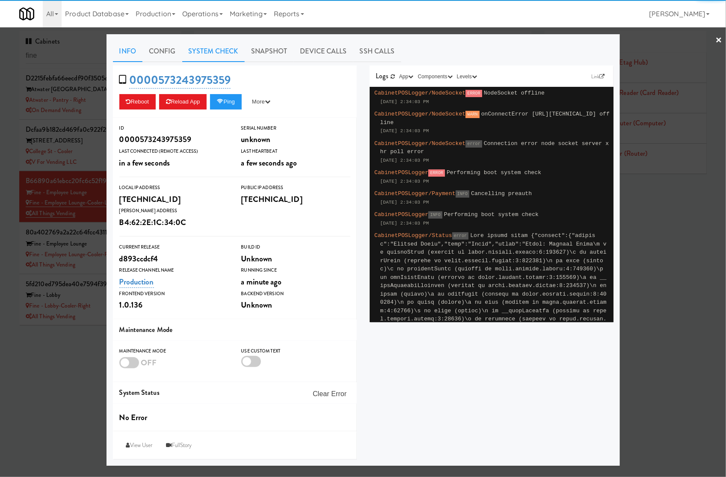
click at [227, 52] on link "System Check" at bounding box center [213, 51] width 62 height 21
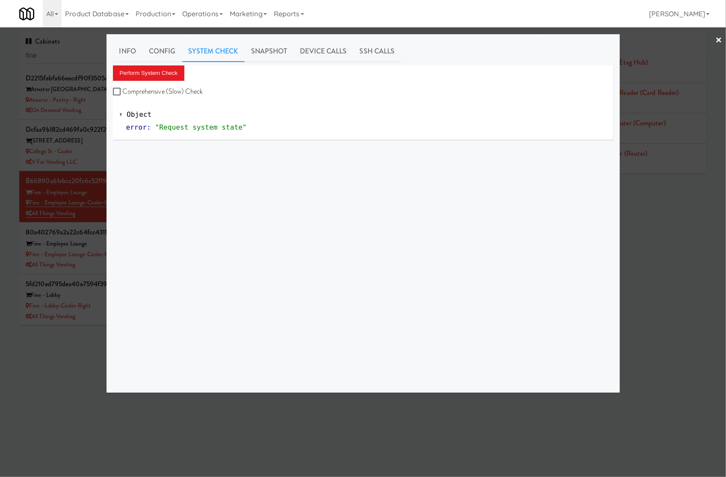
click at [159, 65] on div "Info Config System Check Snapshot Device Calls SSH Calls Perform System Check C…" at bounding box center [363, 214] width 501 height 346
click at [165, 73] on button "Perform System Check" at bounding box center [149, 72] width 72 height 15
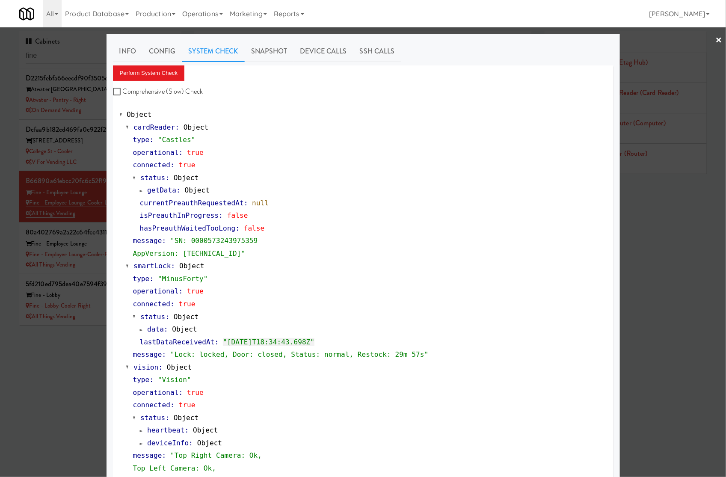
click at [90, 215] on div at bounding box center [363, 238] width 726 height 477
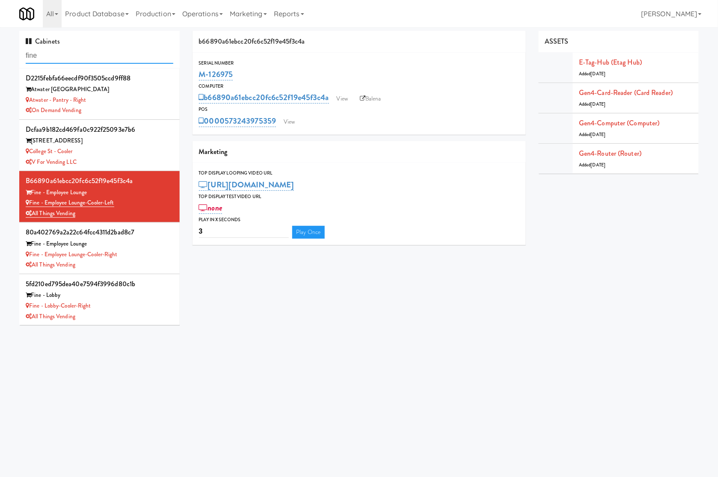
click at [82, 55] on input "fine" at bounding box center [100, 56] width 148 height 16
paste input "Velaris Co-Working Fridge - 4th Fl"
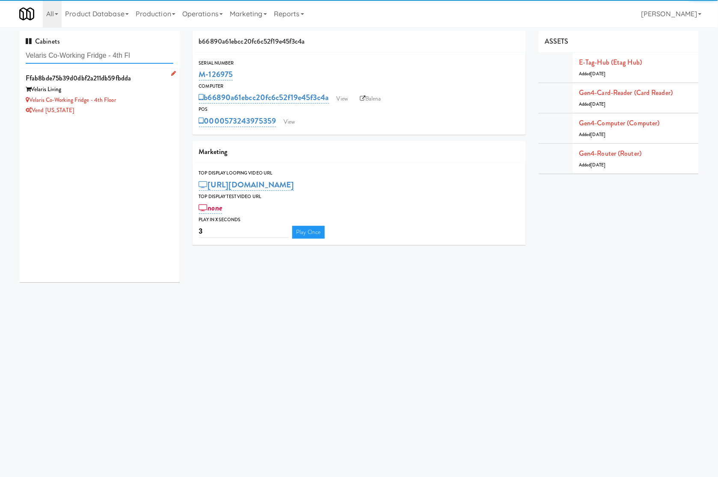
type input "Velaris Co-Working Fridge - 4th Fl"
click at [136, 93] on div "Velaris Living" at bounding box center [100, 89] width 148 height 11
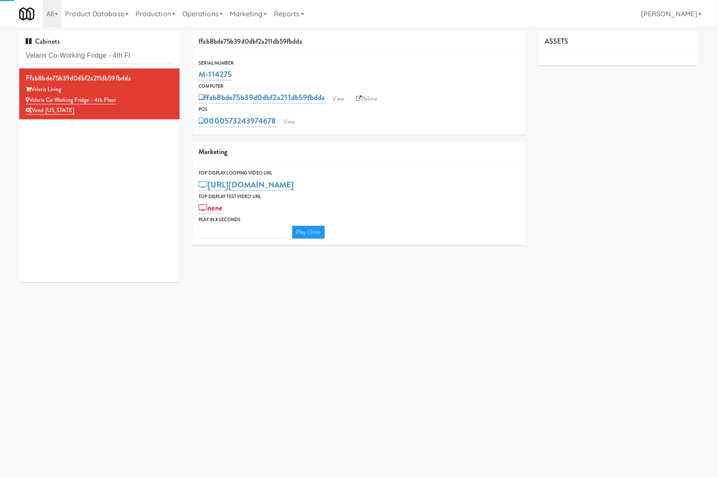
type input "3"
click at [291, 121] on link "View" at bounding box center [289, 122] width 20 height 13
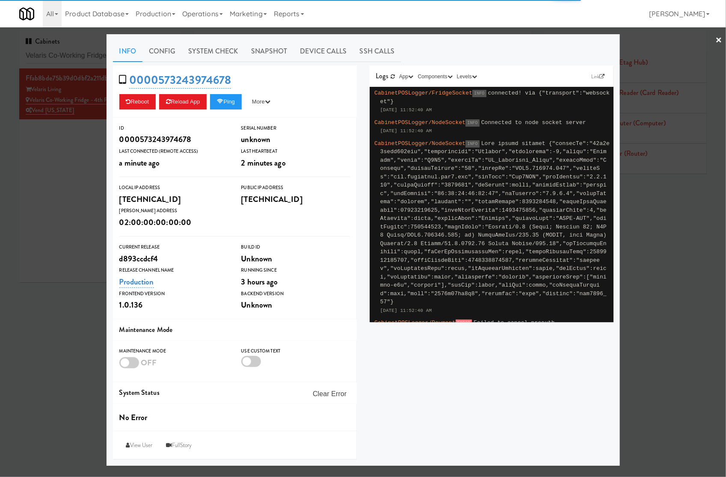
click at [206, 50] on link "System Check" at bounding box center [213, 51] width 62 height 21
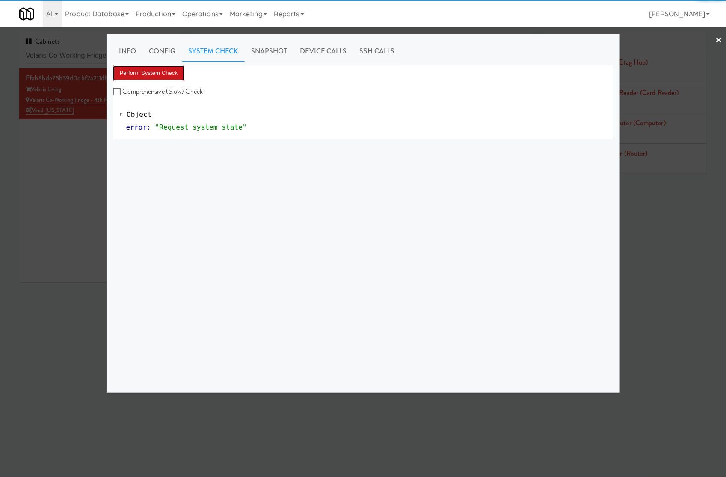
click at [168, 74] on button "Perform System Check" at bounding box center [149, 72] width 72 height 15
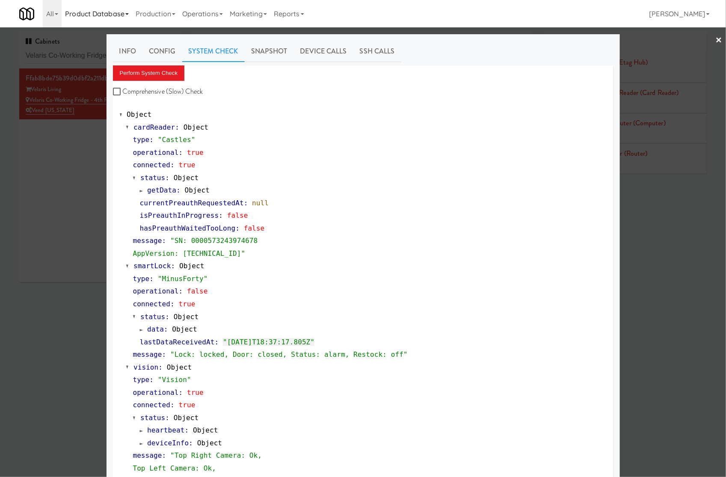
drag, startPoint x: 56, startPoint y: 153, endPoint x: 92, endPoint y: 25, distance: 133.3
click at [56, 154] on div at bounding box center [363, 238] width 726 height 477
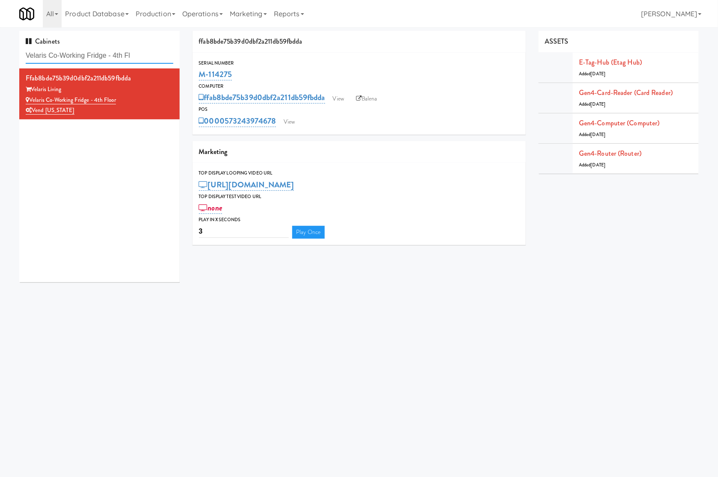
click at [134, 51] on input "Velaris Co-Working Fridge - 4th Fl" at bounding box center [100, 56] width 148 height 16
paste input "Wheeling Town Center-Pantry"
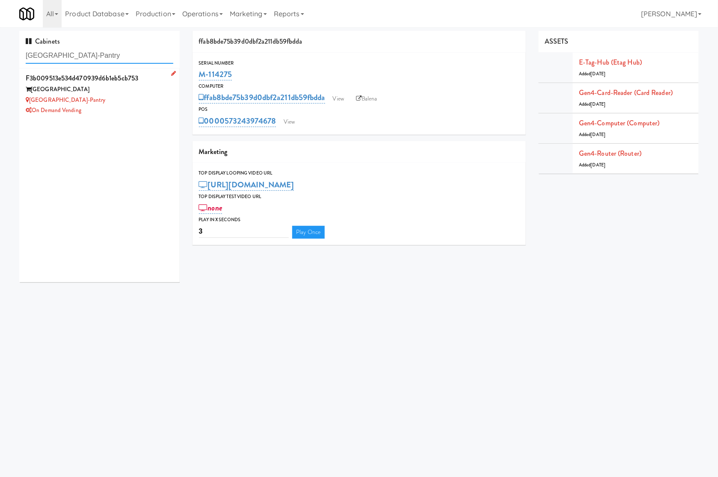
type input "Wheeling Town Center-Pantry"
click at [122, 113] on div "On Demand Vending" at bounding box center [100, 110] width 148 height 11
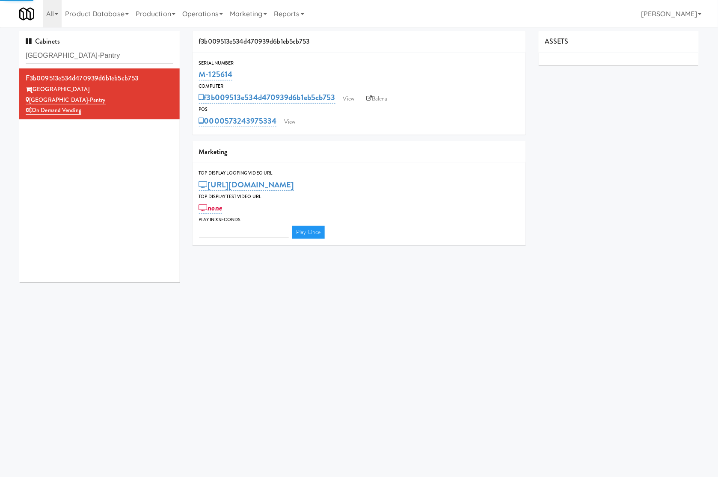
type input "3"
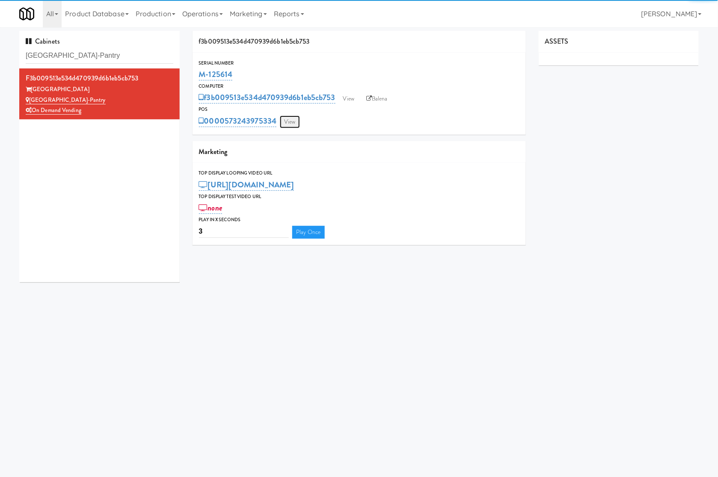
click at [293, 123] on link "View" at bounding box center [290, 122] width 20 height 13
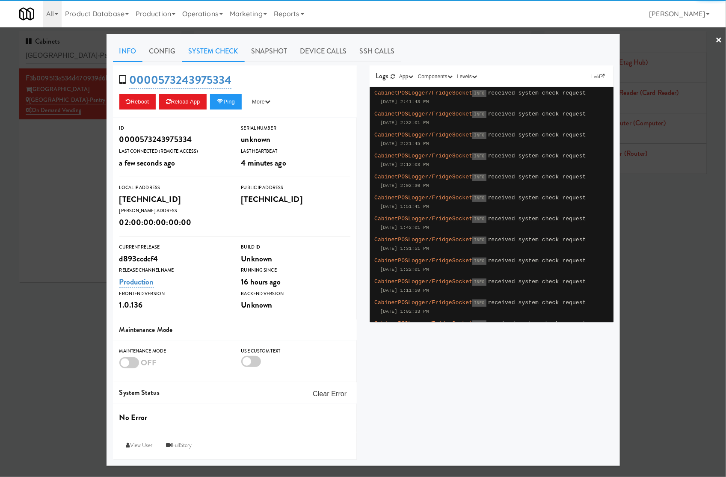
click at [230, 54] on link "System Check" at bounding box center [213, 51] width 62 height 21
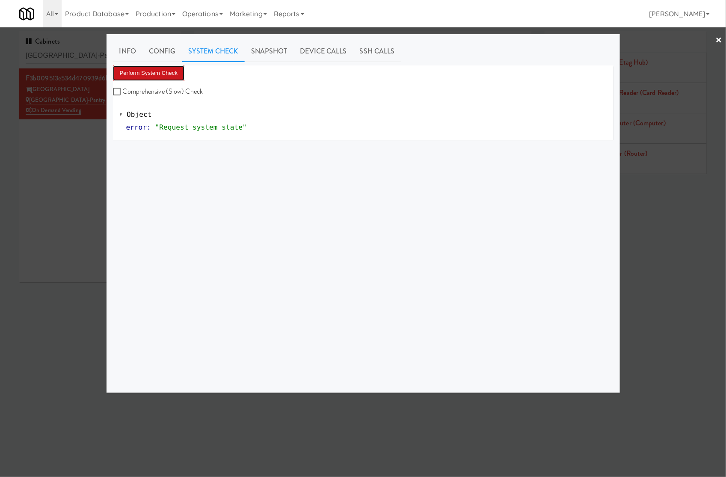
click at [178, 73] on button "Perform System Check" at bounding box center [149, 72] width 72 height 15
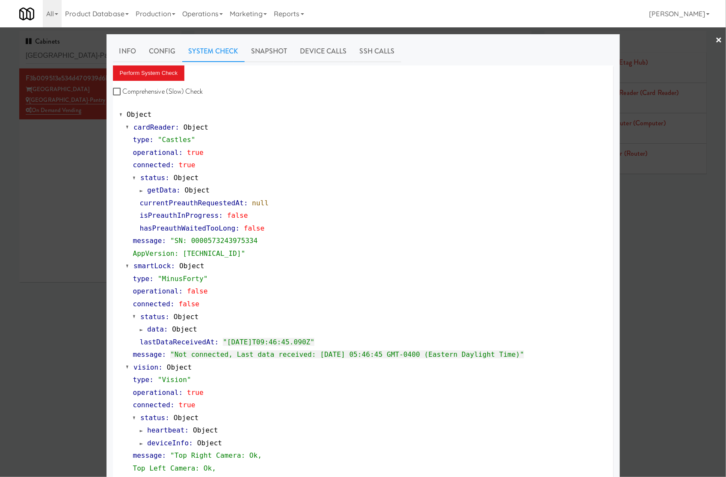
click at [77, 144] on div at bounding box center [363, 238] width 726 height 477
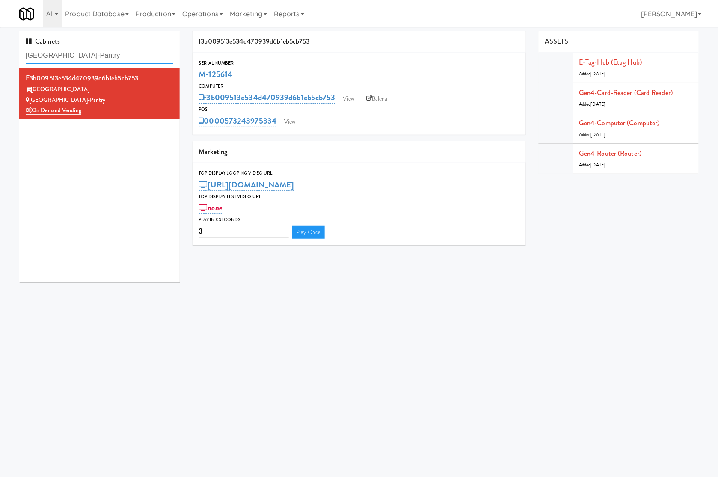
click at [73, 52] on input "Wheeling Town Center-Pantry" at bounding box center [100, 56] width 148 height 16
click at [291, 121] on link "View" at bounding box center [290, 122] width 20 height 13
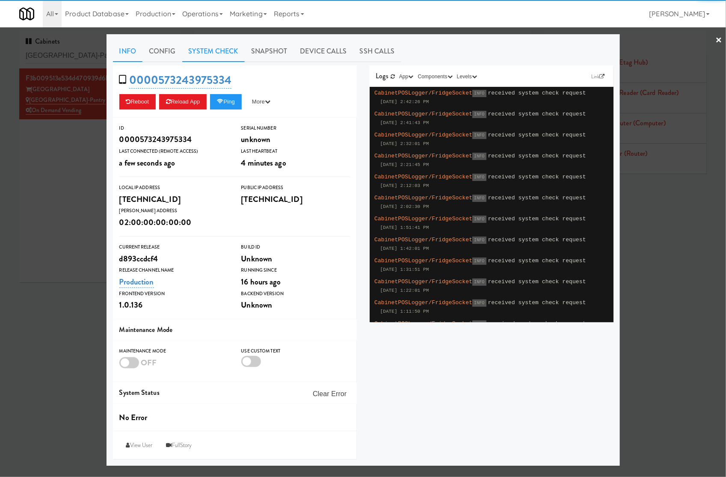
click at [232, 54] on link "System Check" at bounding box center [213, 51] width 62 height 21
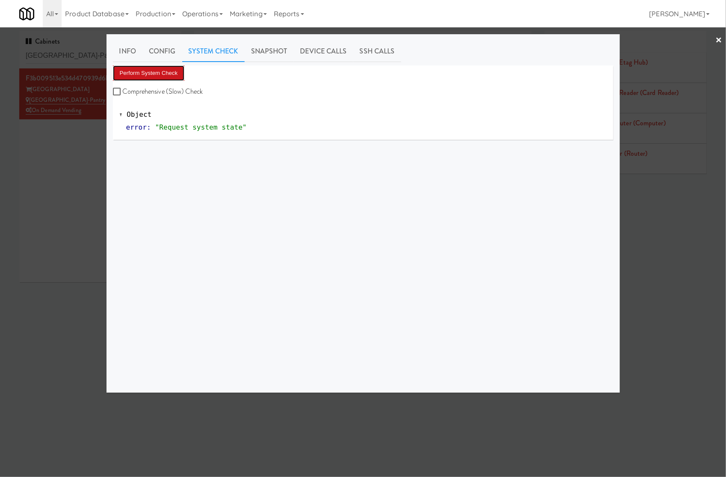
click at [175, 73] on button "Perform System Check" at bounding box center [149, 72] width 72 height 15
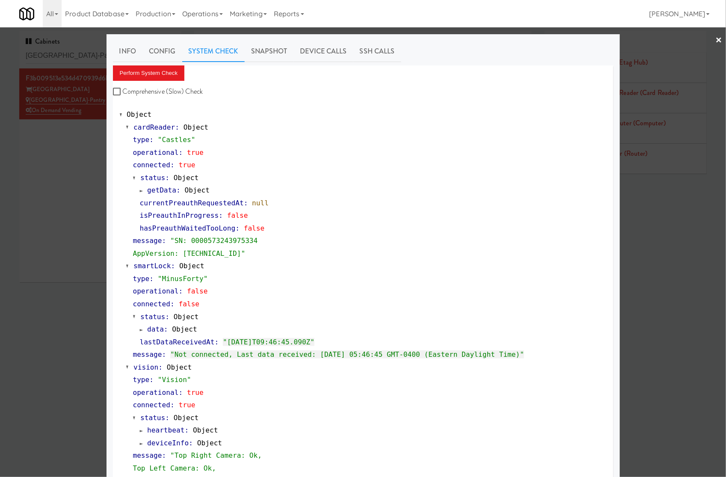
drag, startPoint x: 60, startPoint y: 151, endPoint x: 115, endPoint y: 117, distance: 64.2
click at [61, 151] on div at bounding box center [363, 238] width 726 height 477
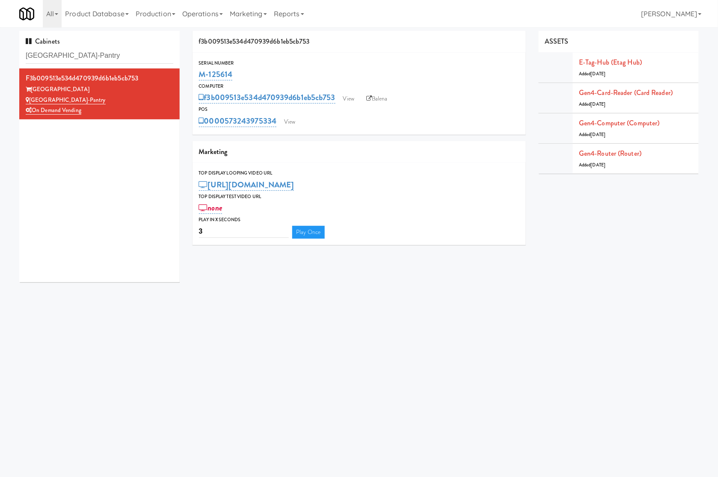
drag, startPoint x: 262, startPoint y: 74, endPoint x: 194, endPoint y: 73, distance: 68.1
click at [194, 73] on div "Serial Number M-125614" at bounding box center [359, 70] width 333 height 23
drag, startPoint x: 105, startPoint y: 116, endPoint x: 35, endPoint y: 118, distance: 70.2
click at [35, 118] on li "f3b009513e534d470939d6b1eb5cb753 Wheeling Town Center Wheeling Town Center-Pant…" at bounding box center [99, 93] width 160 height 51
click at [134, 50] on input "Wheeling Town Center-Pantry" at bounding box center [100, 56] width 148 height 16
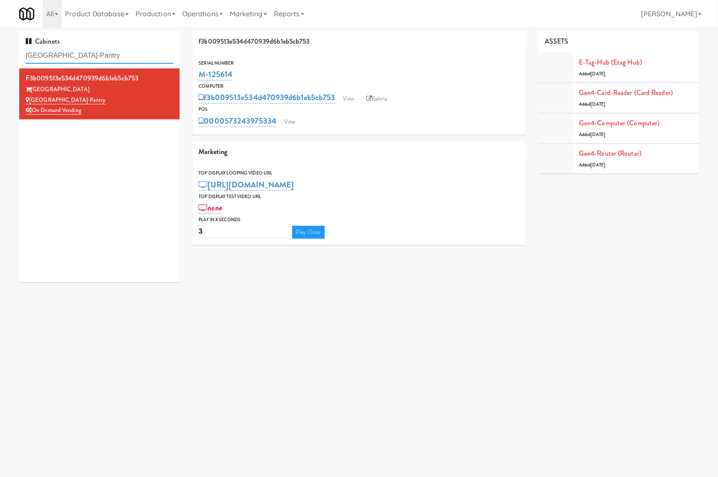
click at [134, 50] on input "Wheeling Town Center-Pantry" at bounding box center [100, 56] width 148 height 16
click at [135, 52] on input "Wheeling Town Center-Pantry" at bounding box center [100, 56] width 148 height 16
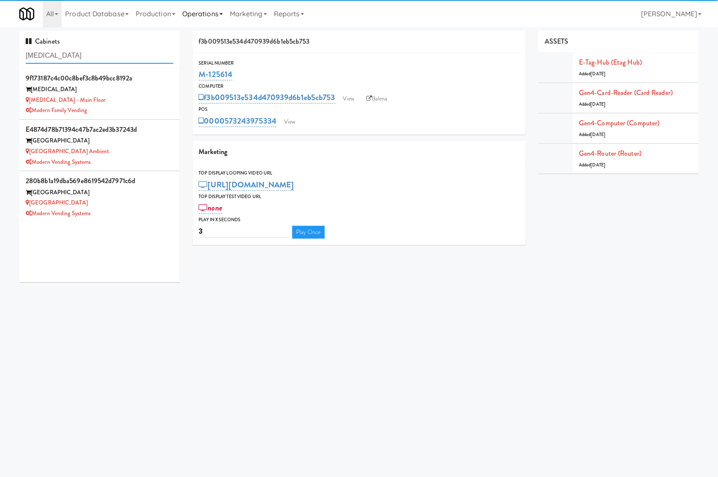
type input "muse"
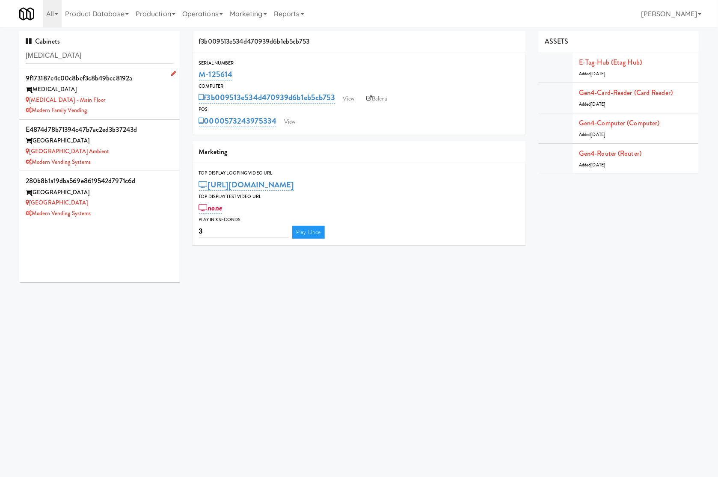
click at [118, 110] on div "Modern Family Vending" at bounding box center [100, 110] width 148 height 11
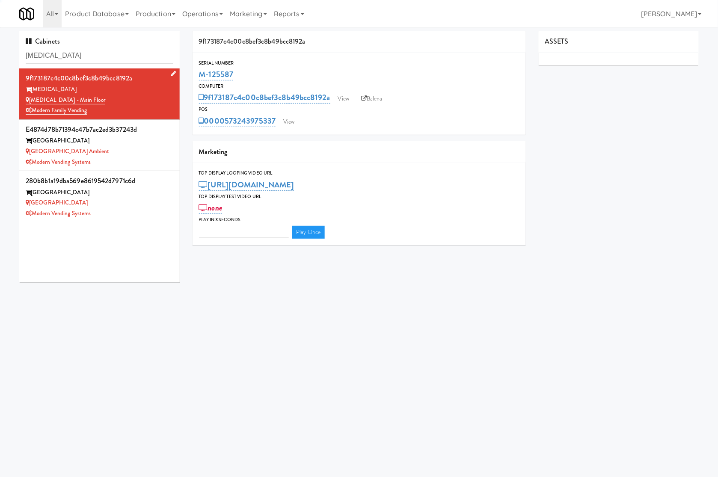
type input "3"
click at [289, 125] on link "View" at bounding box center [289, 122] width 20 height 13
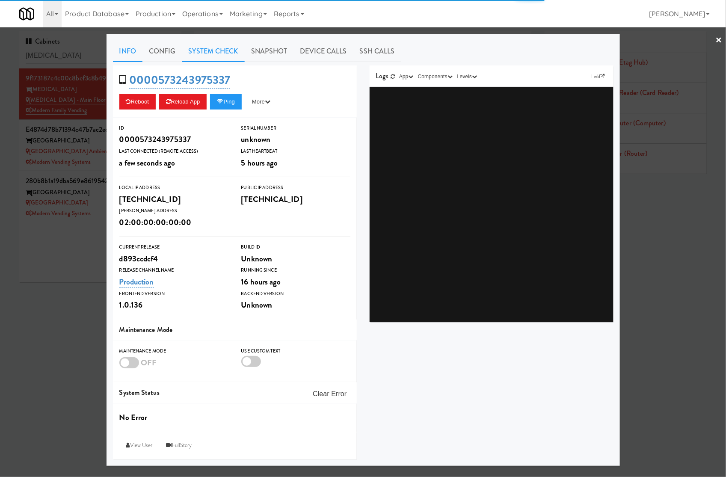
drag, startPoint x: 228, startPoint y: 49, endPoint x: 217, endPoint y: 59, distance: 14.6
click at [228, 50] on link "System Check" at bounding box center [213, 51] width 62 height 21
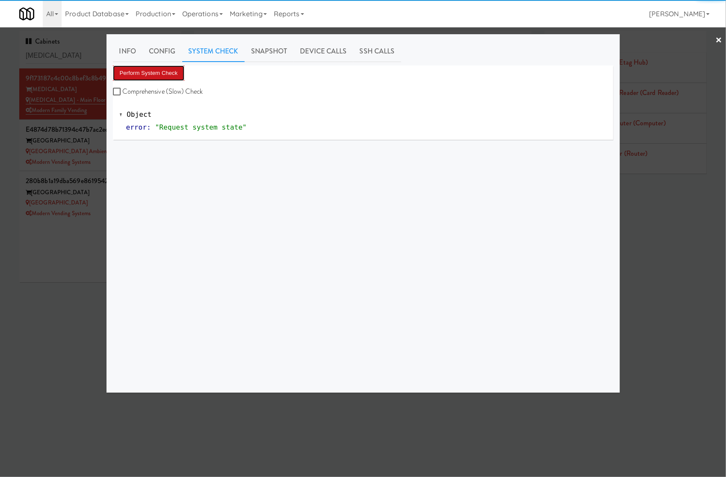
click at [166, 72] on button "Perform System Check" at bounding box center [149, 72] width 72 height 15
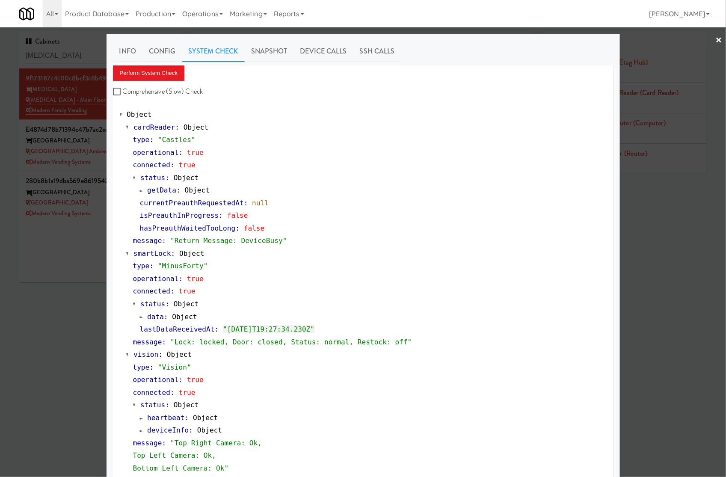
click at [94, 245] on div at bounding box center [363, 238] width 726 height 477
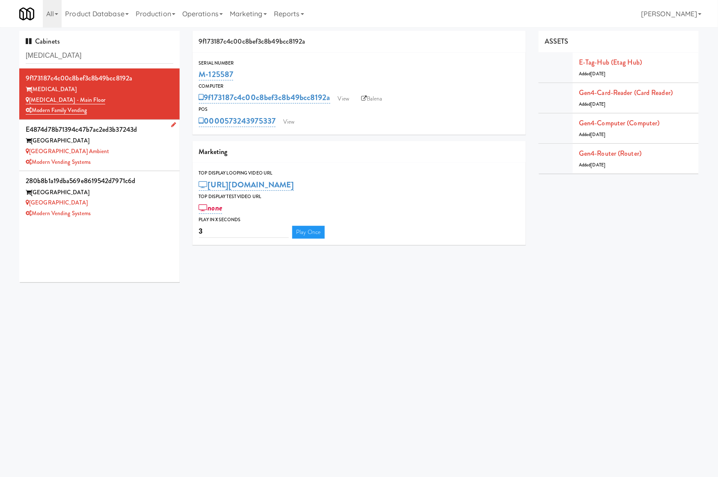
click at [112, 158] on div "Modern Vending Systems" at bounding box center [100, 162] width 148 height 11
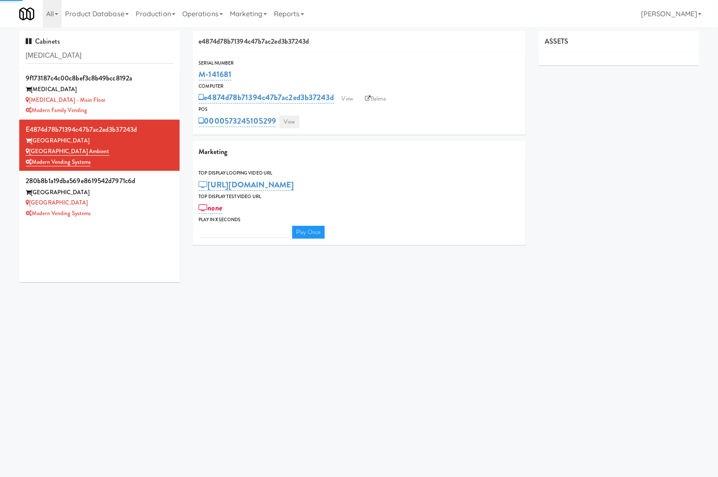
type input "3"
click at [281, 120] on link "View" at bounding box center [289, 122] width 20 height 13
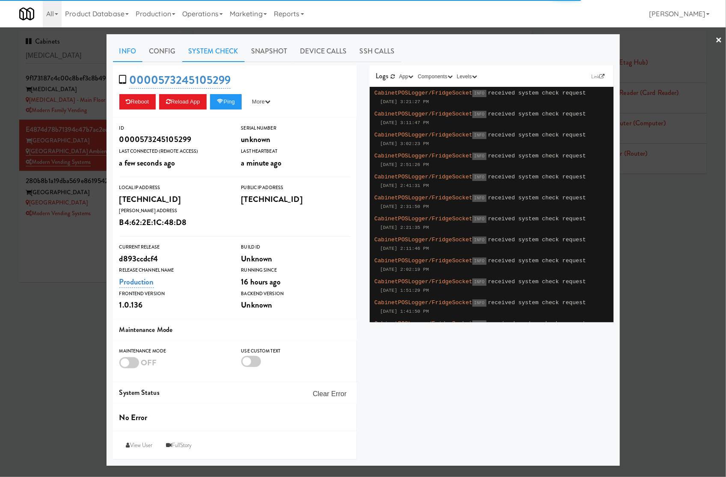
click at [235, 54] on link "System Check" at bounding box center [213, 51] width 62 height 21
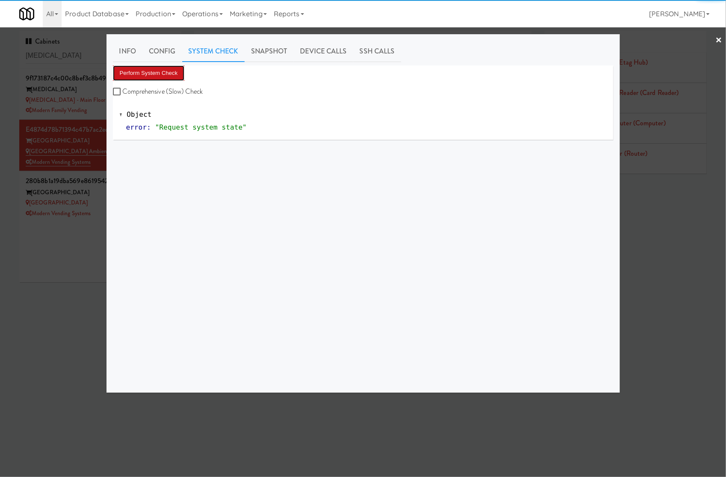
click at [167, 76] on button "Perform System Check" at bounding box center [149, 72] width 72 height 15
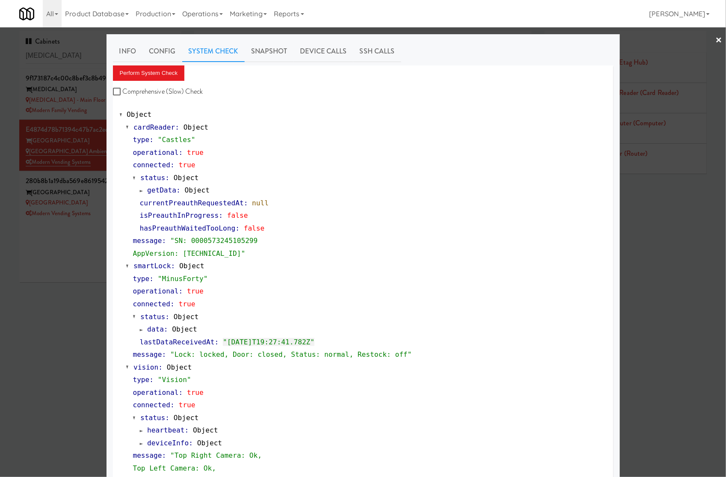
click at [100, 191] on div at bounding box center [363, 238] width 726 height 477
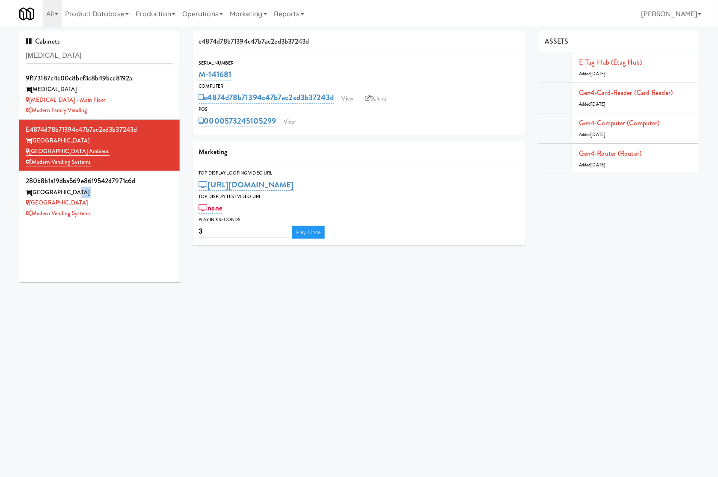
click at [100, 191] on div "Museum Tower" at bounding box center [100, 192] width 148 height 11
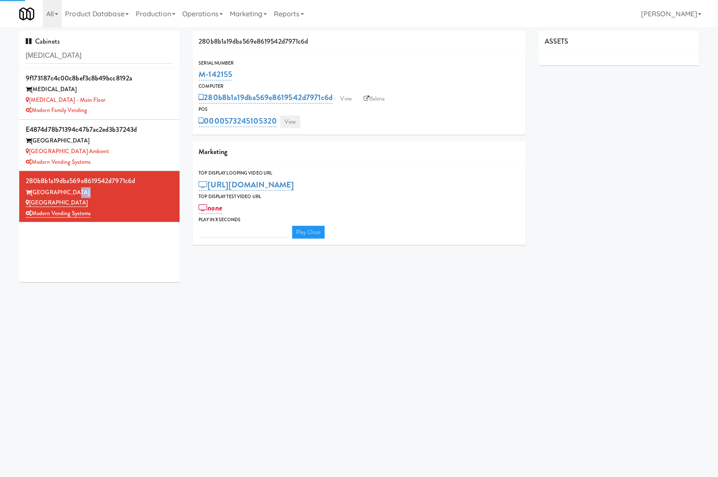
type input "3"
click at [289, 123] on link "View" at bounding box center [290, 122] width 20 height 13
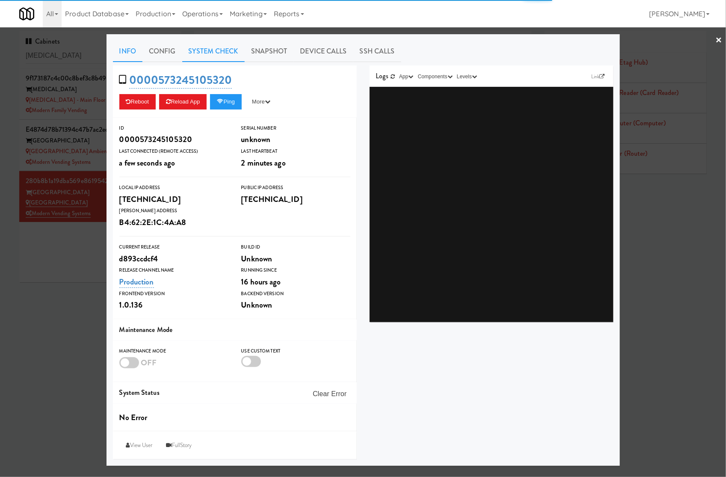
click at [208, 49] on link "System Check" at bounding box center [213, 51] width 62 height 21
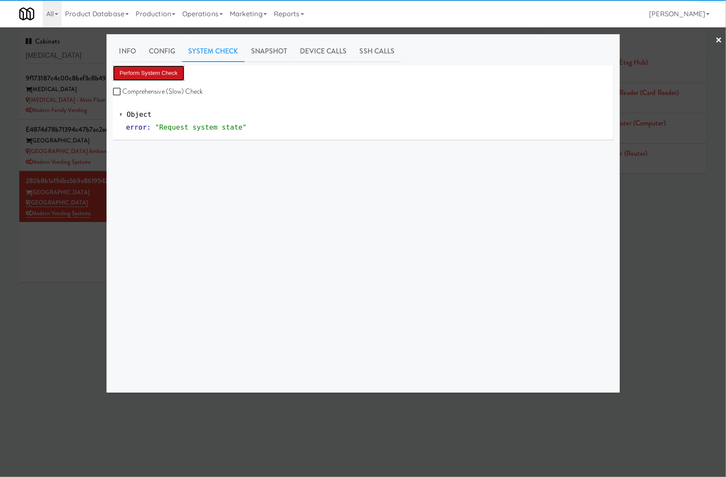
click at [166, 71] on button "Perform System Check" at bounding box center [149, 72] width 72 height 15
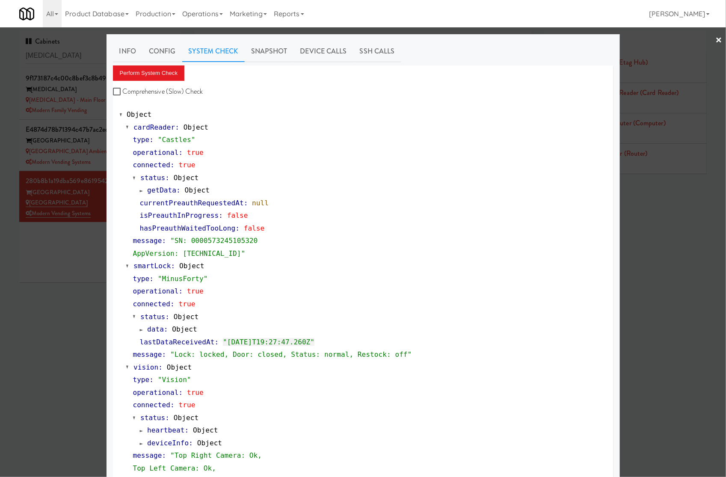
click at [61, 270] on div at bounding box center [363, 238] width 726 height 477
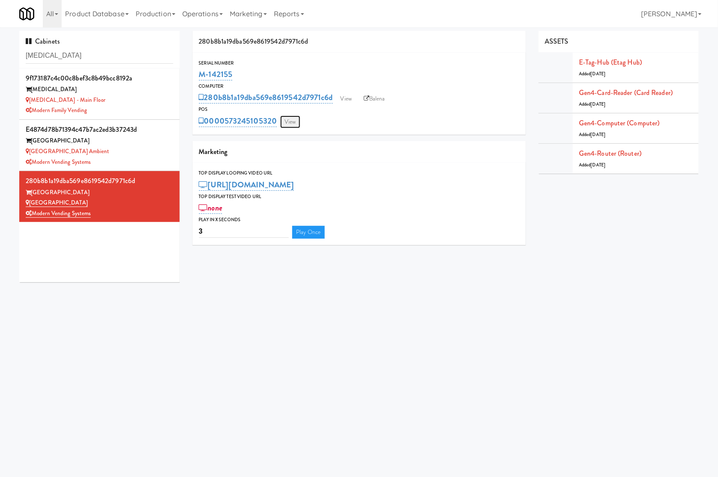
click at [293, 123] on link "View" at bounding box center [290, 122] width 20 height 13
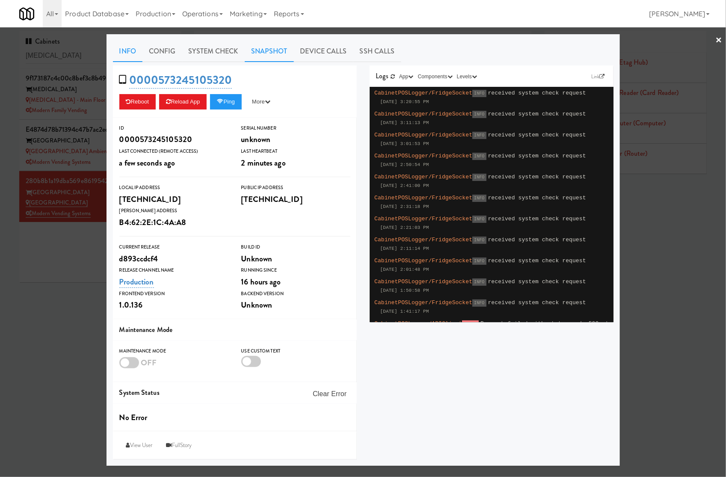
click at [259, 50] on link "Snapshot" at bounding box center [269, 51] width 49 height 21
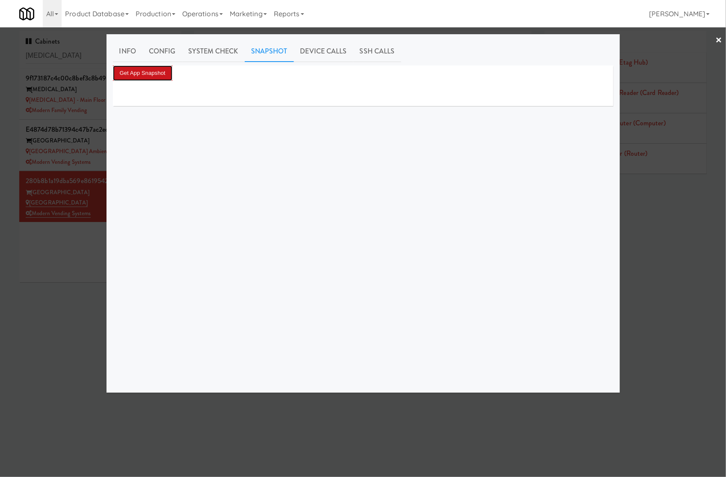
click at [153, 77] on button "Get App Snapshot" at bounding box center [142, 72] width 59 height 15
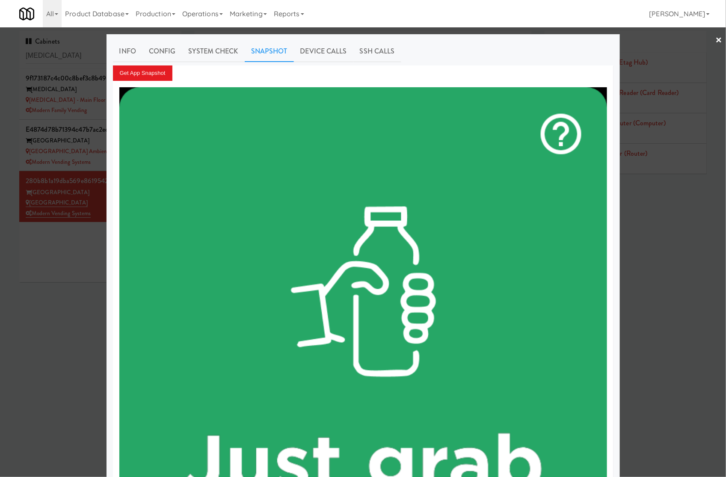
click at [94, 152] on div at bounding box center [363, 238] width 726 height 477
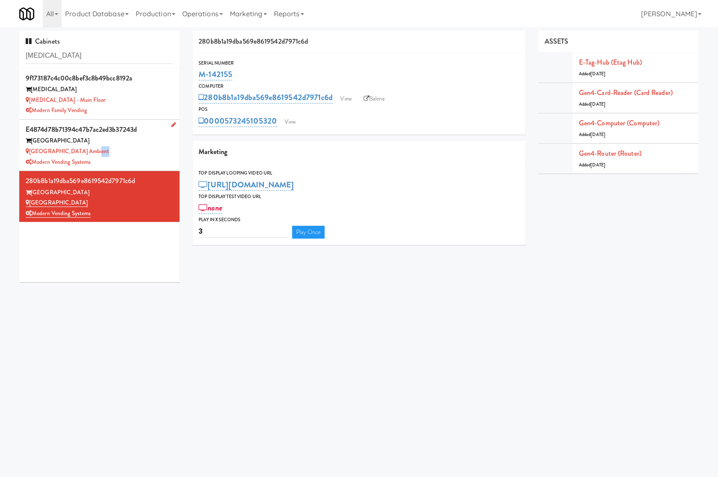
click at [95, 152] on div "Museum Tower Ambient" at bounding box center [100, 151] width 148 height 11
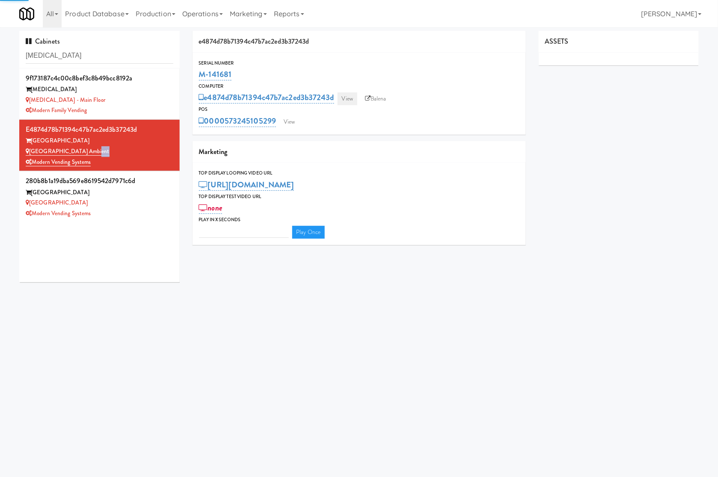
type input "3"
click at [344, 93] on link "View" at bounding box center [348, 98] width 20 height 13
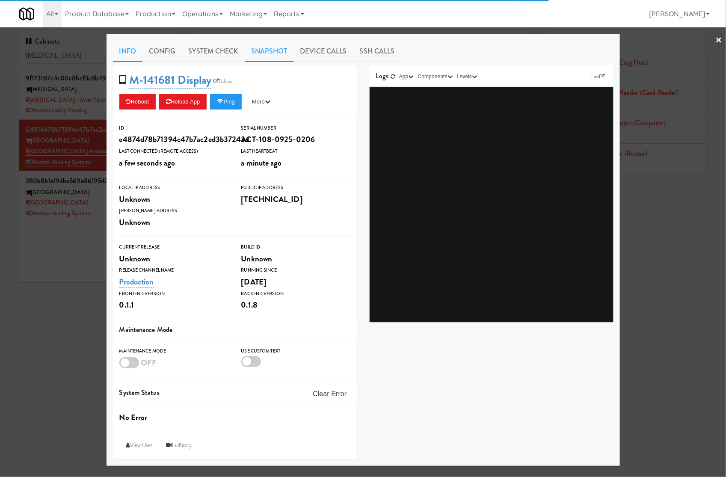
click at [272, 52] on link "Snapshot" at bounding box center [269, 51] width 49 height 21
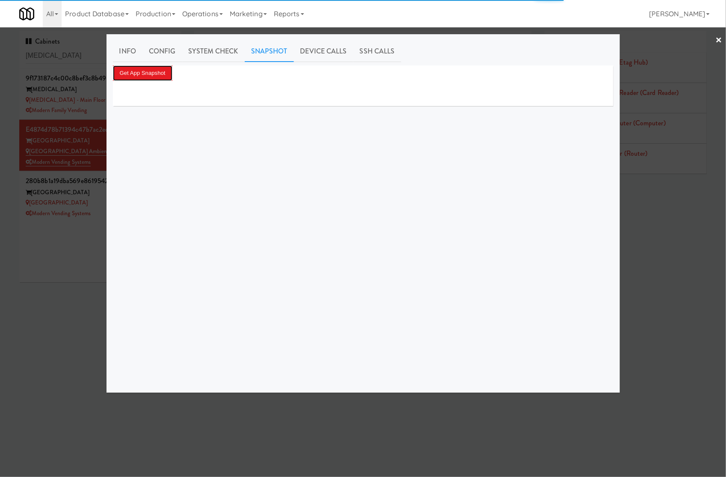
drag, startPoint x: 158, startPoint y: 71, endPoint x: 687, endPoint y: 213, distance: 548.0
click at [159, 71] on button "Get App Snapshot" at bounding box center [142, 72] width 59 height 15
click at [33, 227] on div at bounding box center [363, 238] width 726 height 477
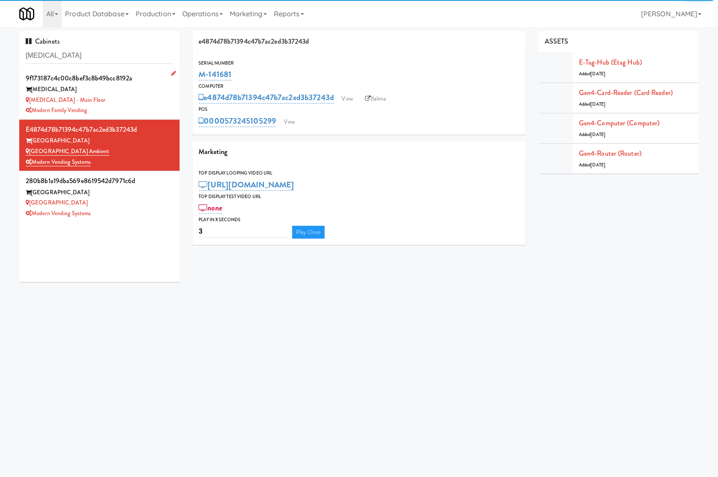
click at [111, 95] on div "MUSE - Main Floor" at bounding box center [100, 100] width 148 height 11
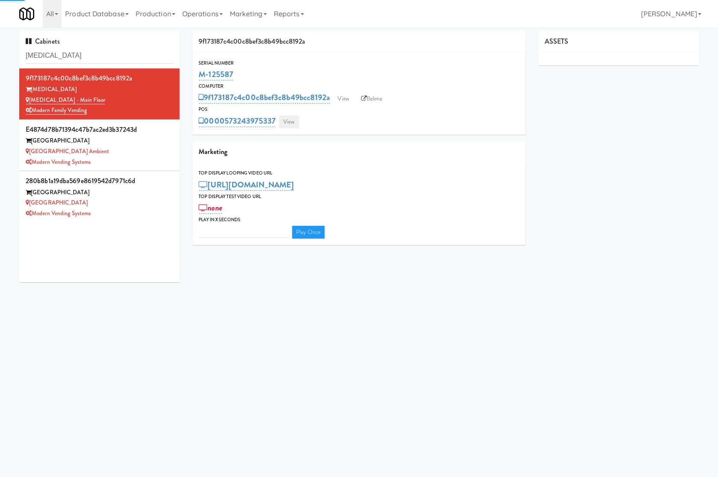
type input "3"
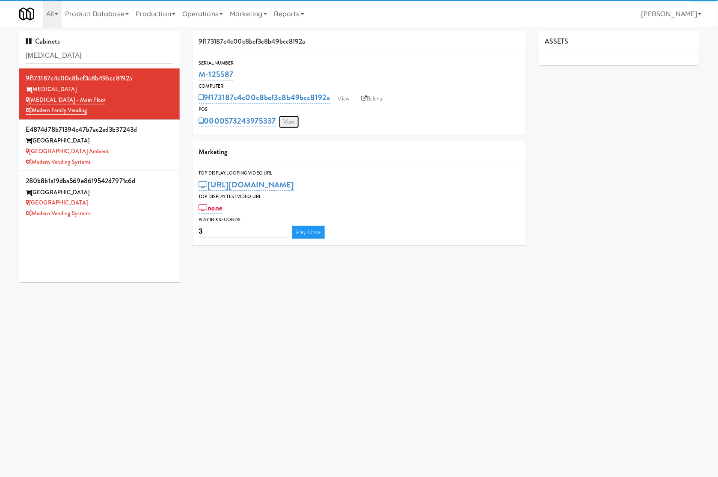
click at [298, 124] on link "View" at bounding box center [289, 122] width 20 height 13
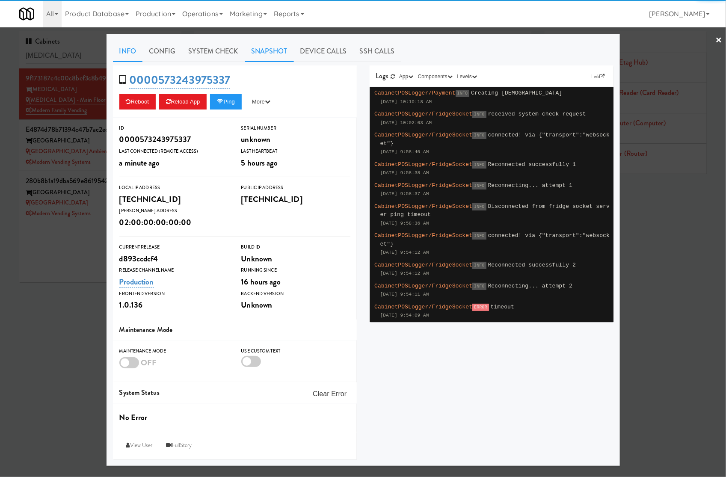
click at [285, 49] on link "Snapshot" at bounding box center [269, 51] width 49 height 21
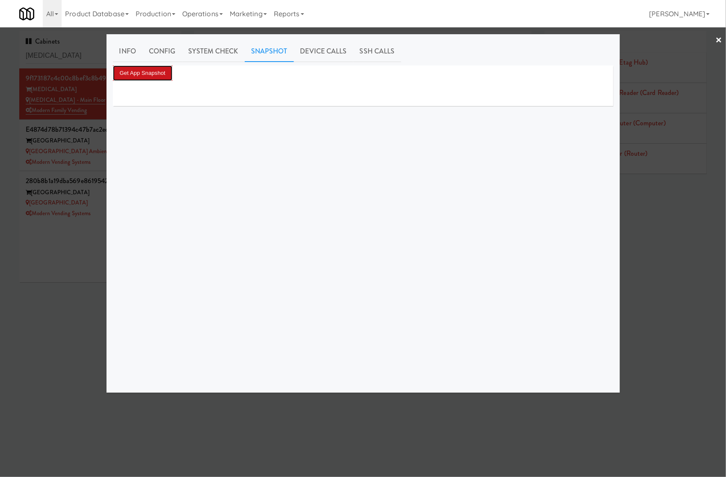
click at [169, 72] on button "Get App Snapshot" at bounding box center [142, 72] width 59 height 15
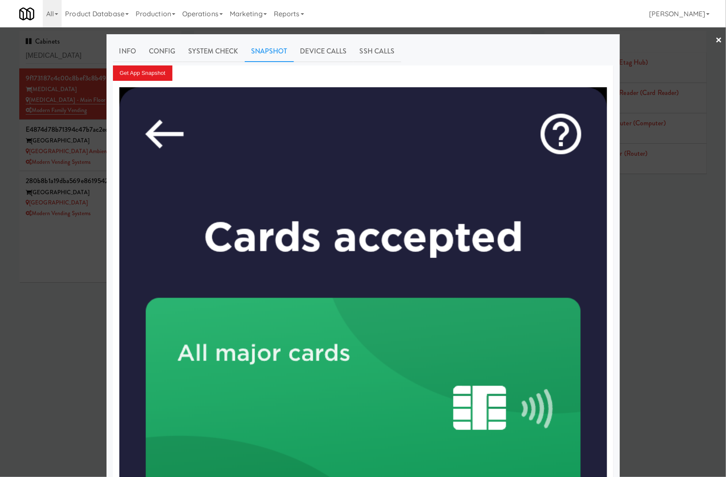
click at [95, 108] on div at bounding box center [363, 238] width 726 height 477
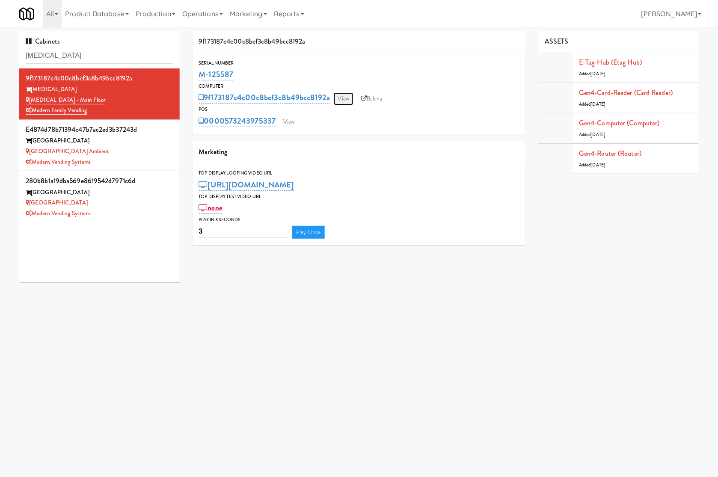
click at [341, 99] on link "View" at bounding box center [344, 98] width 20 height 13
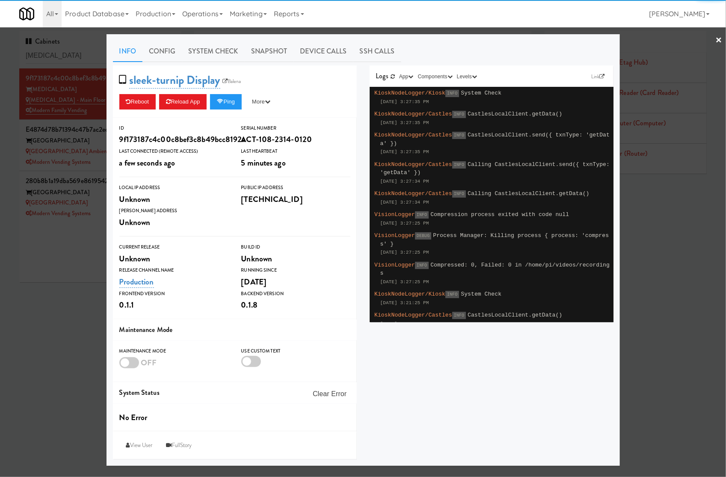
drag, startPoint x: 82, startPoint y: 260, endPoint x: 269, endPoint y: 175, distance: 205.2
click at [84, 259] on div at bounding box center [363, 238] width 726 height 477
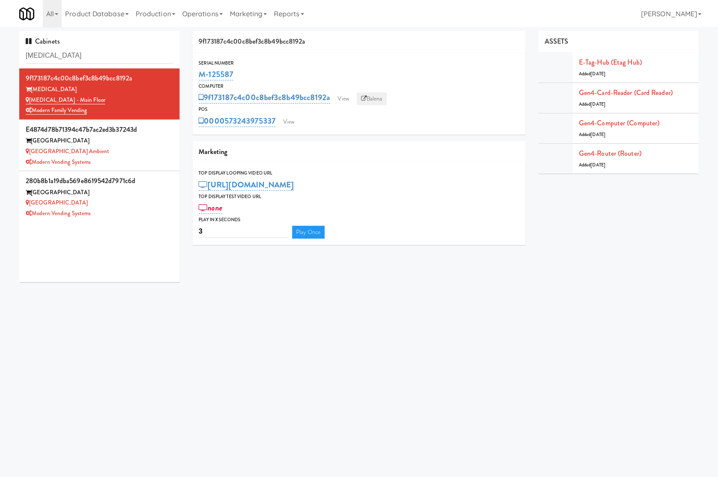
click at [373, 102] on link "Balena" at bounding box center [372, 98] width 30 height 13
click at [287, 117] on link "View" at bounding box center [289, 122] width 20 height 13
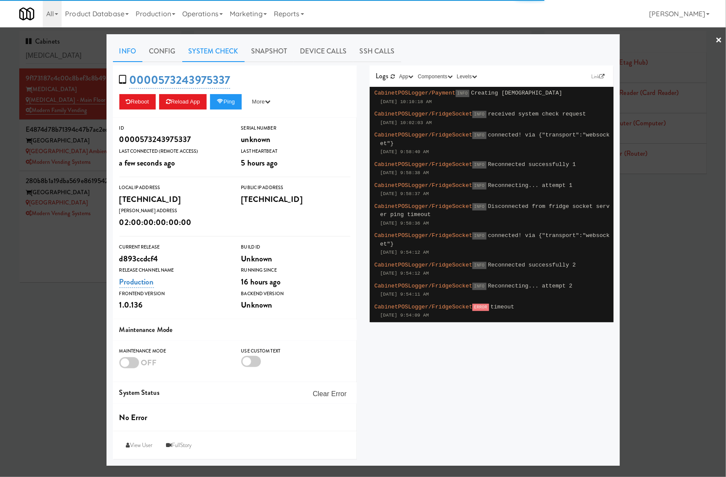
click at [206, 50] on link "System Check" at bounding box center [213, 51] width 62 height 21
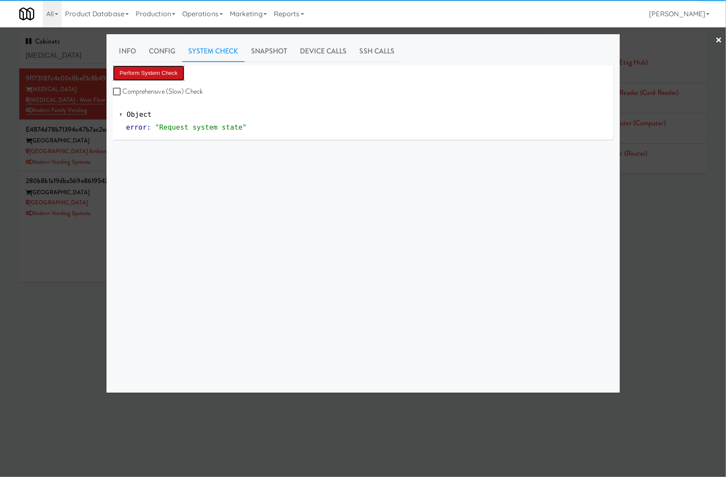
click at [161, 68] on button "Perform System Check" at bounding box center [149, 72] width 72 height 15
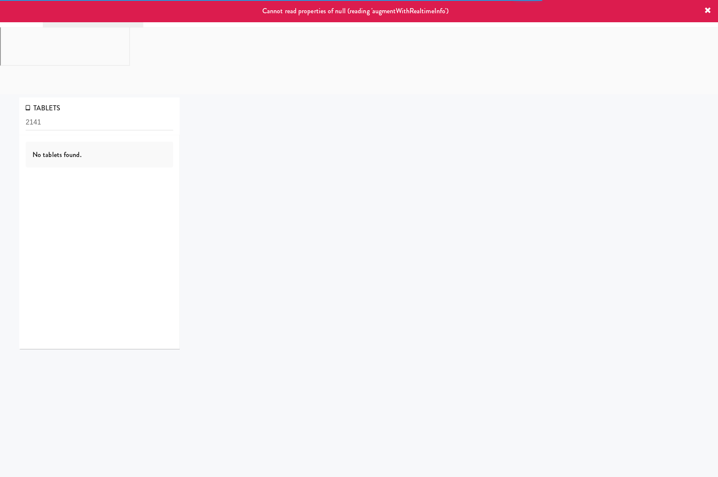
click at [51, 115] on input "2141" at bounding box center [100, 123] width 148 height 16
type input "The 87 - Fridge - Middle"
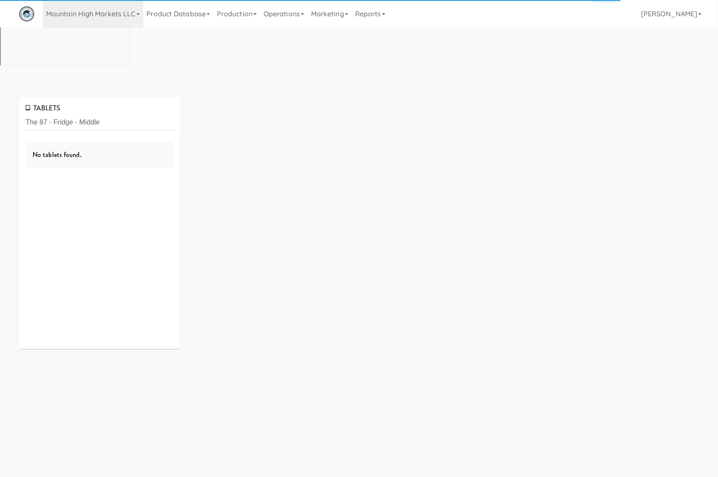
click at [130, 115] on input "The 87 - Fridge - Middle" at bounding box center [100, 123] width 148 height 16
click at [119, 3] on link "Mountain High Markets LLC" at bounding box center [93, 13] width 101 height 27
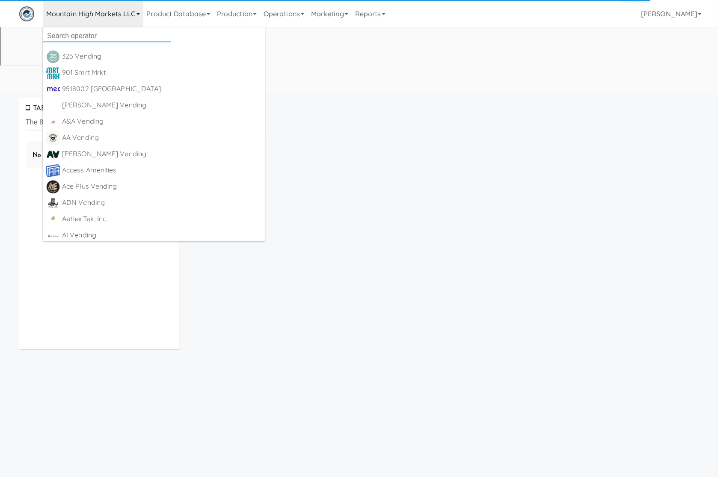
click at [118, 31] on input "text" at bounding box center [107, 36] width 128 height 13
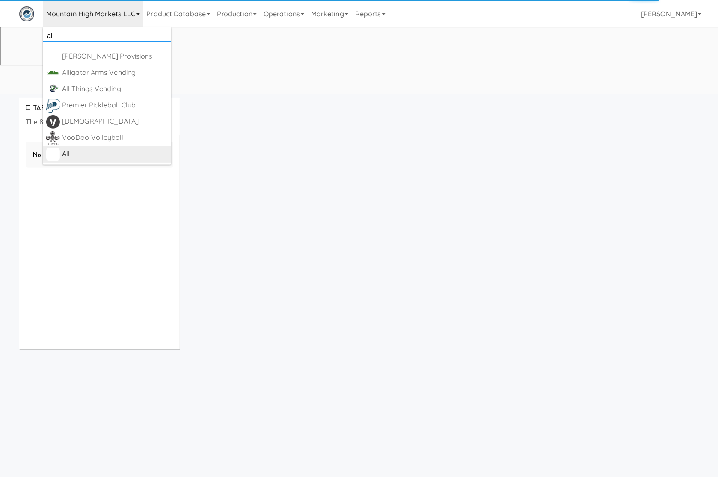
type input "all"
click at [122, 149] on div "All" at bounding box center [115, 154] width 106 height 13
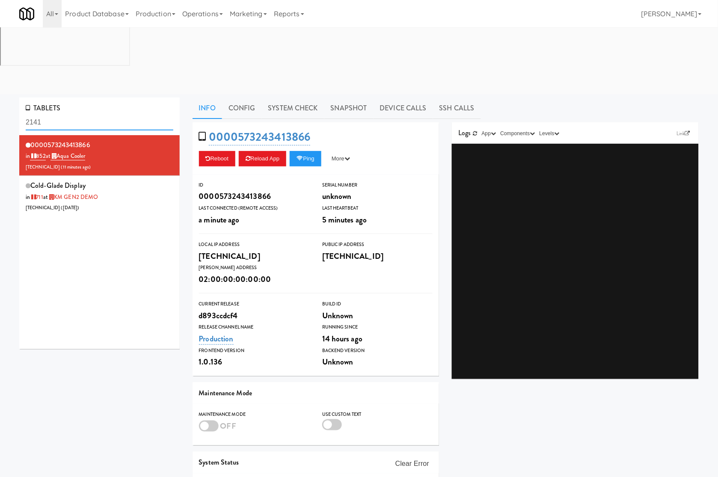
click at [121, 115] on input "2141" at bounding box center [100, 123] width 148 height 16
paste input "The 87 - Fridge - Middle"
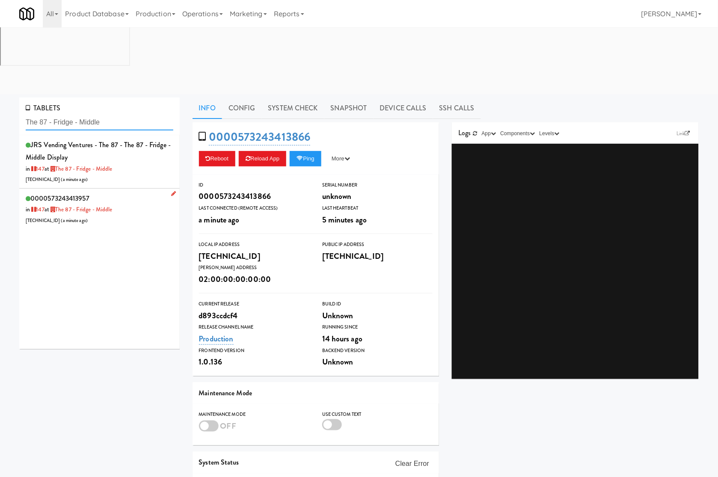
type input "The 87 - Fridge - Middle"
click at [134, 192] on div "0000573243413957 in 147 at The 87 - Fridge - Middle [TECHNICAL_ID] ( a minute a…" at bounding box center [100, 209] width 148 height 34
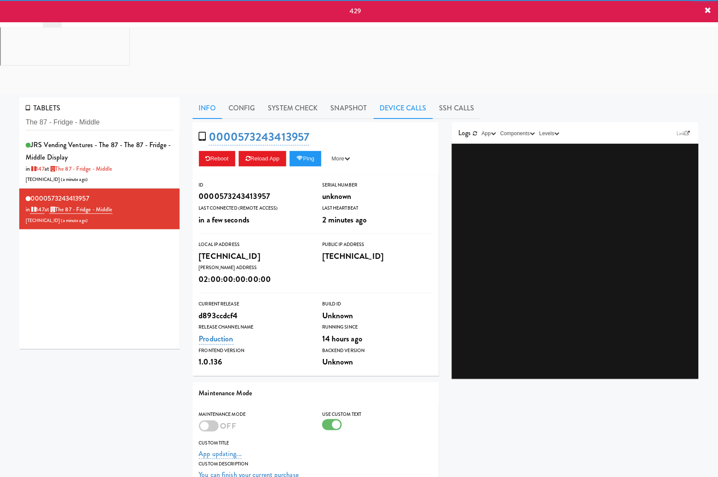
click at [403, 98] on link "Device Calls" at bounding box center [403, 108] width 59 height 21
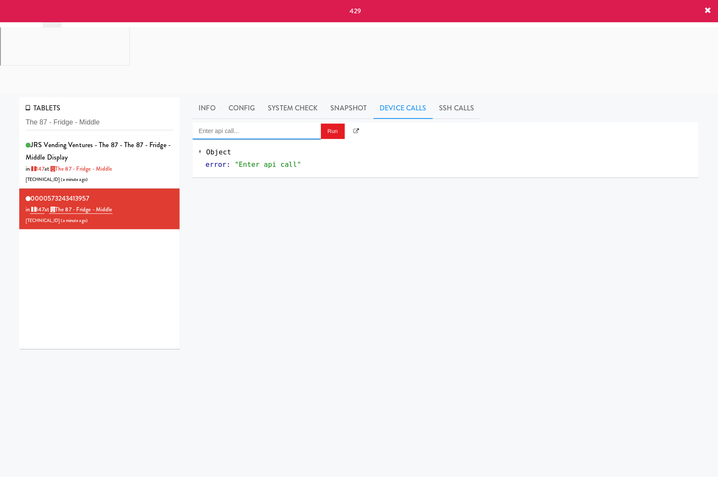
click at [262, 122] on input "Enter api call..." at bounding box center [257, 130] width 128 height 17
click at [257, 151] on div "[URL]" at bounding box center [257, 156] width 116 height 11
type input "Cooler: Enable Restocking"
click at [345, 122] on div "Cooler: Enable Restocking Run" at bounding box center [446, 130] width 507 height 17
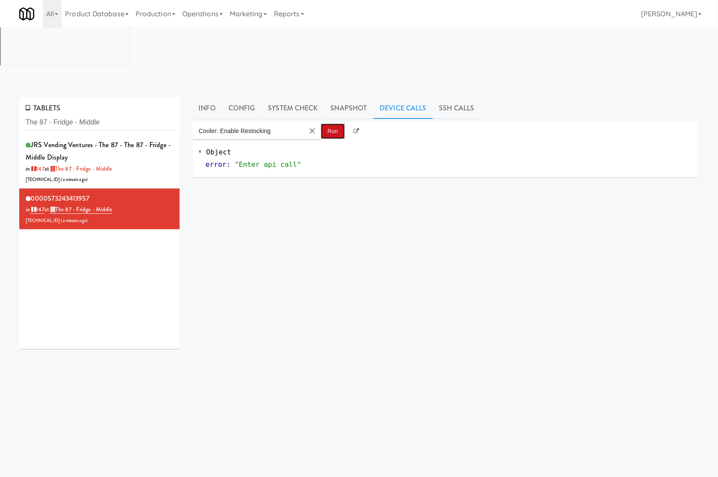
click at [336, 124] on button "Run" at bounding box center [333, 131] width 24 height 15
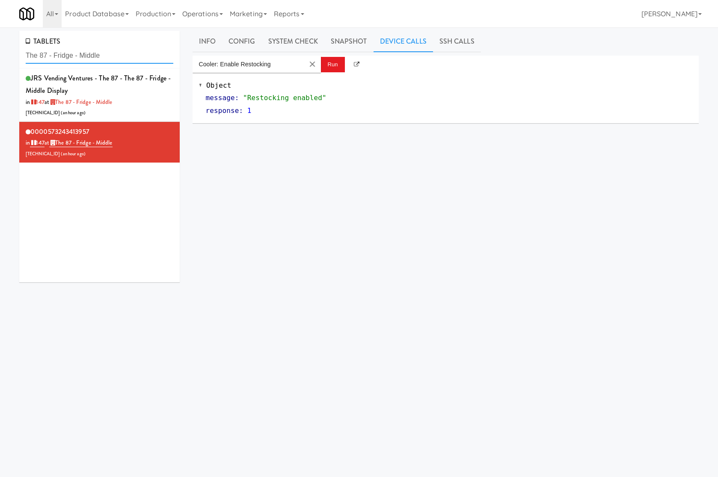
click at [104, 56] on input "The 87 - Fridge - Middle" at bounding box center [100, 56] width 148 height 16
paste input "573243974837"
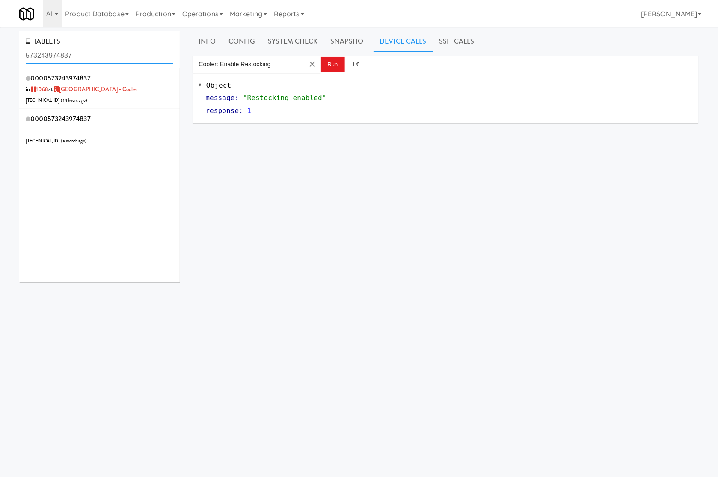
click at [130, 60] on input "573243974837" at bounding box center [100, 56] width 148 height 16
paste input "Central Gardens - Cooler"
type input "Central Gardens - Cooler"
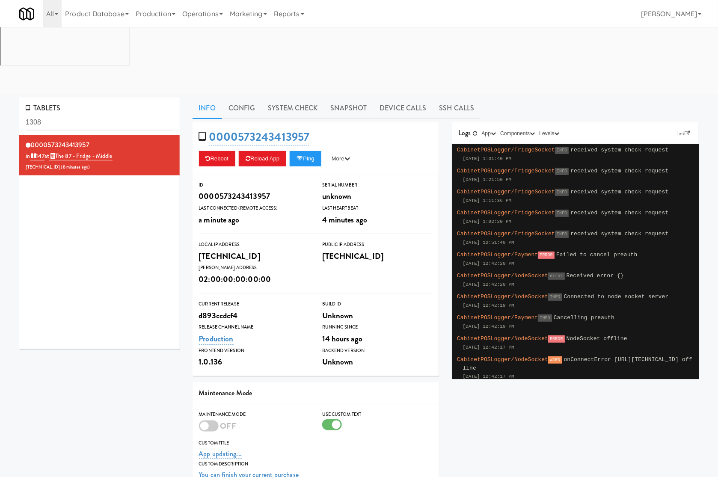
click at [61, 115] on input "1308" at bounding box center [100, 123] width 148 height 16
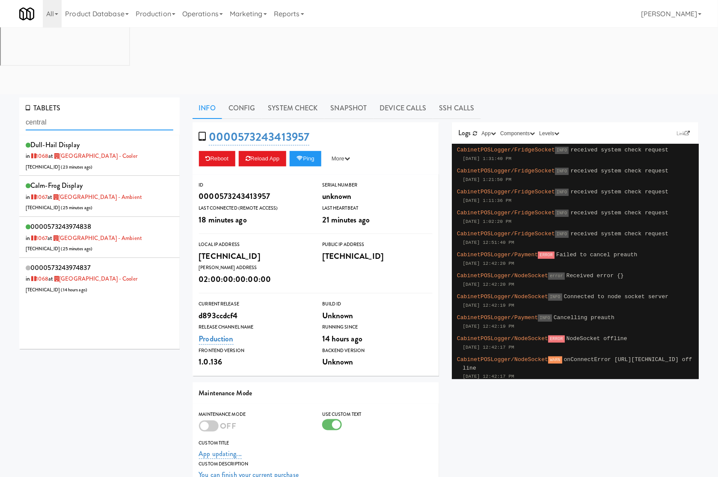
click at [67, 115] on input "central" at bounding box center [100, 123] width 148 height 16
paste input "Fine - Employee Lounge-Cooler-Left"
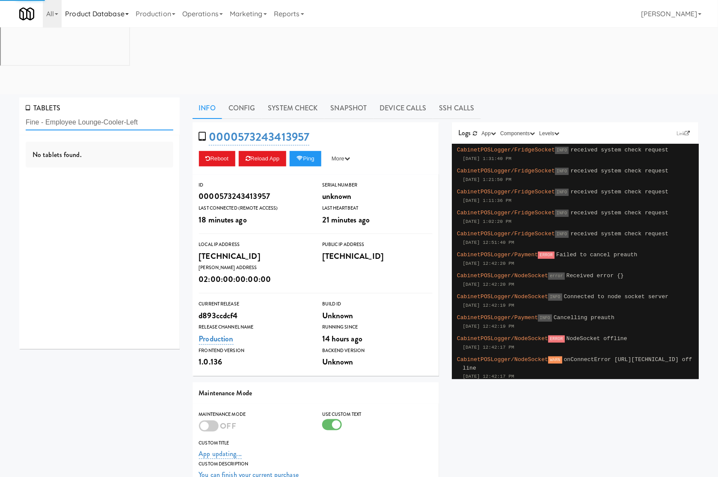
type input "Fine - Employee Lounge-Cooler-Left"
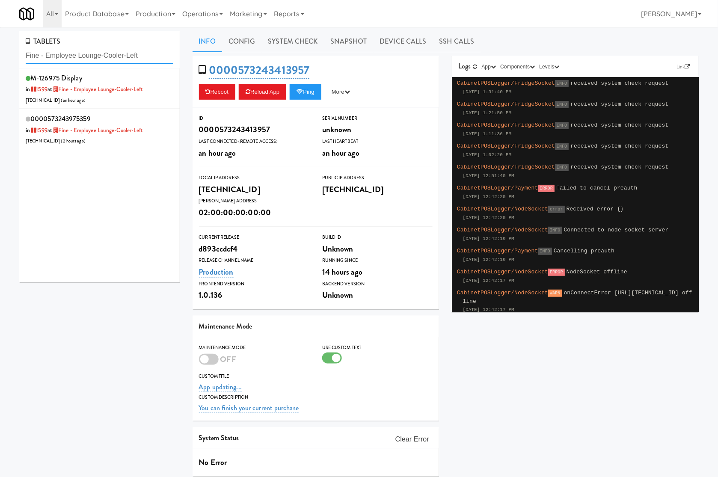
click at [88, 59] on input "Fine - Employee Lounge-Cooler-Left" at bounding box center [100, 56] width 148 height 16
paste input "Velaris Co-Working Fridge - 4th Fl"
type input "Velaris Co-Working Fridge - 4th Fl"
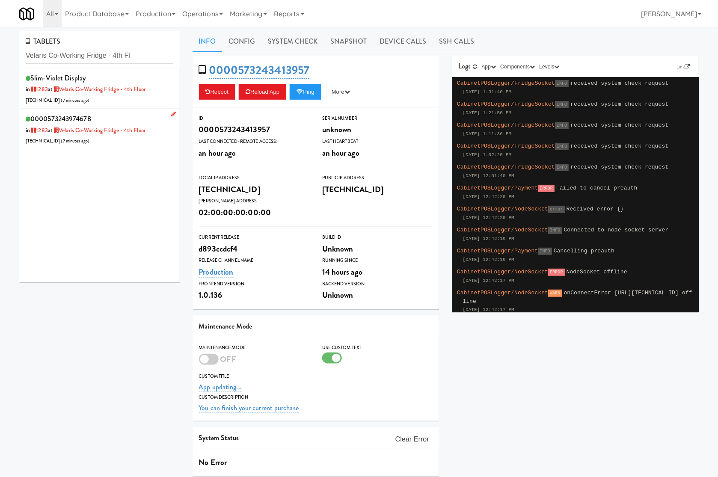
click at [148, 116] on div "0000573243974678 in 1283 at Velaris Co-Working Fridge - 4th Floor 206.0.69.143 …" at bounding box center [100, 130] width 148 height 34
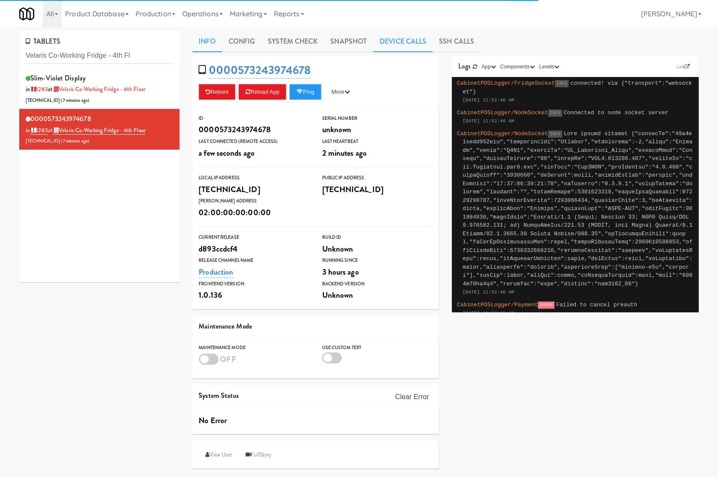
click at [388, 44] on link "Device Calls" at bounding box center [403, 41] width 59 height 21
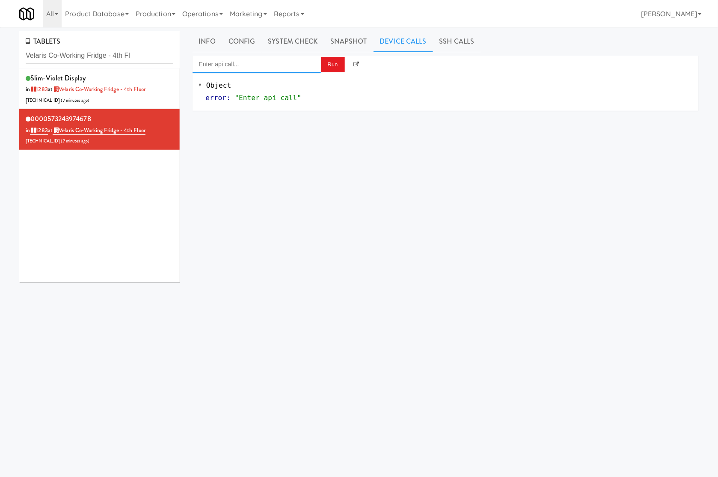
click at [268, 69] on input "Enter api call..." at bounding box center [257, 64] width 128 height 17
drag, startPoint x: 252, startPoint y: 81, endPoint x: 337, endPoint y: 77, distance: 85.3
click at [256, 81] on div "Cooler: Enable Restocking" at bounding box center [257, 78] width 116 height 11
type input "Cooler: Enable Restocking"
click at [337, 63] on button "Run" at bounding box center [333, 64] width 24 height 15
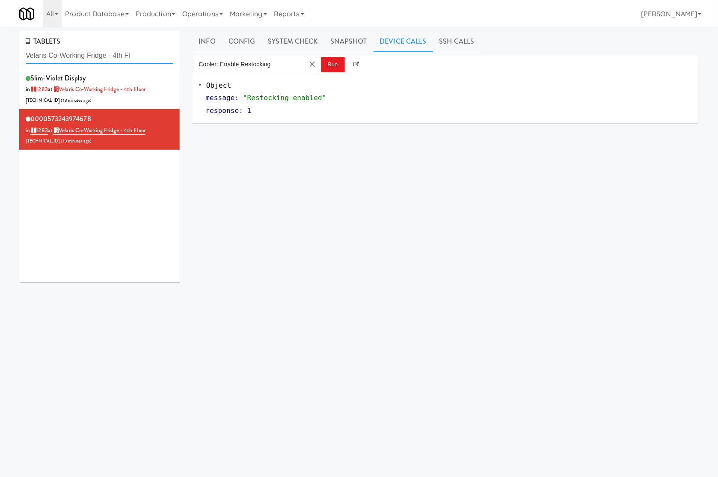
click at [112, 60] on input "Velaris Co-Working Fridge - 4th Fl" at bounding box center [100, 56] width 148 height 16
paste input "Wheeling Town Center-Pantry"
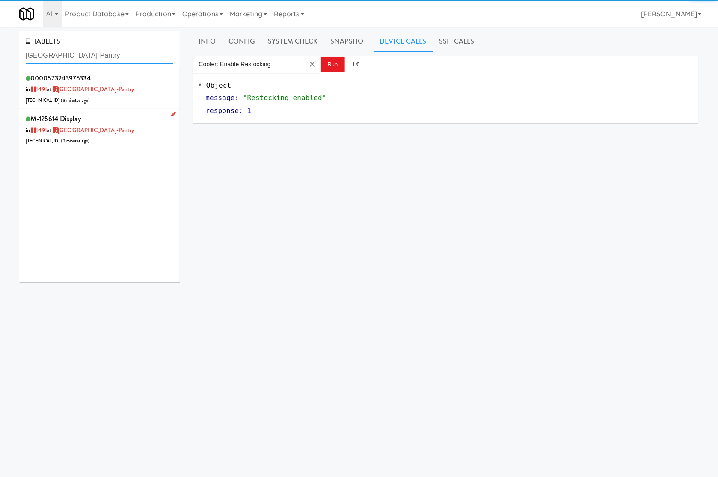
type input "Wheeling Town Center-Pantry"
click at [136, 139] on div "M-125614 Display in 1491 at Wheeling Town Center-Pantry 99.150.152.110 ( 3 minu…" at bounding box center [100, 130] width 148 height 34
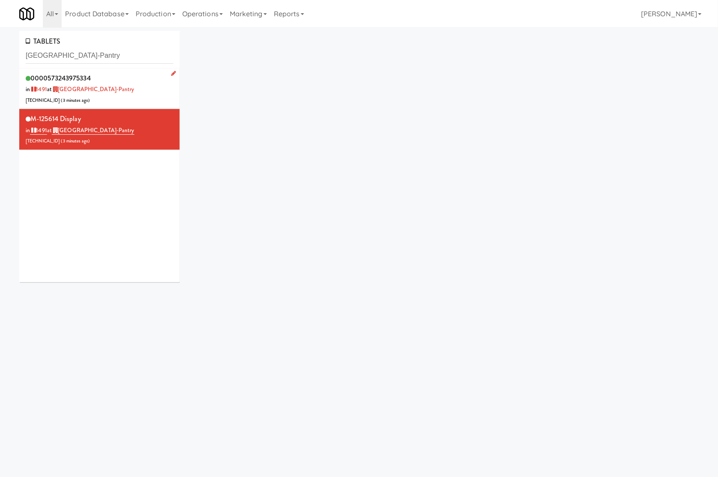
click at [136, 90] on div "0000573243975334 in 1491 at Wheeling Town Center-Pantry 99.150.152.110 ( 3 minu…" at bounding box center [100, 89] width 148 height 34
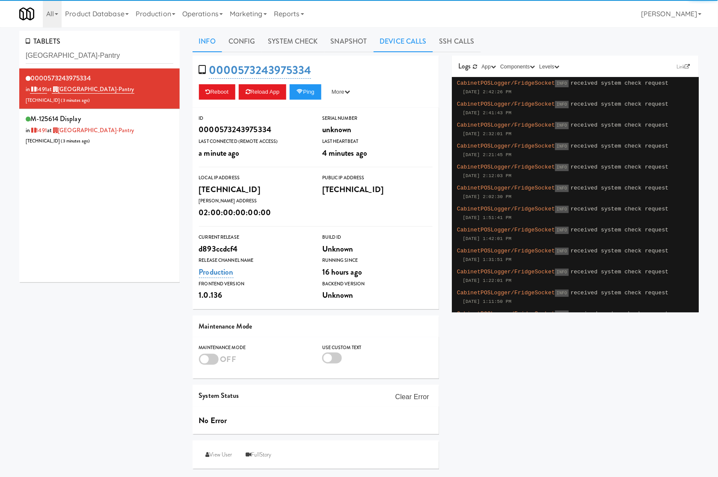
click at [387, 41] on link "Device Calls" at bounding box center [403, 41] width 59 height 21
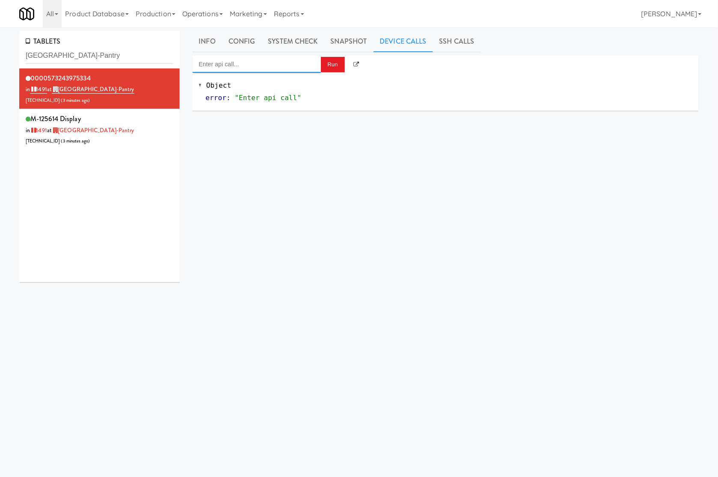
click at [234, 68] on input "Enter api call..." at bounding box center [257, 64] width 128 height 17
click at [237, 85] on div "http://localhost:3000/cooler/restocking-mode/enable" at bounding box center [257, 89] width 116 height 11
type input "Cooler: Enable Restocking"
click at [336, 66] on button "Run" at bounding box center [333, 64] width 24 height 15
click at [326, 70] on button "Run" at bounding box center [333, 64] width 24 height 15
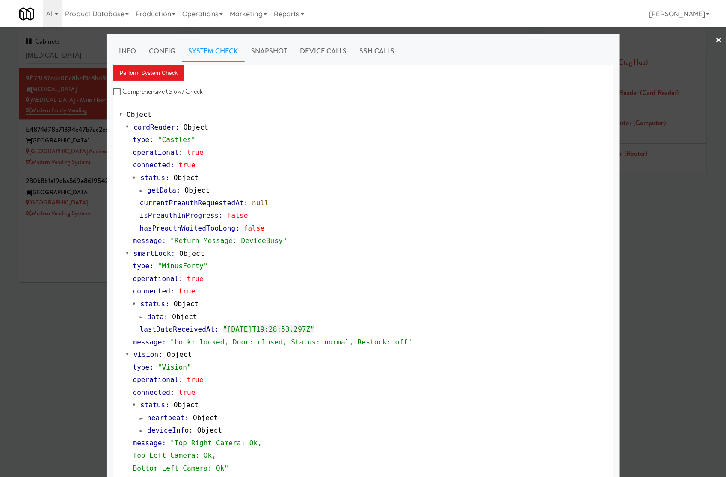
click at [63, 52] on div at bounding box center [363, 238] width 726 height 477
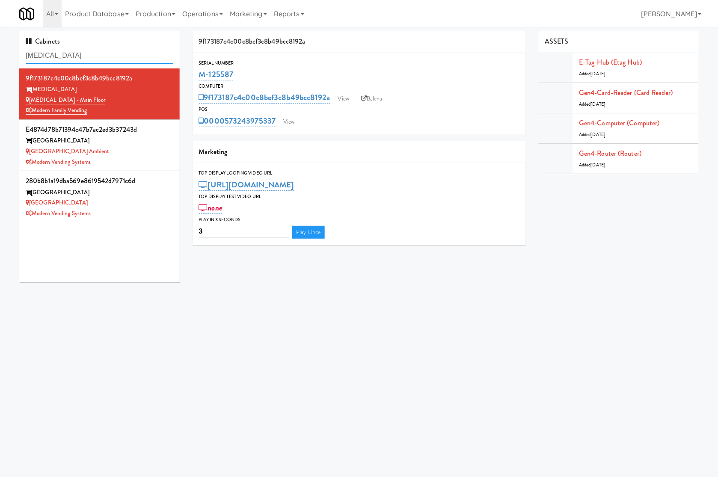
click at [63, 52] on input "[MEDICAL_DATA]" at bounding box center [100, 56] width 148 height 16
paste input "[GEOGRAPHIC_DATA] - Drink"
type input "[GEOGRAPHIC_DATA] - Drink"
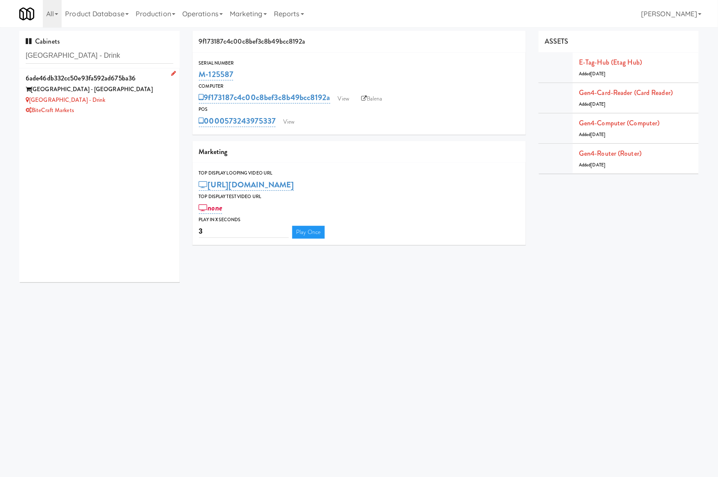
click at [128, 114] on div "BiteCraft Markets" at bounding box center [100, 110] width 148 height 11
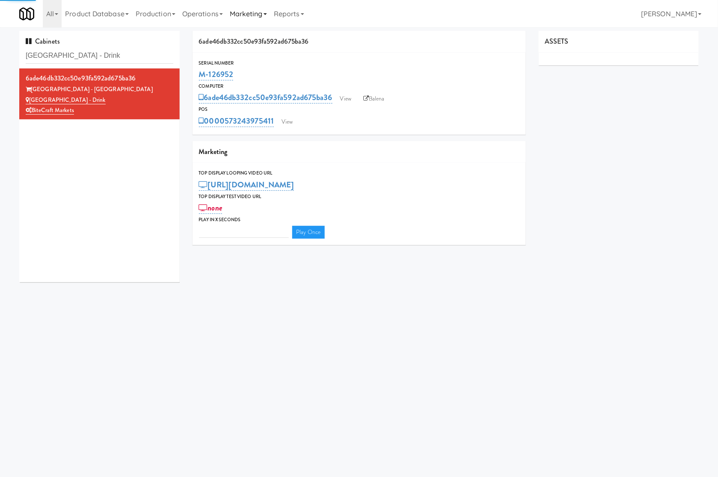
type input "3"
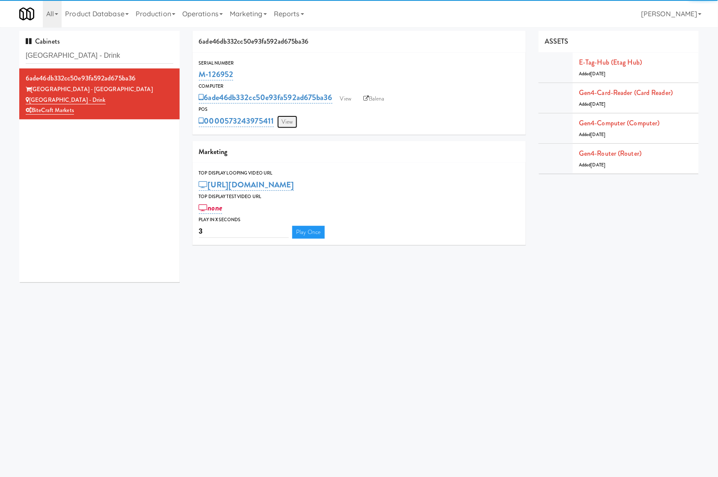
click at [289, 116] on link "View" at bounding box center [287, 122] width 20 height 13
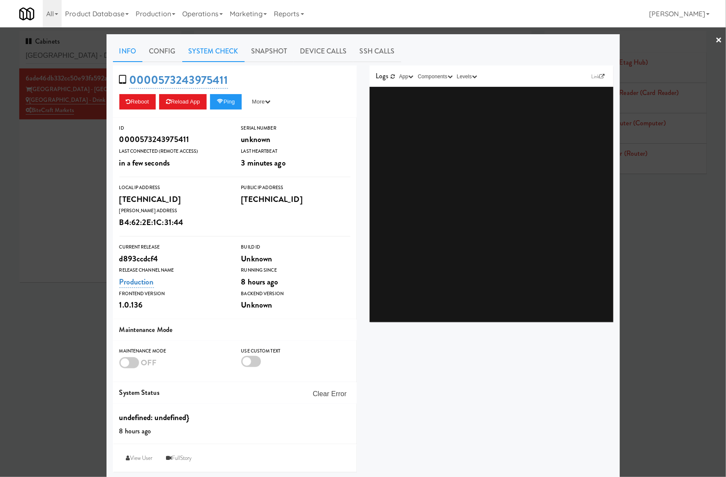
click at [229, 51] on link "System Check" at bounding box center [213, 51] width 62 height 21
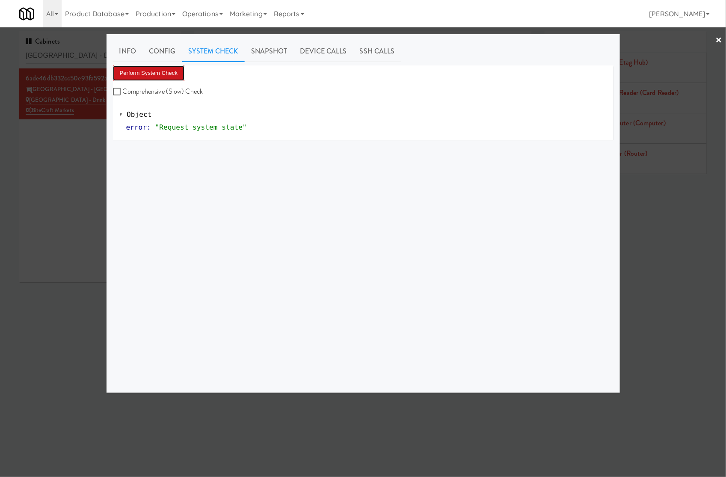
click at [172, 76] on button "Perform System Check" at bounding box center [149, 72] width 72 height 15
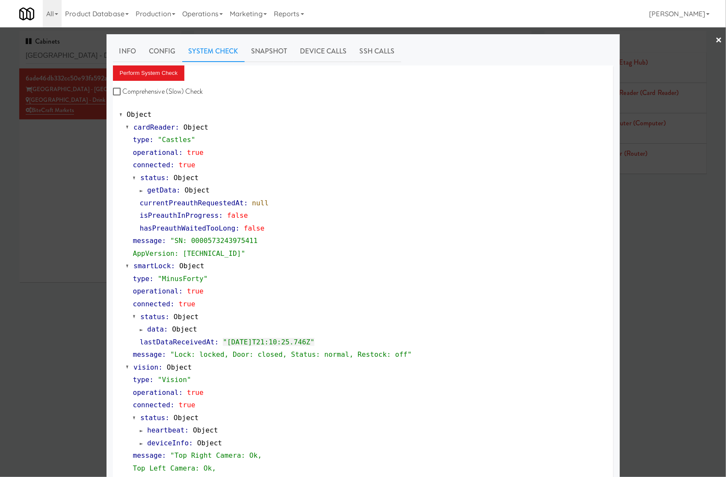
click at [86, 53] on div at bounding box center [363, 238] width 726 height 477
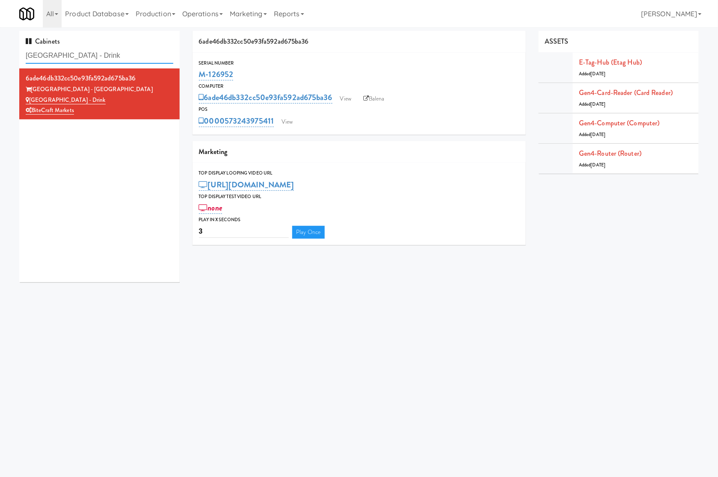
click at [86, 53] on input "[GEOGRAPHIC_DATA] - Drink" at bounding box center [100, 56] width 148 height 16
paste input "[PERSON_NAME] - Cooler - Lef"
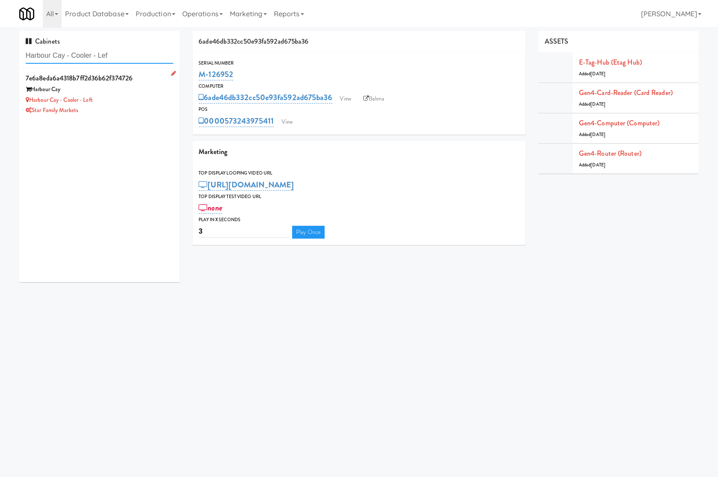
type input "Harbour Cay - Cooler - Lef"
click at [118, 102] on div "Harbour Cay - Cooler - Left" at bounding box center [100, 100] width 148 height 11
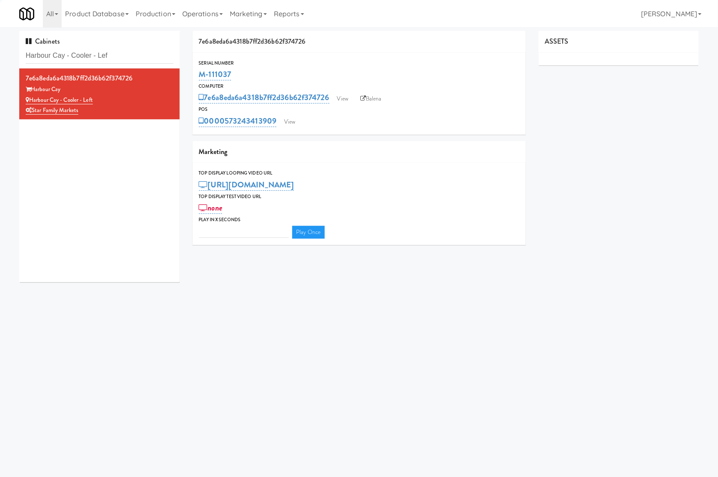
type input "3"
click at [295, 118] on link "View" at bounding box center [290, 122] width 20 height 13
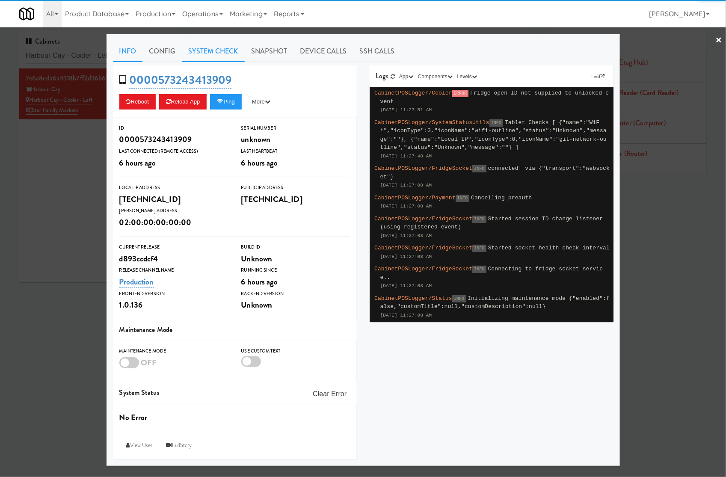
click at [228, 55] on link "System Check" at bounding box center [213, 51] width 62 height 21
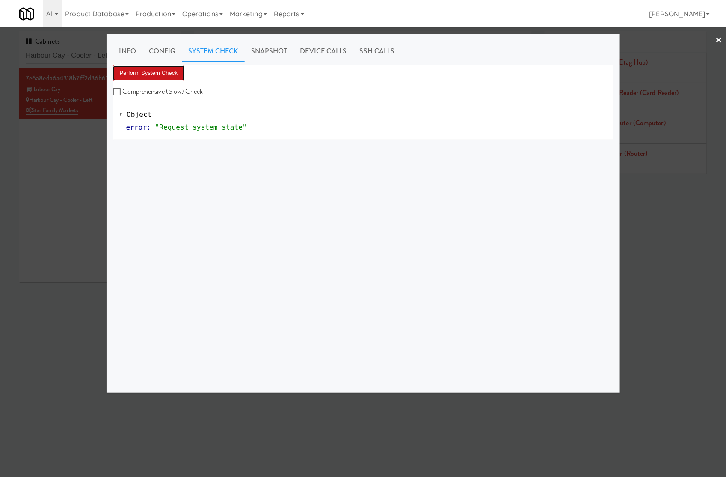
click at [163, 71] on button "Perform System Check" at bounding box center [149, 72] width 72 height 15
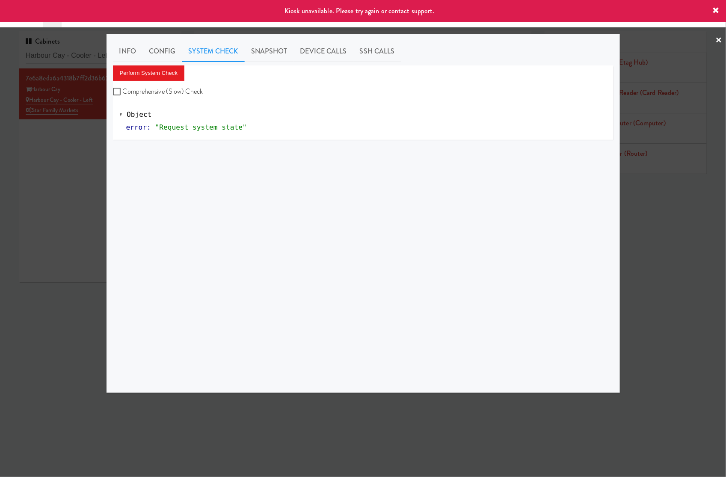
drag, startPoint x: 84, startPoint y: 143, endPoint x: 282, endPoint y: 112, distance: 200.7
click at [86, 143] on div at bounding box center [363, 238] width 726 height 477
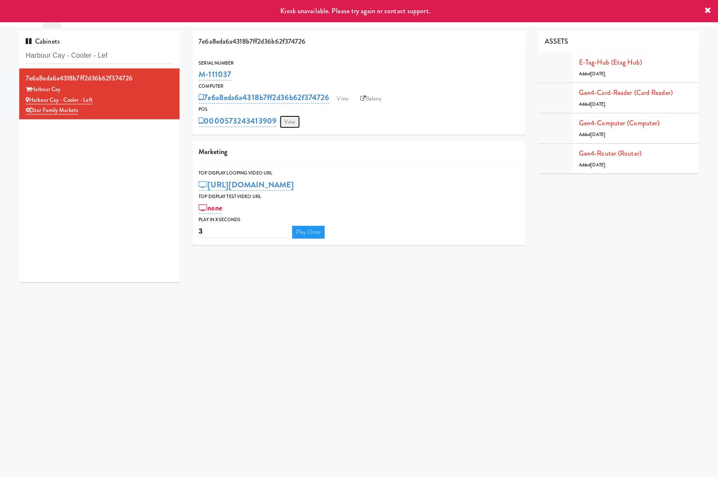
click at [290, 121] on link "View" at bounding box center [290, 122] width 20 height 13
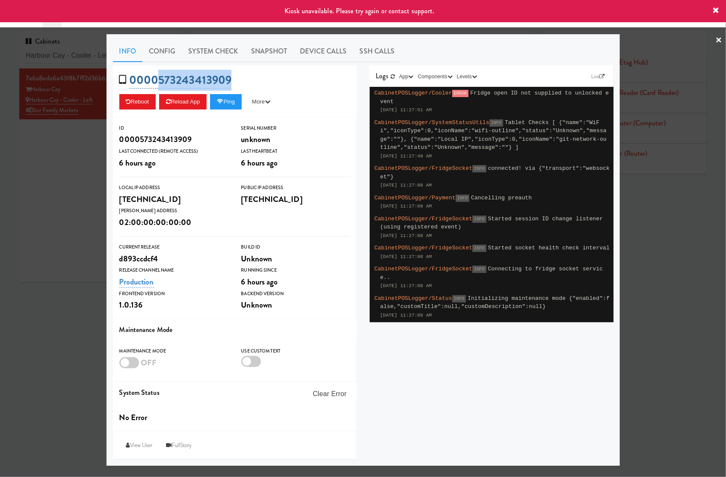
drag, startPoint x: 249, startPoint y: 81, endPoint x: 159, endPoint y: 80, distance: 89.9
click at [159, 80] on div "0000573243413909 Reboot Reload App Ping More Ping Server Restart Server Force R…" at bounding box center [235, 91] width 244 height 52
copy link "[CREDIT_CARD_NUMBER]"
drag, startPoint x: 72, startPoint y: 217, endPoint x: 283, endPoint y: 110, distance: 236.6
click at [80, 213] on div at bounding box center [363, 238] width 726 height 477
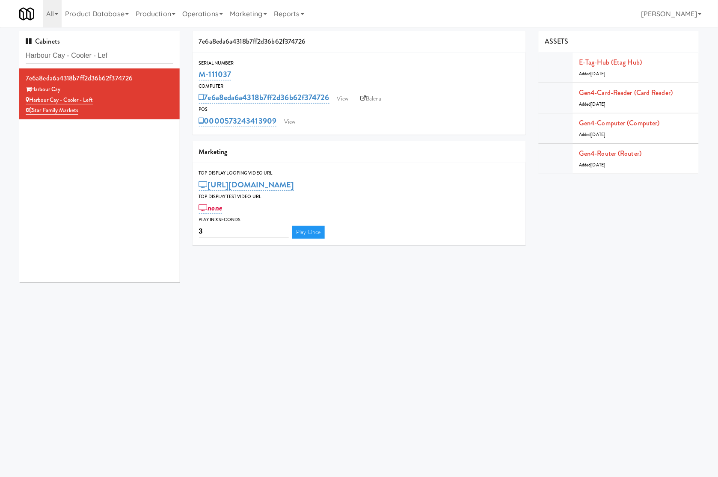
click at [366, 90] on div "7e6a8eda6a4318b7ff2d36b62f374726 View Balena" at bounding box center [359, 97] width 321 height 15
click at [373, 99] on link "Balena" at bounding box center [371, 98] width 30 height 13
click at [241, 72] on div "M-111037" at bounding box center [359, 74] width 321 height 15
click at [290, 120] on link "View" at bounding box center [290, 122] width 20 height 13
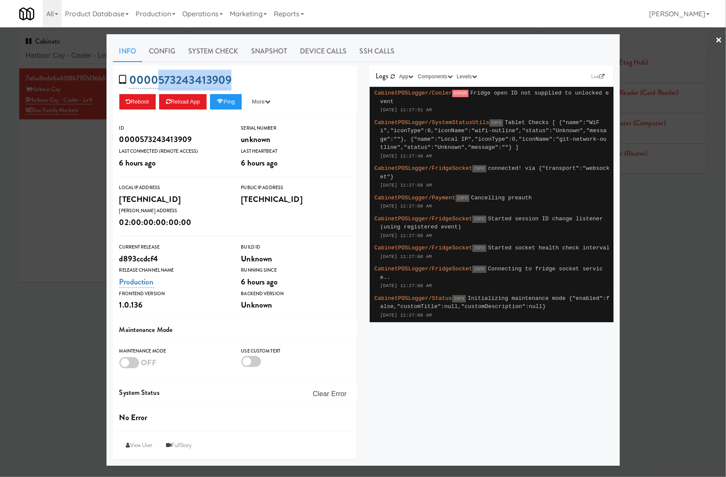
drag, startPoint x: 253, startPoint y: 76, endPoint x: 159, endPoint y: 76, distance: 94.6
click at [159, 76] on div "0000573243413909 Reboot Reload App Ping More Ping Server Restart Server Force R…" at bounding box center [235, 91] width 244 height 52
copy link "[CREDIT_CARD_NUMBER]"
click at [61, 56] on div at bounding box center [363, 238] width 726 height 477
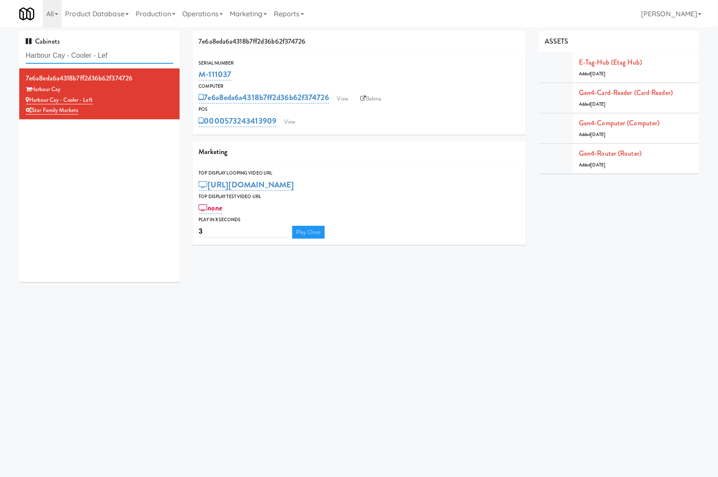
click at [61, 56] on input "Harbour Cay - Cooler - Lef" at bounding box center [100, 56] width 148 height 16
paste input "750 N Dearborn - Left - Fridge"
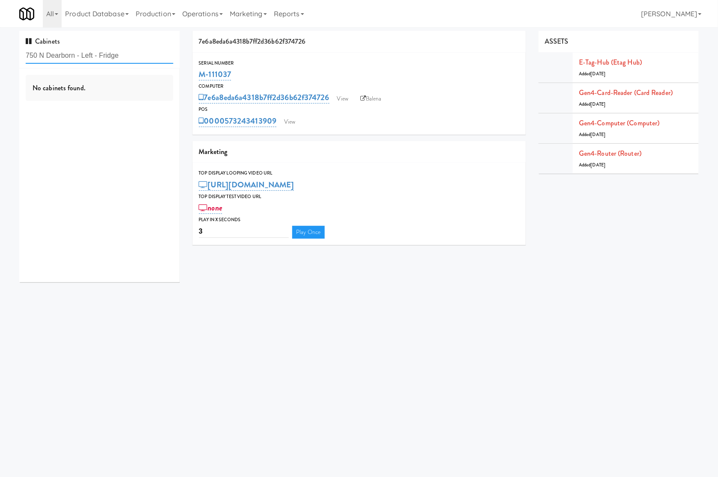
type input "750 N Dearborn - Left - Fridge"
click at [140, 103] on div "750 N Dearborn - Left - Fridge" at bounding box center [100, 100] width 148 height 11
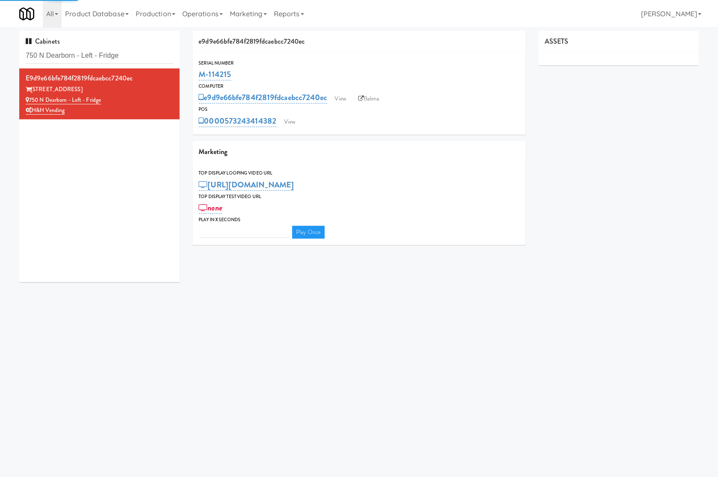
type input "3"
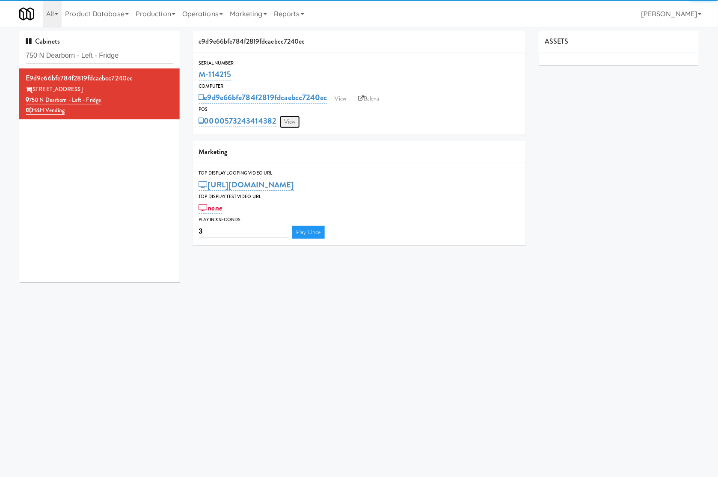
click at [287, 127] on link "View" at bounding box center [290, 122] width 20 height 13
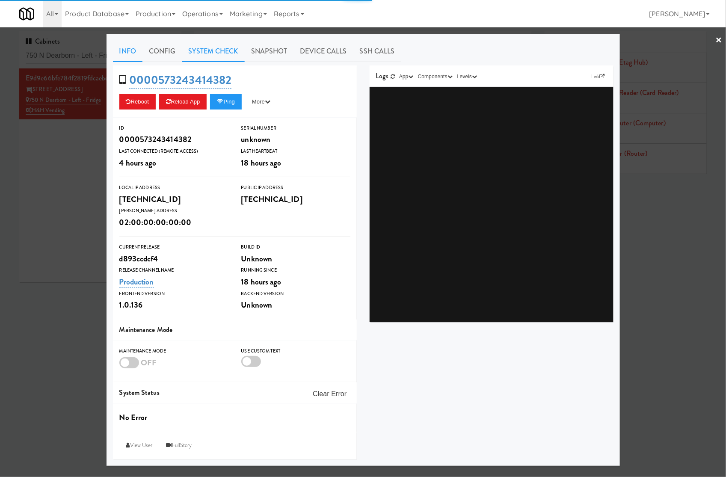
click at [221, 46] on link "System Check" at bounding box center [213, 51] width 62 height 21
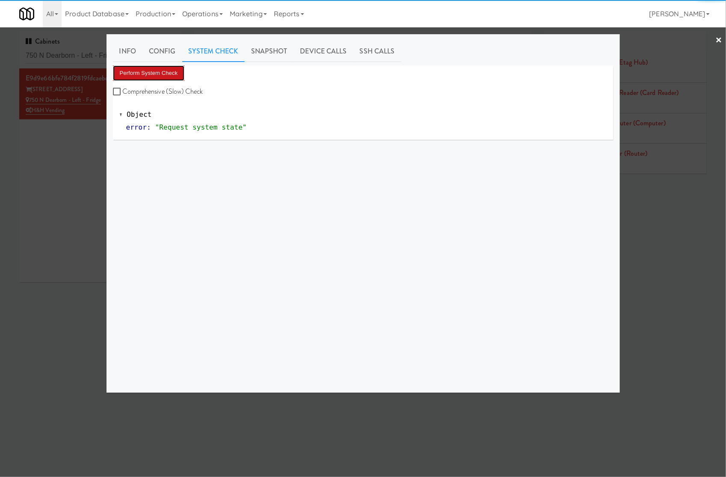
click at [165, 75] on button "Perform System Check" at bounding box center [149, 72] width 72 height 15
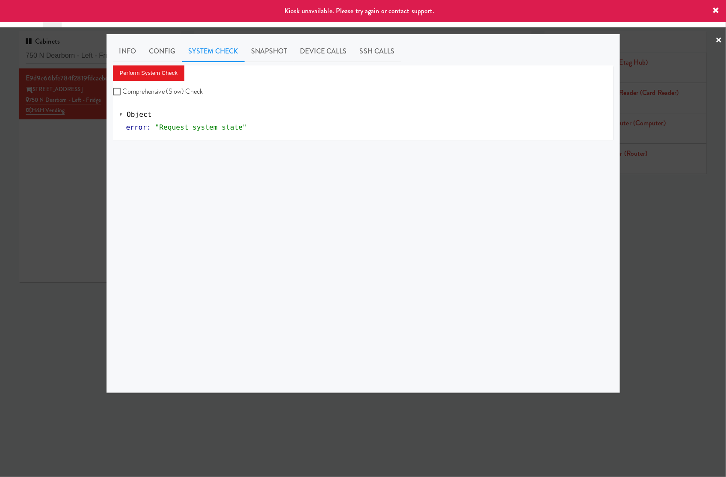
drag, startPoint x: 75, startPoint y: 143, endPoint x: 210, endPoint y: 146, distance: 134.4
click at [77, 143] on div at bounding box center [363, 238] width 726 height 477
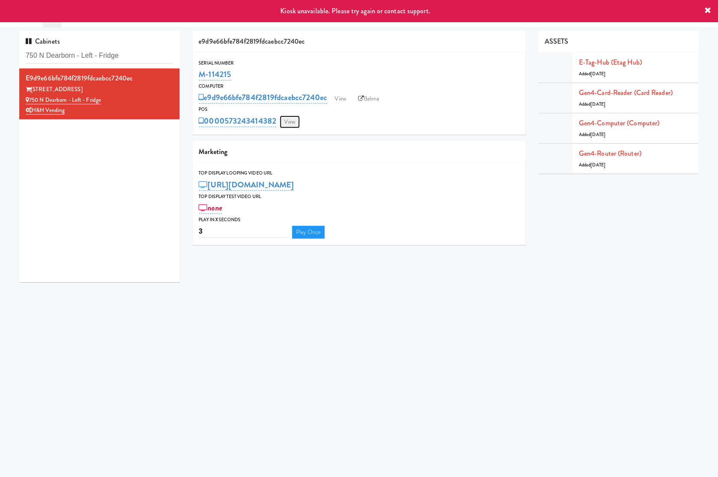
click at [287, 120] on link "View" at bounding box center [290, 122] width 20 height 13
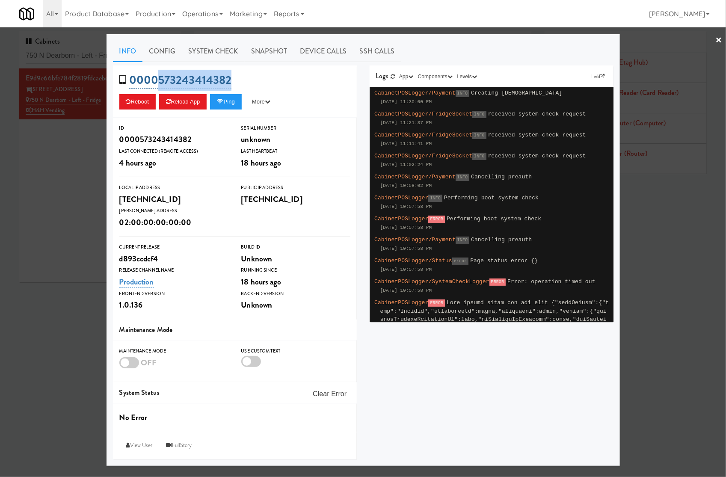
drag, startPoint x: 256, startPoint y: 84, endPoint x: 159, endPoint y: 80, distance: 96.8
click at [159, 80] on div "0000573243414382 Reboot Reload App Ping More Ping Server Restart Server Force R…" at bounding box center [235, 91] width 244 height 52
copy link "573243414382"
drag, startPoint x: 61, startPoint y: 140, endPoint x: 113, endPoint y: 131, distance: 53.3
click at [80, 139] on div at bounding box center [363, 238] width 726 height 477
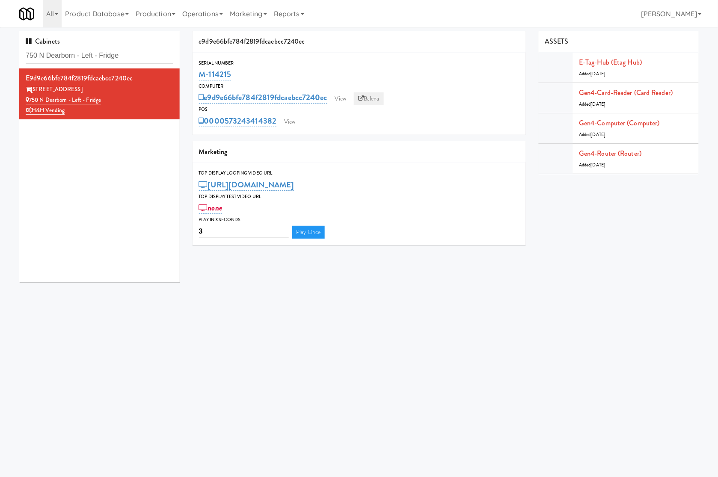
click at [375, 94] on link "Balena" at bounding box center [369, 98] width 30 height 13
click at [287, 121] on link "View" at bounding box center [290, 122] width 20 height 13
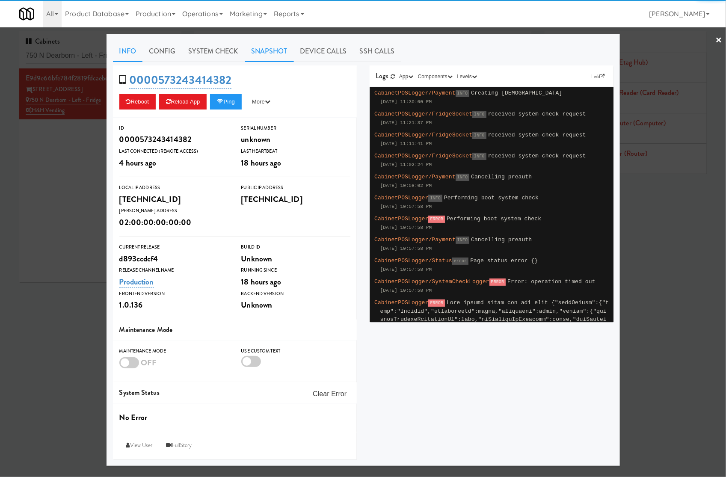
click at [279, 52] on link "Snapshot" at bounding box center [269, 51] width 49 height 21
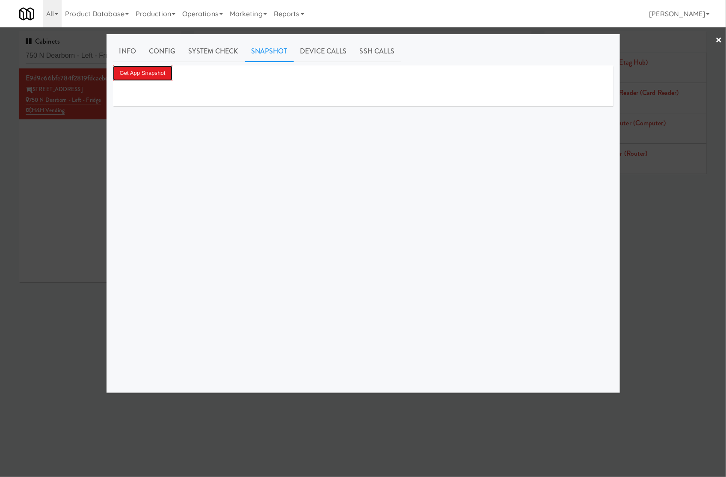
drag, startPoint x: 143, startPoint y: 71, endPoint x: 178, endPoint y: 62, distance: 35.8
click at [143, 71] on button "Get App Snapshot" at bounding box center [142, 72] width 59 height 15
click at [102, 52] on div at bounding box center [363, 238] width 726 height 477
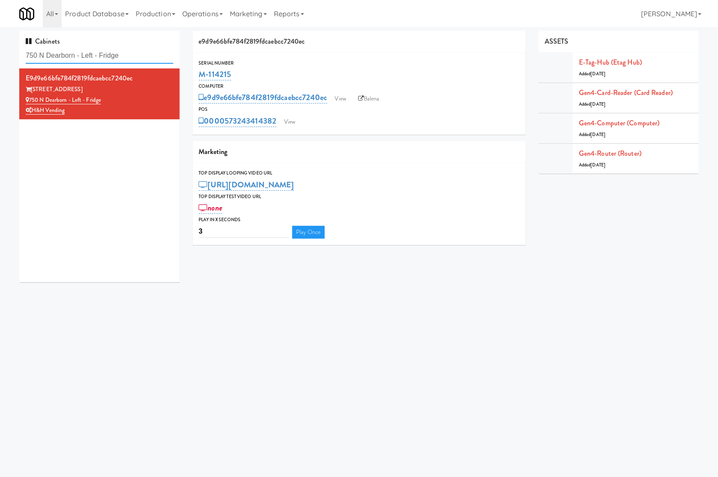
click at [102, 52] on input "750 N Dearborn - Left - Fridge" at bounding box center [100, 56] width 148 height 16
paste input "BiteCraft Markets, [GEOGRAPHIC_DATA] - [GEOGRAPHIC_DATA],"
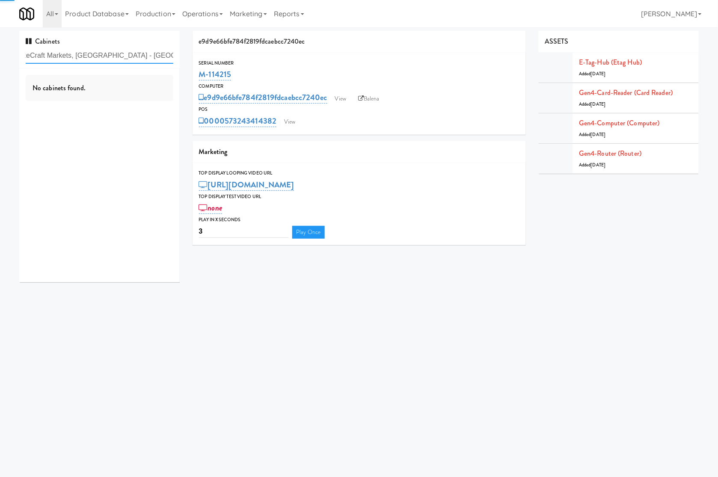
click at [158, 54] on input "BiteCraft Markets, [GEOGRAPHIC_DATA] - [GEOGRAPHIC_DATA]," at bounding box center [100, 56] width 148 height 16
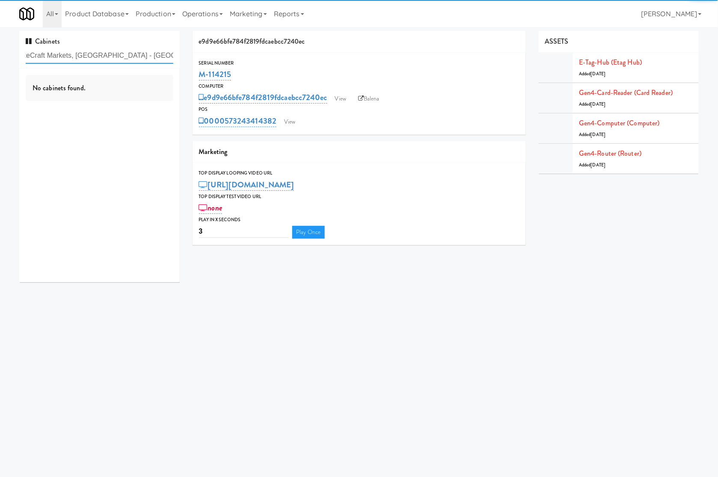
click at [158, 54] on input "BiteCraft Markets, [GEOGRAPHIC_DATA] - [GEOGRAPHIC_DATA]," at bounding box center [100, 56] width 148 height 16
click at [157, 54] on input "BiteCraft Markets, Hollywood Heights - Westdale," at bounding box center [100, 56] width 148 height 16
paste input "text"
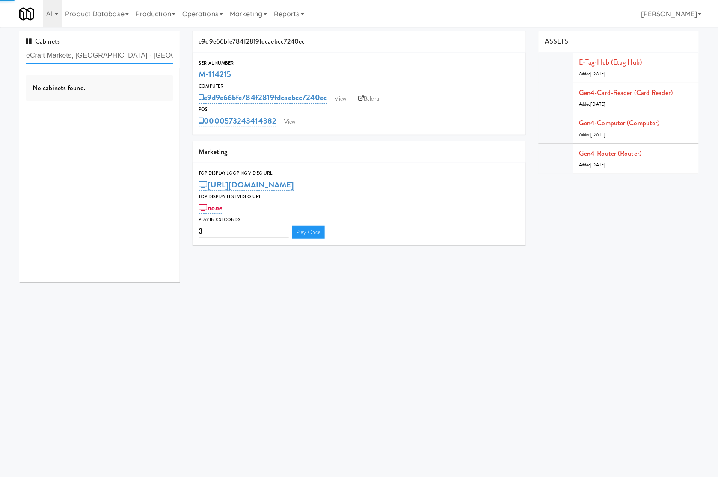
click at [157, 54] on input "BiteCraft Markets, Hollywood Heights - Westdale," at bounding box center [100, 56] width 148 height 16
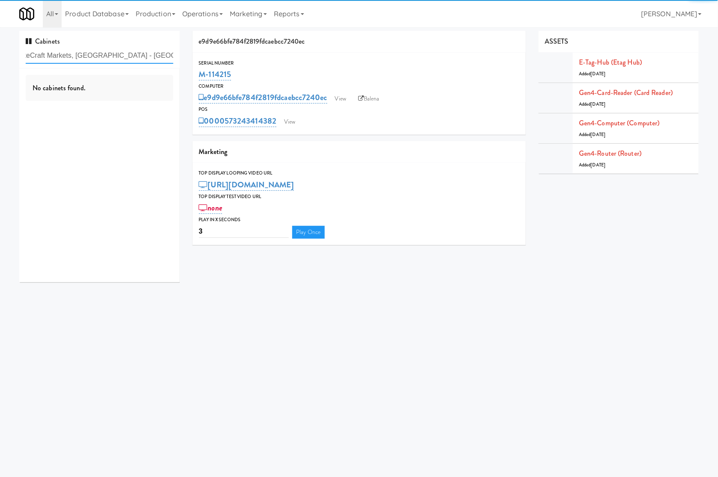
click at [157, 54] on input "BiteCraft Markets, Hollywood Heights - Westdale," at bounding box center [100, 56] width 148 height 16
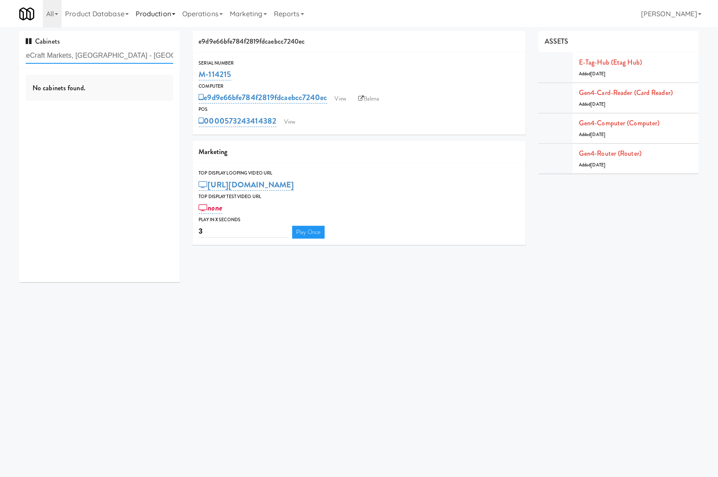
scroll to position [0, 0]
paste input "Westdale, Hollywood Heights"
drag, startPoint x: 58, startPoint y: 56, endPoint x: -6, endPoint y: 56, distance: 63.3
click at [0, 56] on html "Okay Okay Select date: previous 2025-Sep next Su Mo Tu We Th Fr Sa 31 1 2 3 4 5…" at bounding box center [359, 238] width 718 height 477
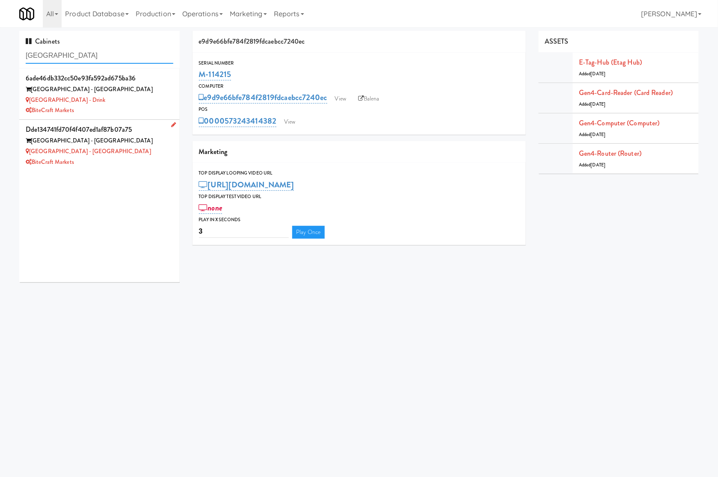
type input "Hollywood Heights"
click at [148, 162] on div "BiteCraft Markets" at bounding box center [100, 162] width 148 height 11
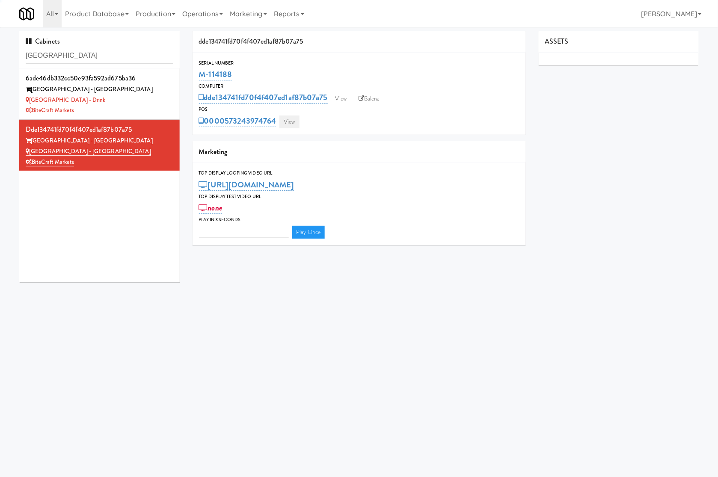
type input "3"
click at [294, 125] on link "View" at bounding box center [289, 122] width 20 height 13
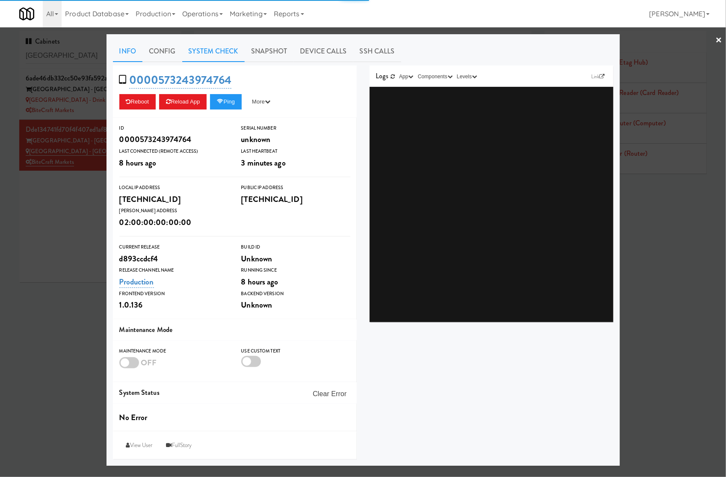
click at [232, 54] on link "System Check" at bounding box center [213, 51] width 62 height 21
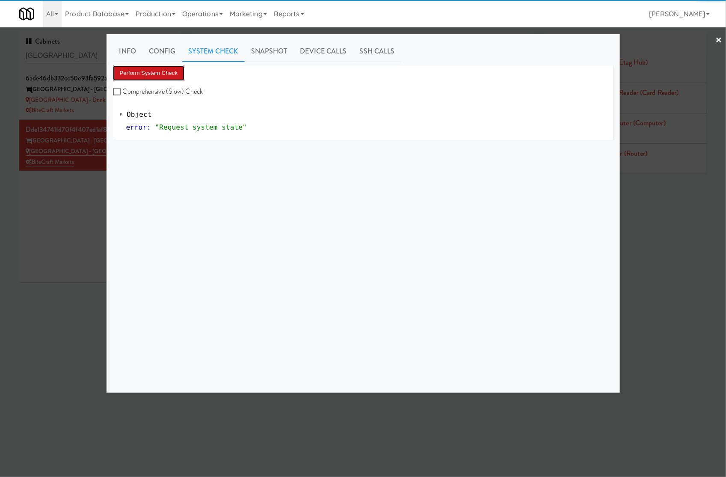
click at [172, 70] on button "Perform System Check" at bounding box center [149, 72] width 72 height 15
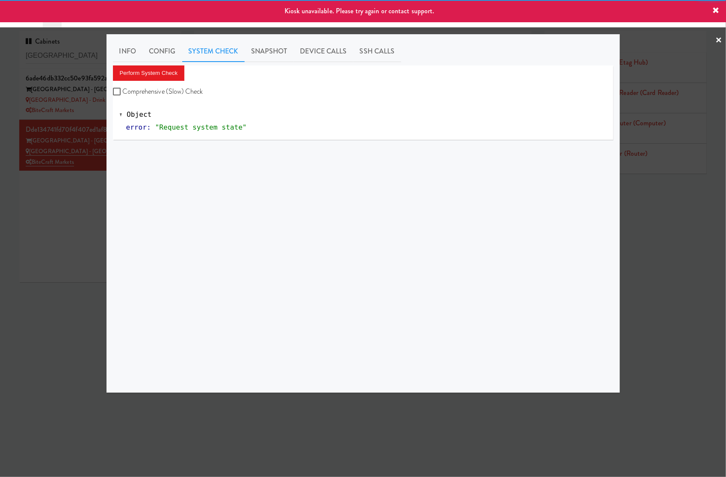
drag, startPoint x: 27, startPoint y: 217, endPoint x: 202, endPoint y: 124, distance: 198.7
click at [48, 211] on div at bounding box center [363, 238] width 726 height 477
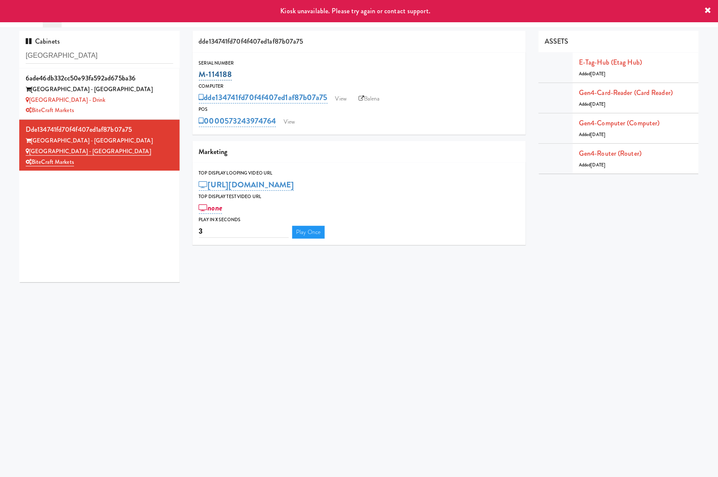
drag, startPoint x: 246, startPoint y: 73, endPoint x: 199, endPoint y: 71, distance: 47.1
click at [199, 71] on div "M-114188" at bounding box center [359, 74] width 321 height 15
copy link "M-114188"
